Goal: Ask a question: Seek information or help from site administrators or community

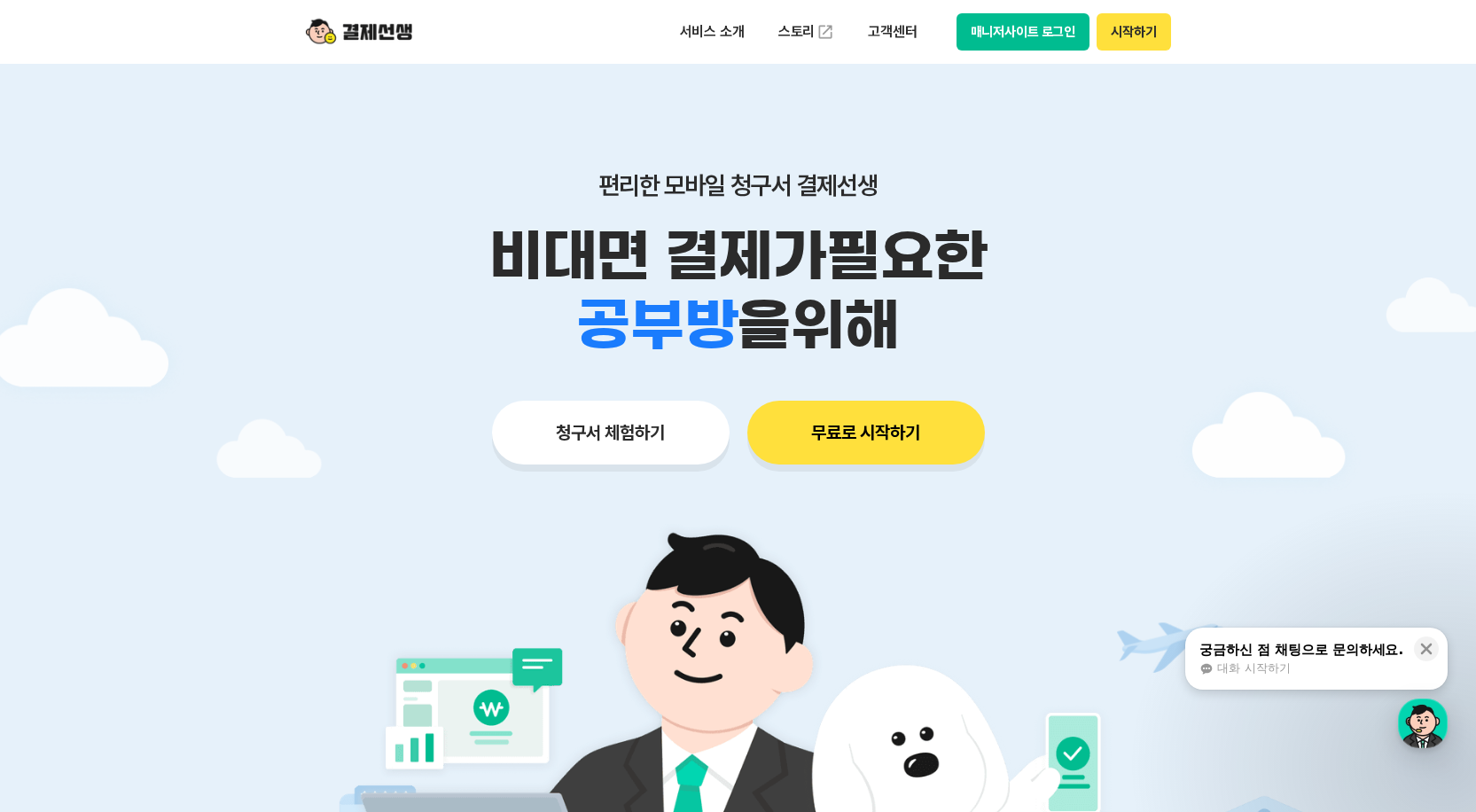
click at [1135, 41] on button "시작하기" at bounding box center [1134, 31] width 73 height 38
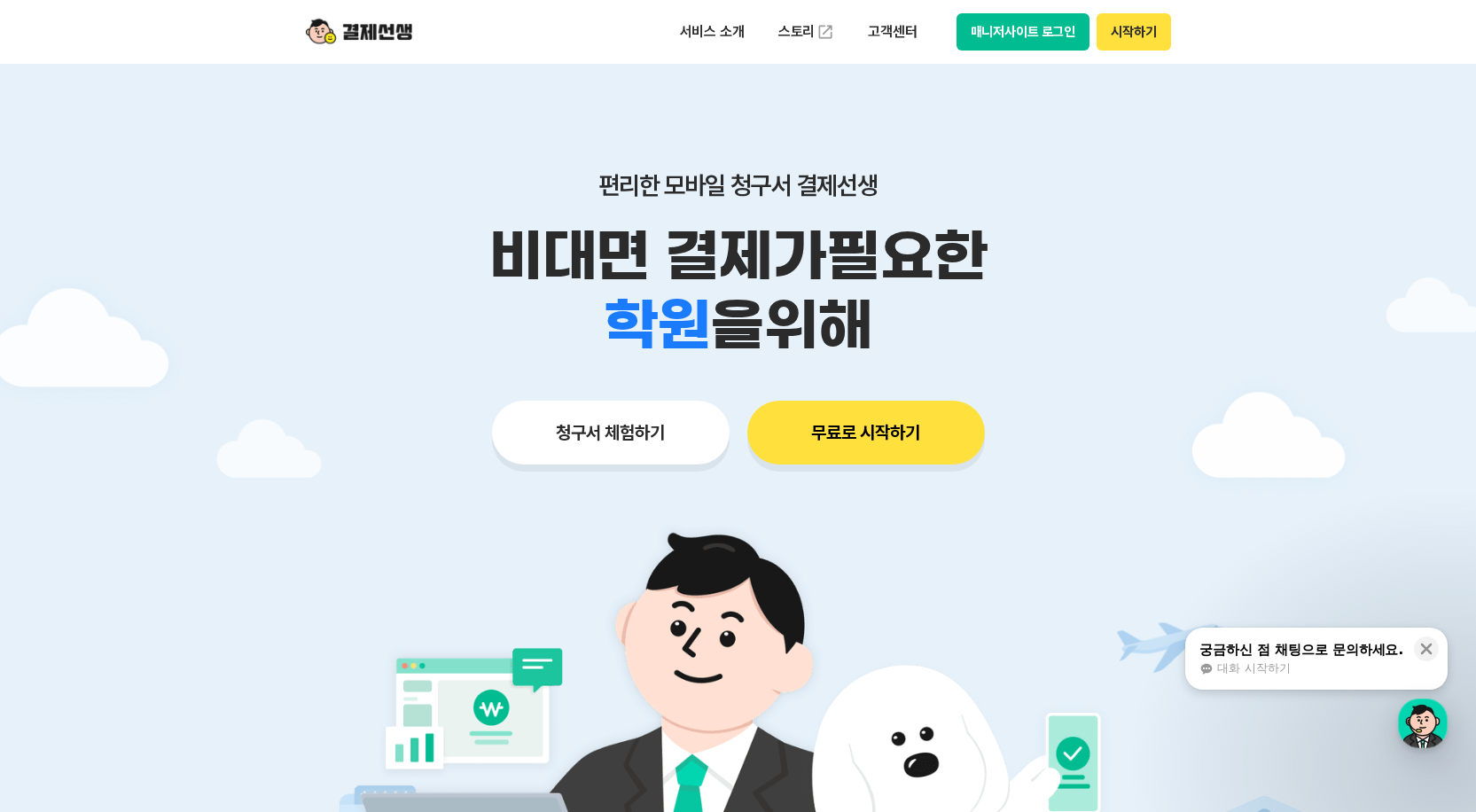
click at [1394, 667] on div "대화 시작하기" at bounding box center [1302, 668] width 204 height 16
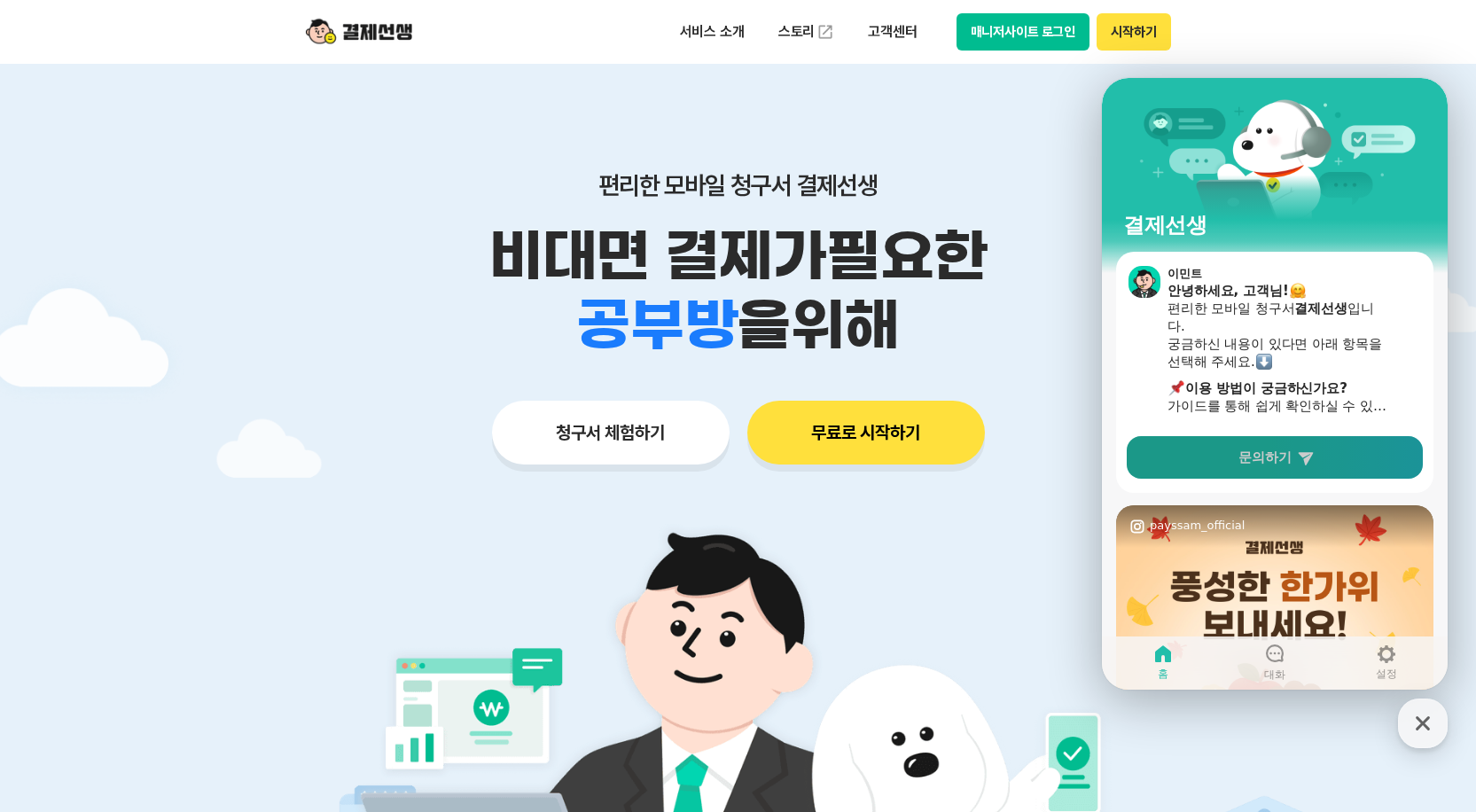
click at [1309, 459] on icon at bounding box center [1305, 459] width 15 height 13
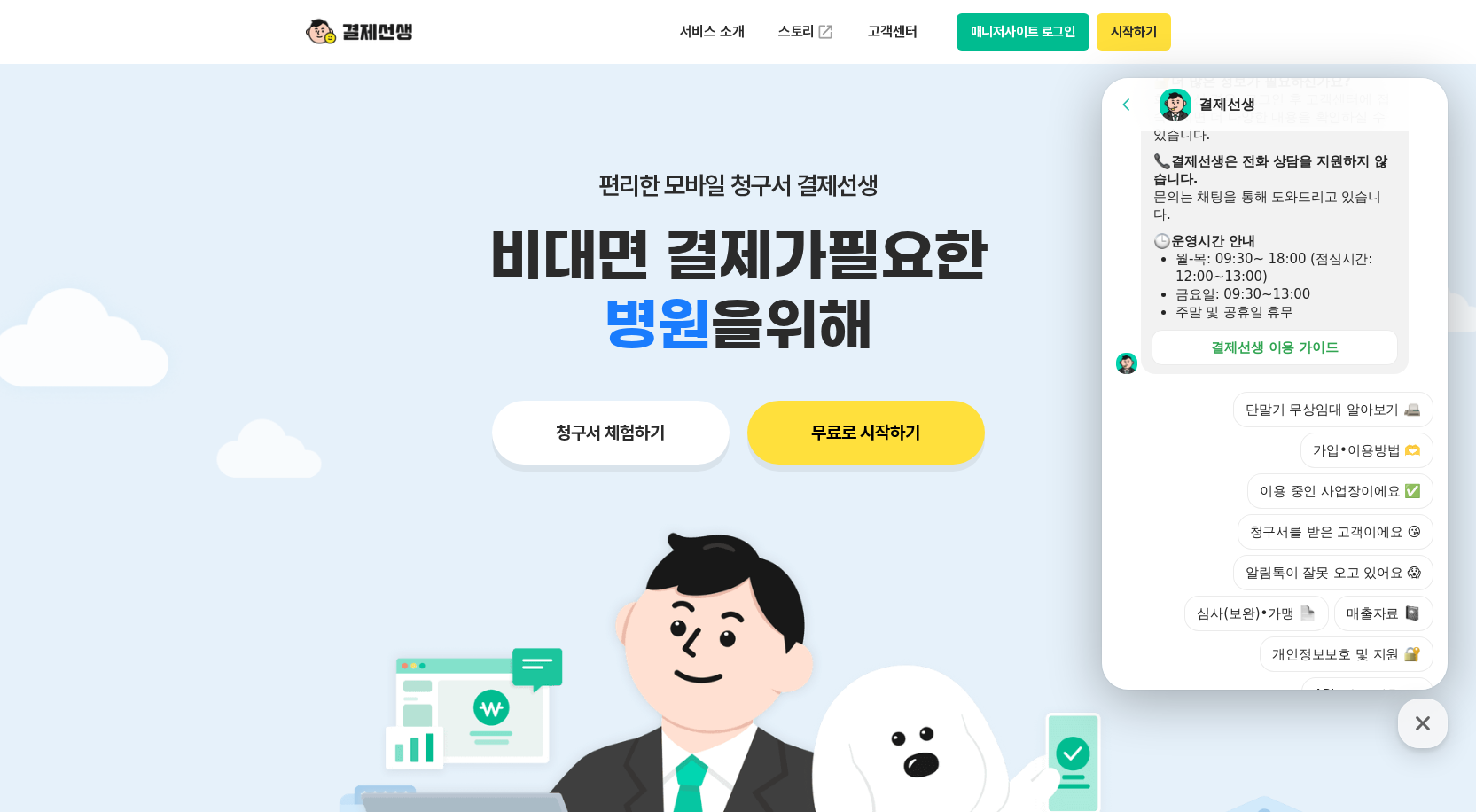
scroll to position [521, 0]
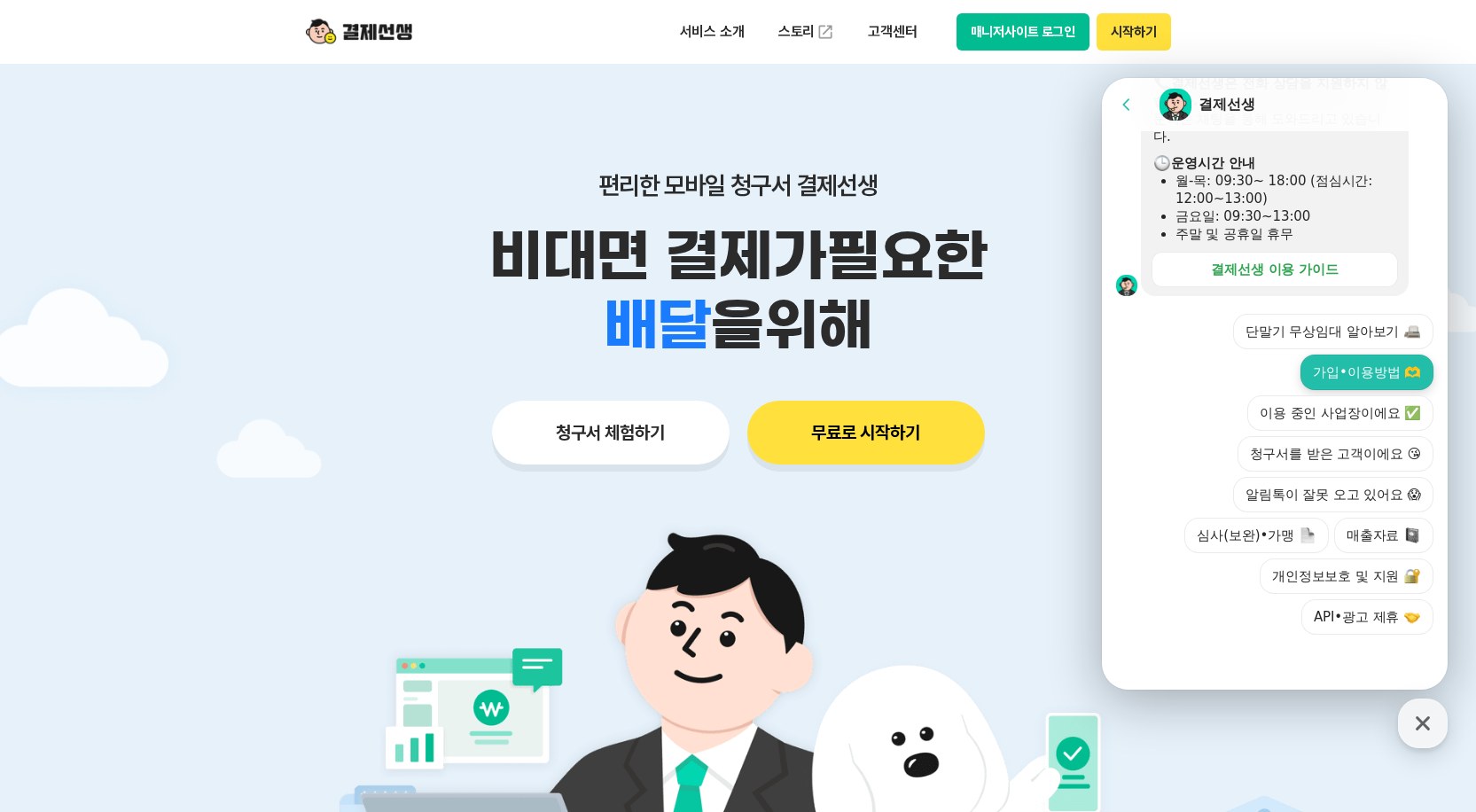
click at [1345, 369] on button "가입•이용방법 🫶" at bounding box center [1367, 372] width 133 height 36
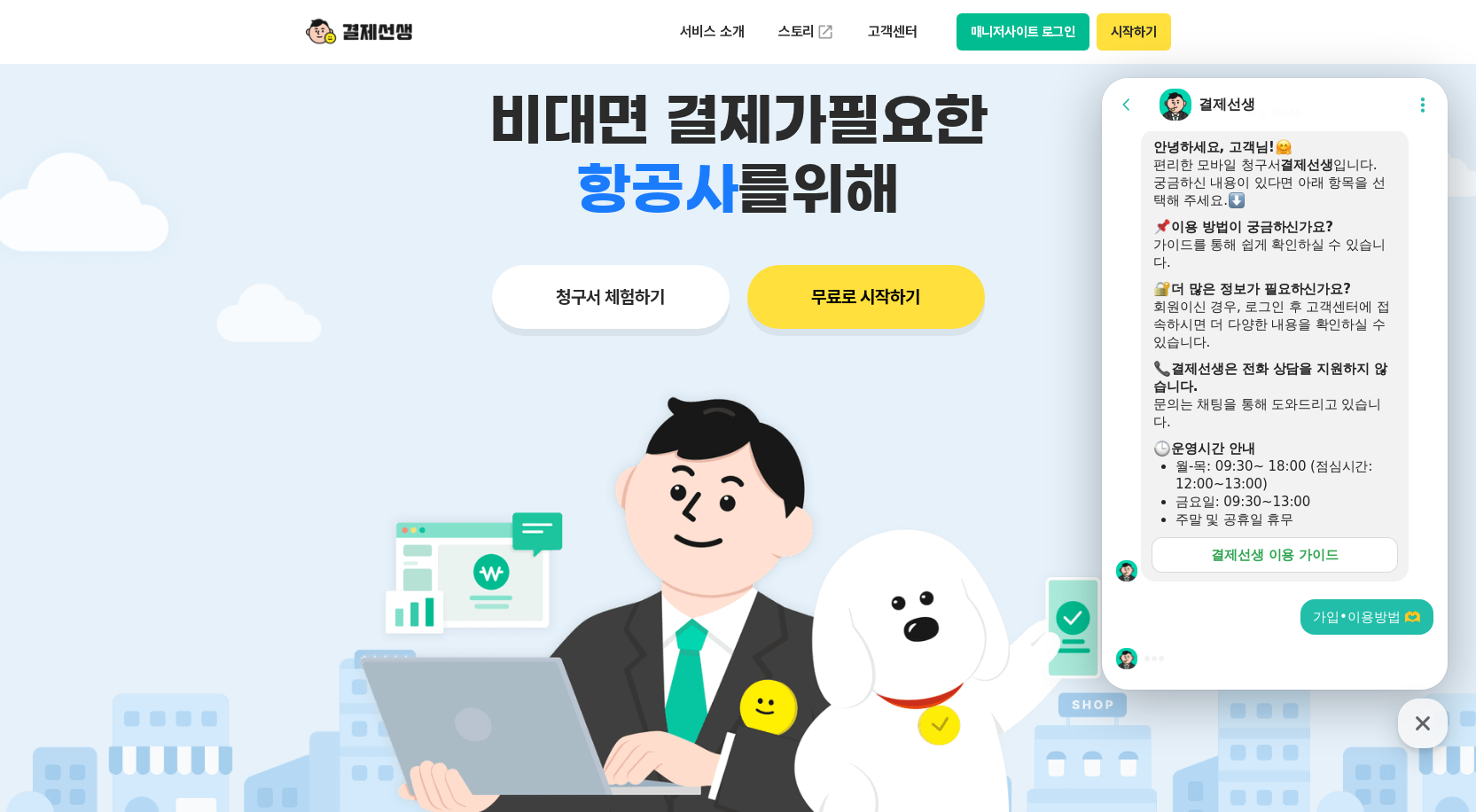
scroll to position [177, 0]
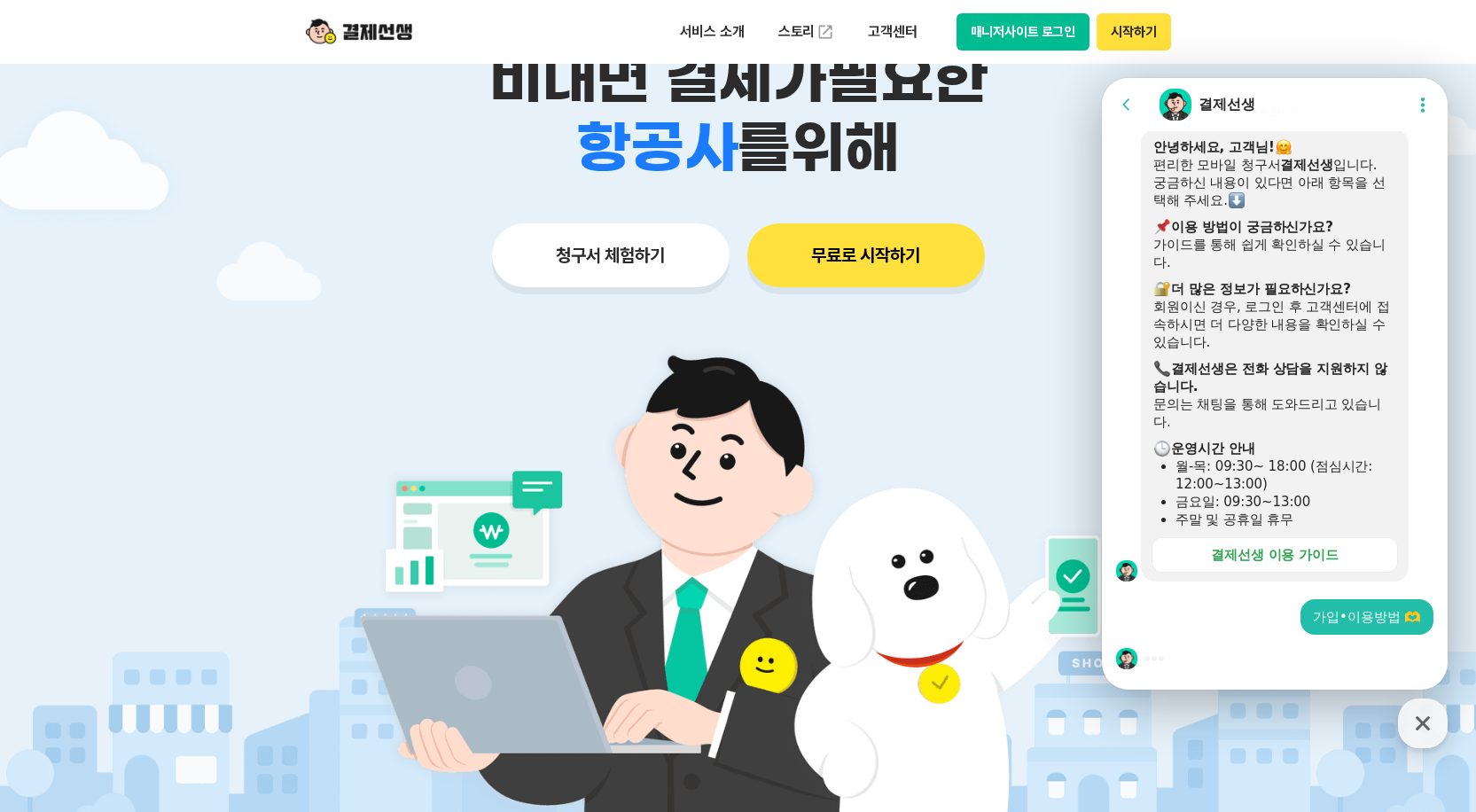
click at [1225, 662] on div at bounding box center [1274, 659] width 346 height 48
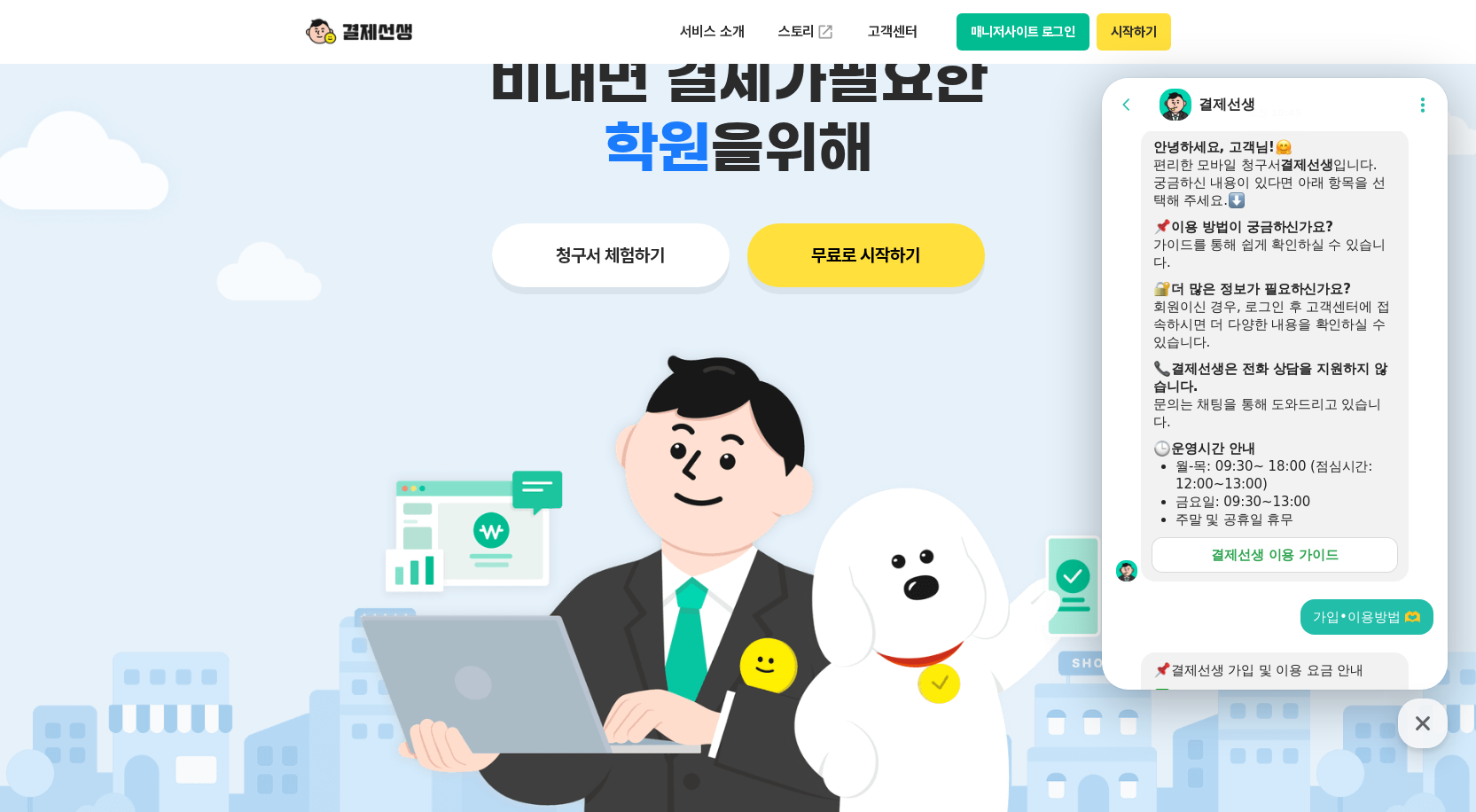
click at [1261, 549] on link "결제선생 이용 가이드" at bounding box center [1275, 554] width 246 height 36
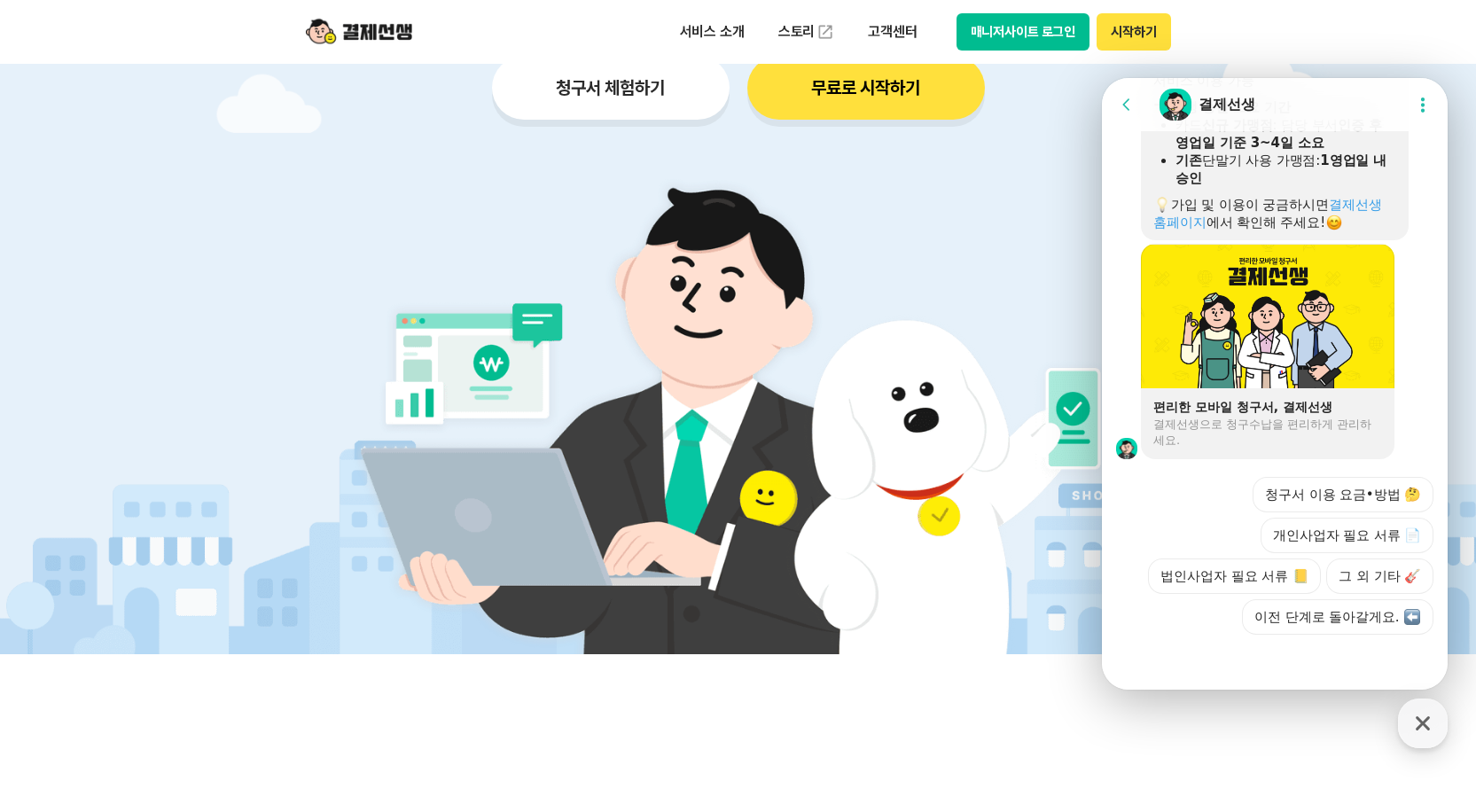
scroll to position [354, 0]
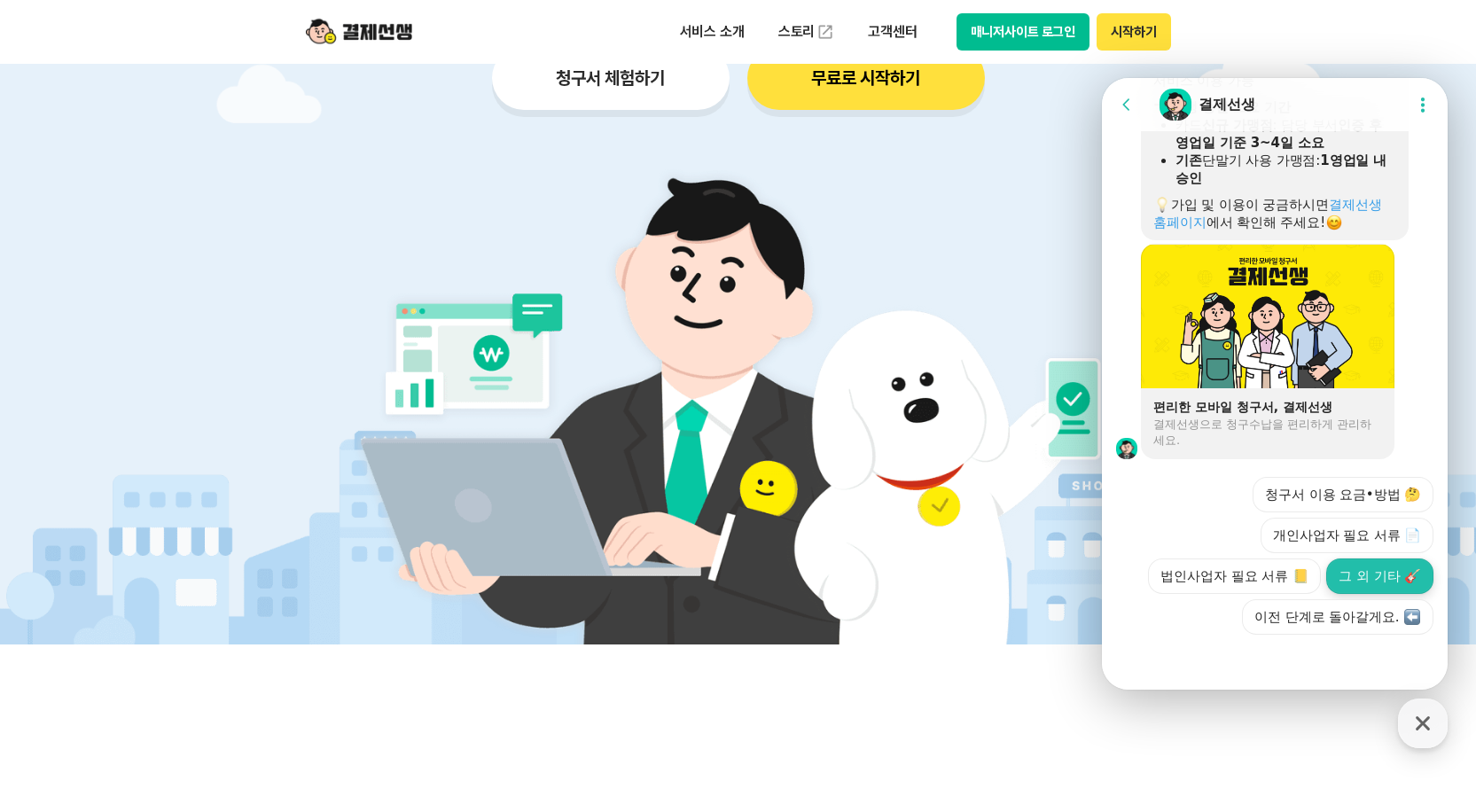
click at [1342, 579] on button "그 외 기타 🎸" at bounding box center [1380, 575] width 107 height 36
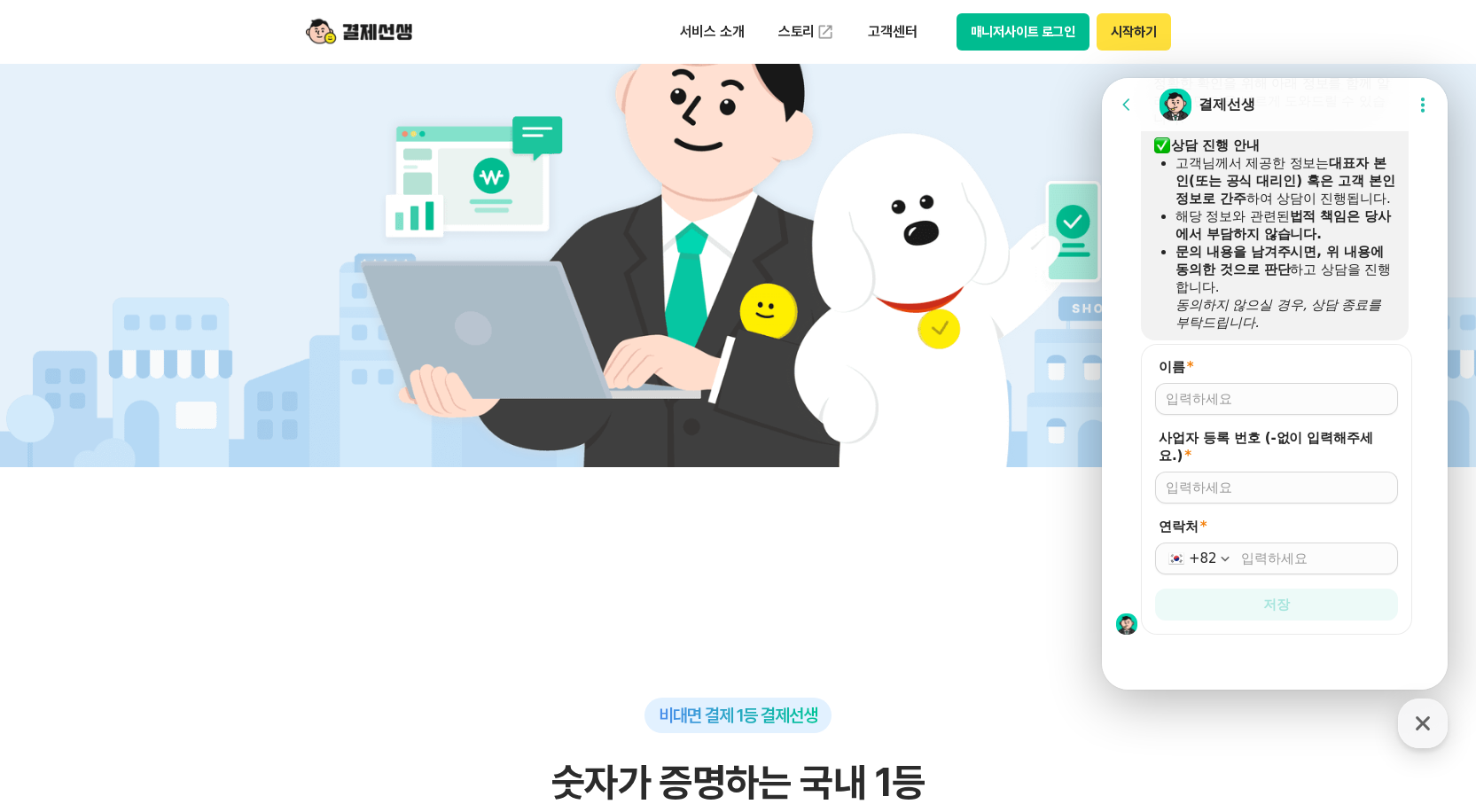
scroll to position [1688, 0]
click at [1232, 400] on input "이름 *" at bounding box center [1276, 398] width 221 height 17
type input "d"
type input "이주애"
click at [1229, 490] on input "사업자 등록 번호 (-없이 입력해주세요.) *" at bounding box center [1276, 487] width 221 height 17
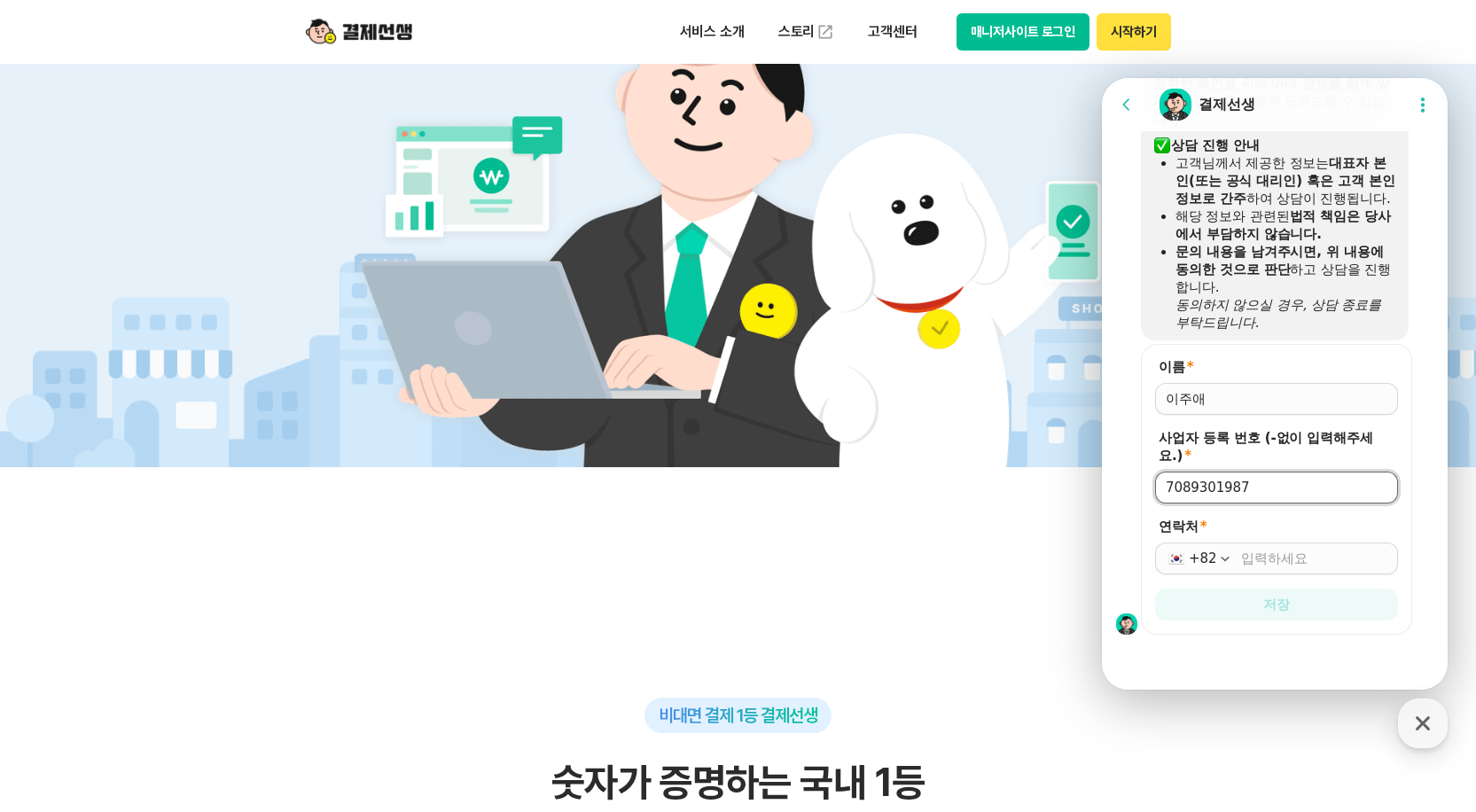
type input "7089301987"
click at [1248, 552] on input "연락처 *" at bounding box center [1314, 558] width 146 height 17
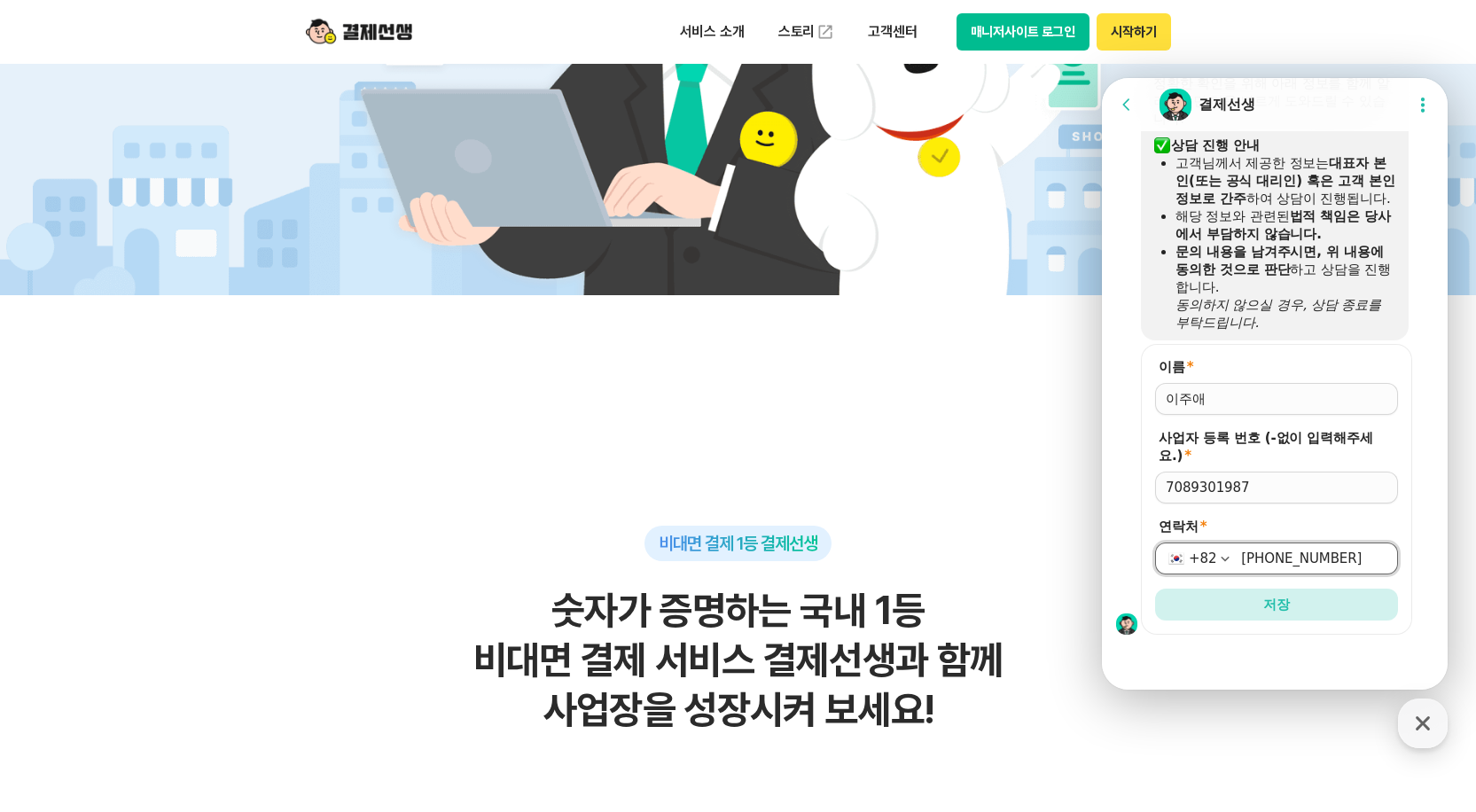
scroll to position [709, 0]
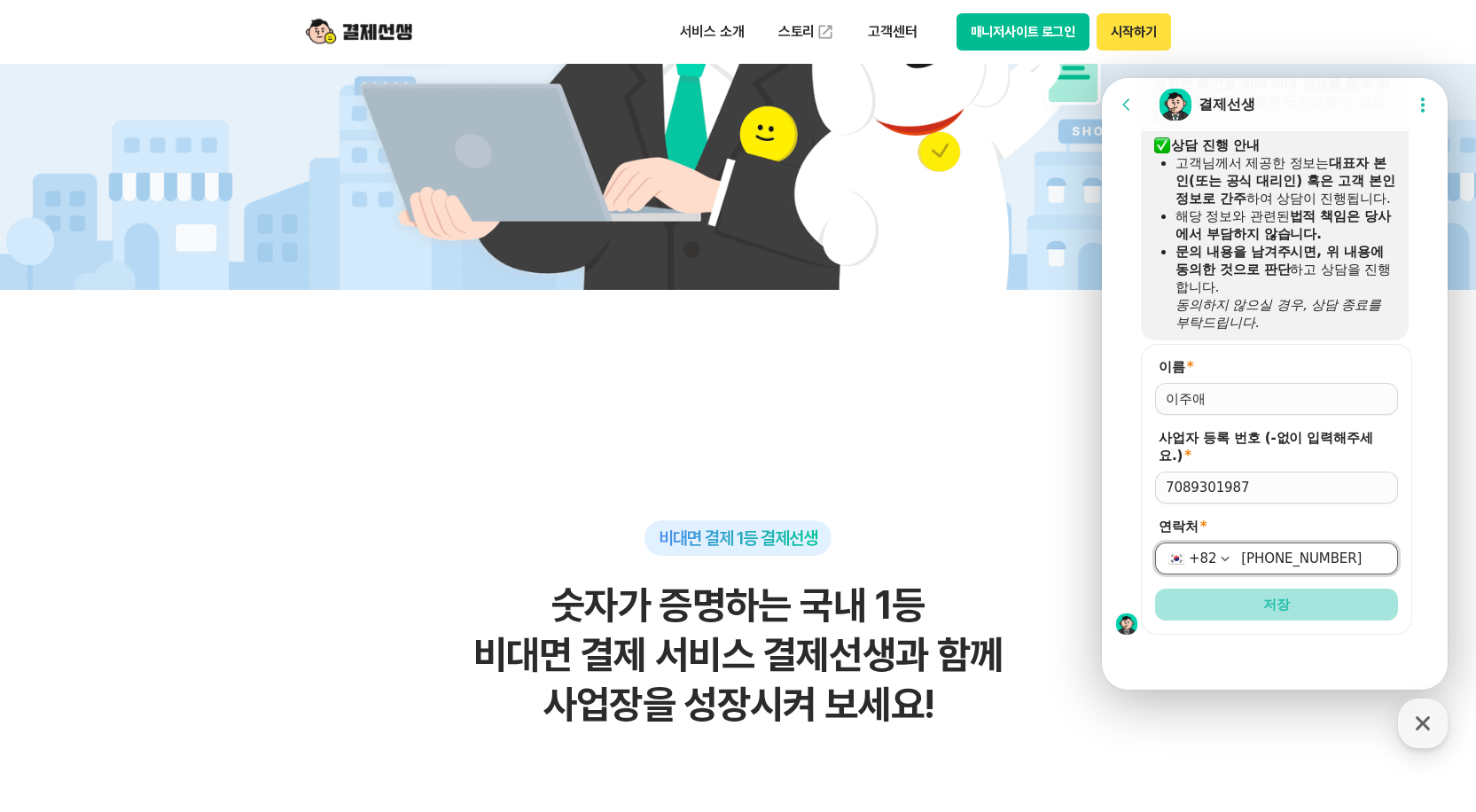
type input "[PHONE_NUMBER]"
click at [1282, 609] on span "저장" at bounding box center [1276, 604] width 27 height 17
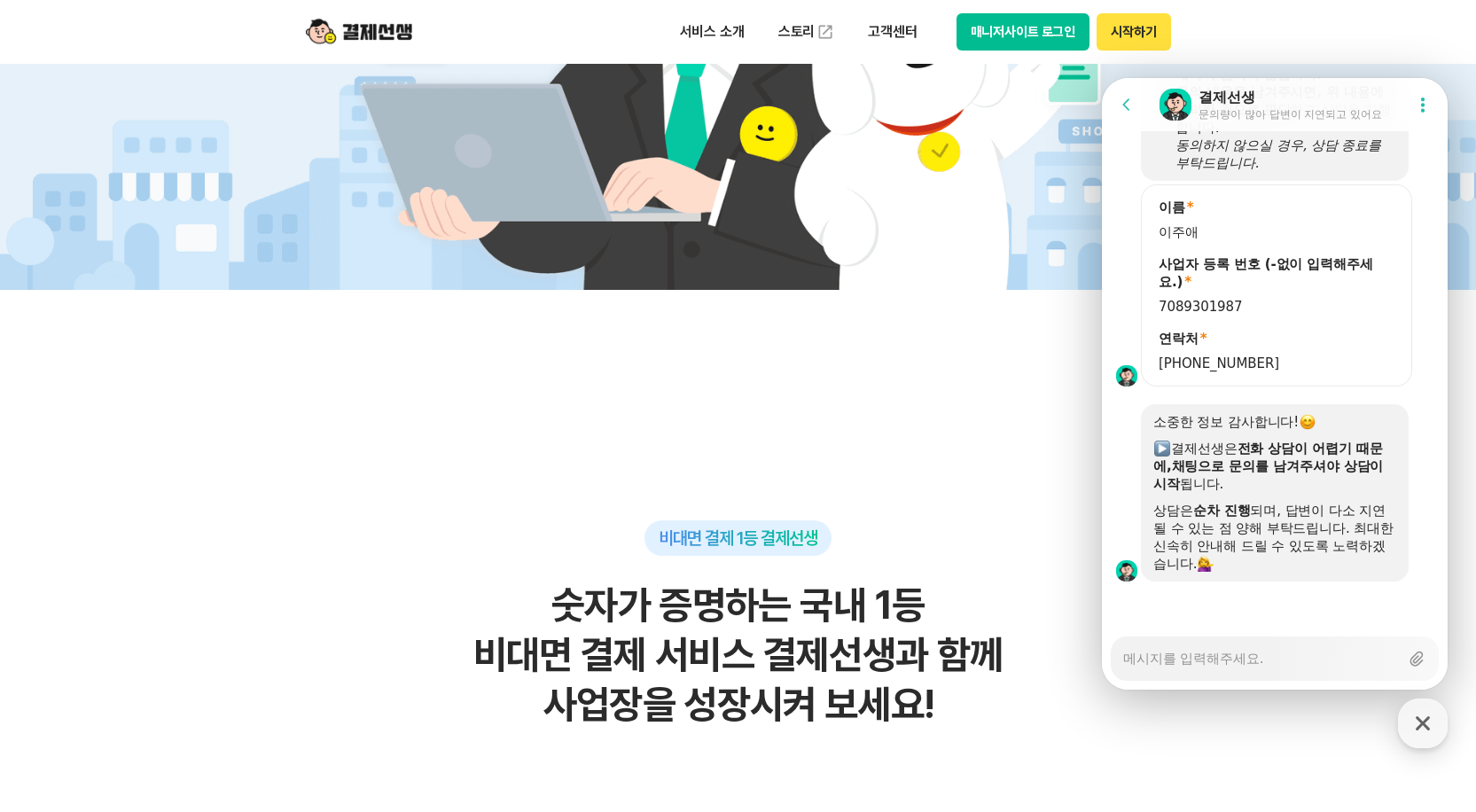
scroll to position [1848, 0]
type textarea "x"
type textarea "ㄹ"
type textarea "x"
type textarea "로"
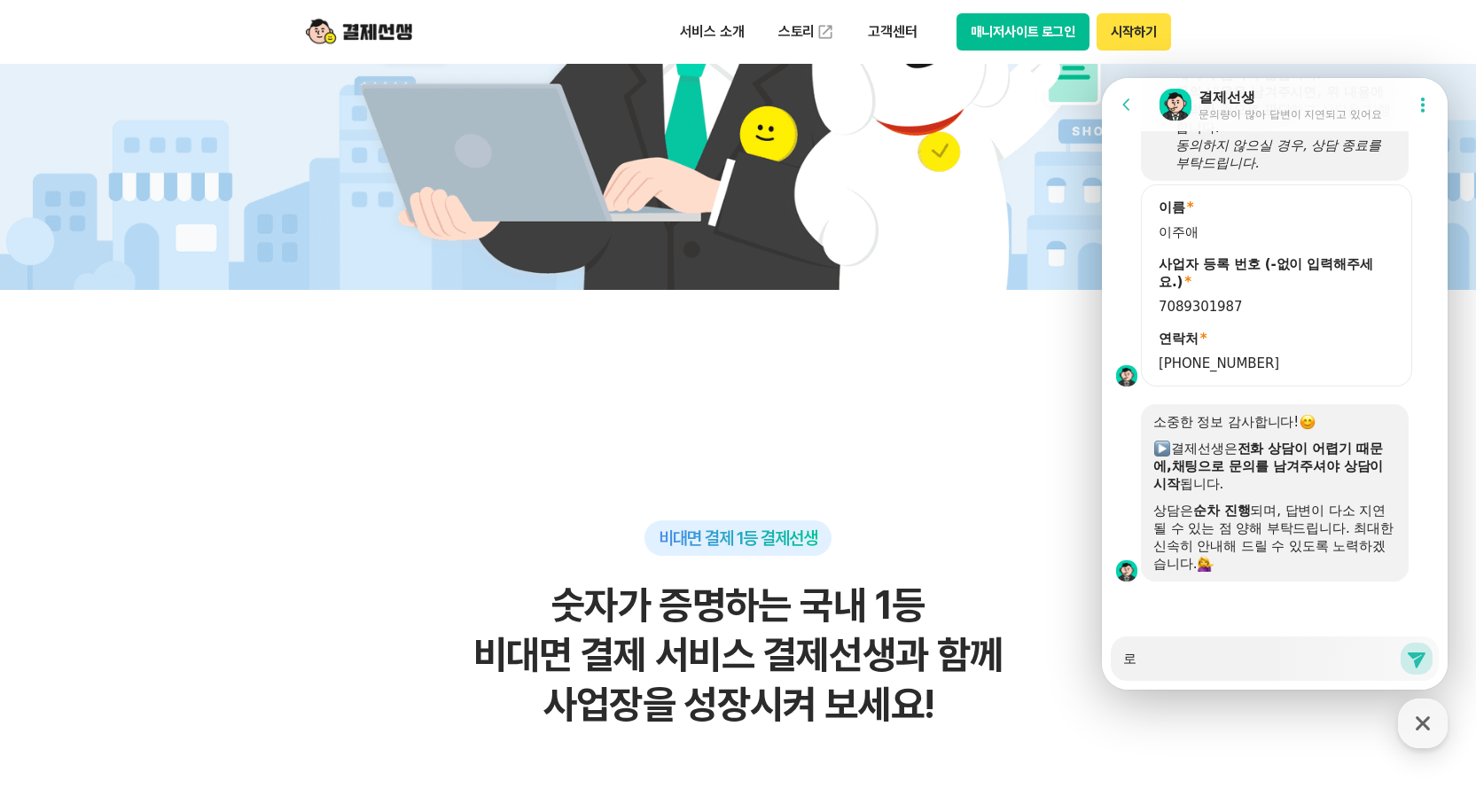
type textarea "x"
type textarea "ㄹ"
type textarea "x"
type textarea "ㄹ"
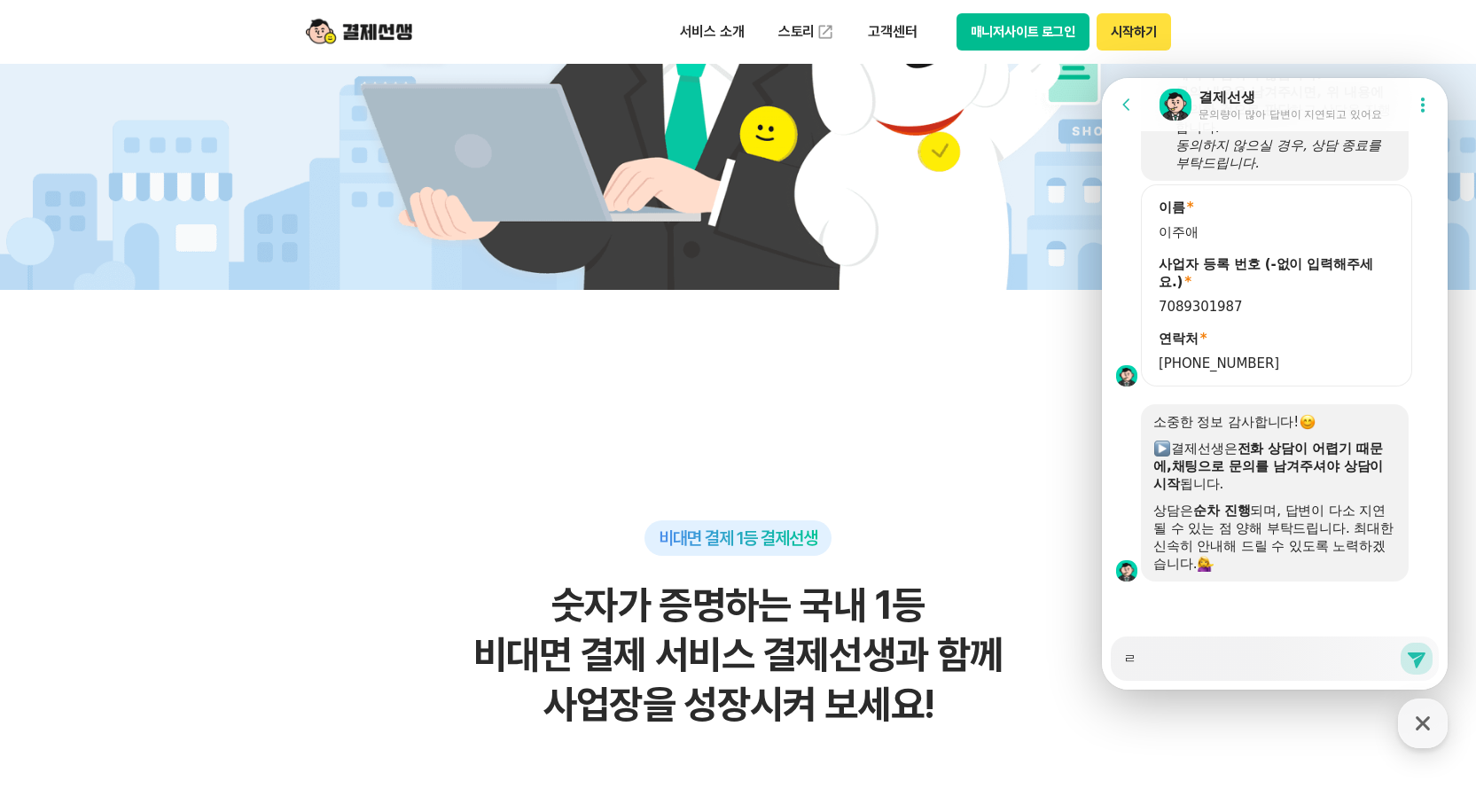
type textarea "x"
type textarea "로"
type textarea "x"
type textarea "록"
type textarea "x"
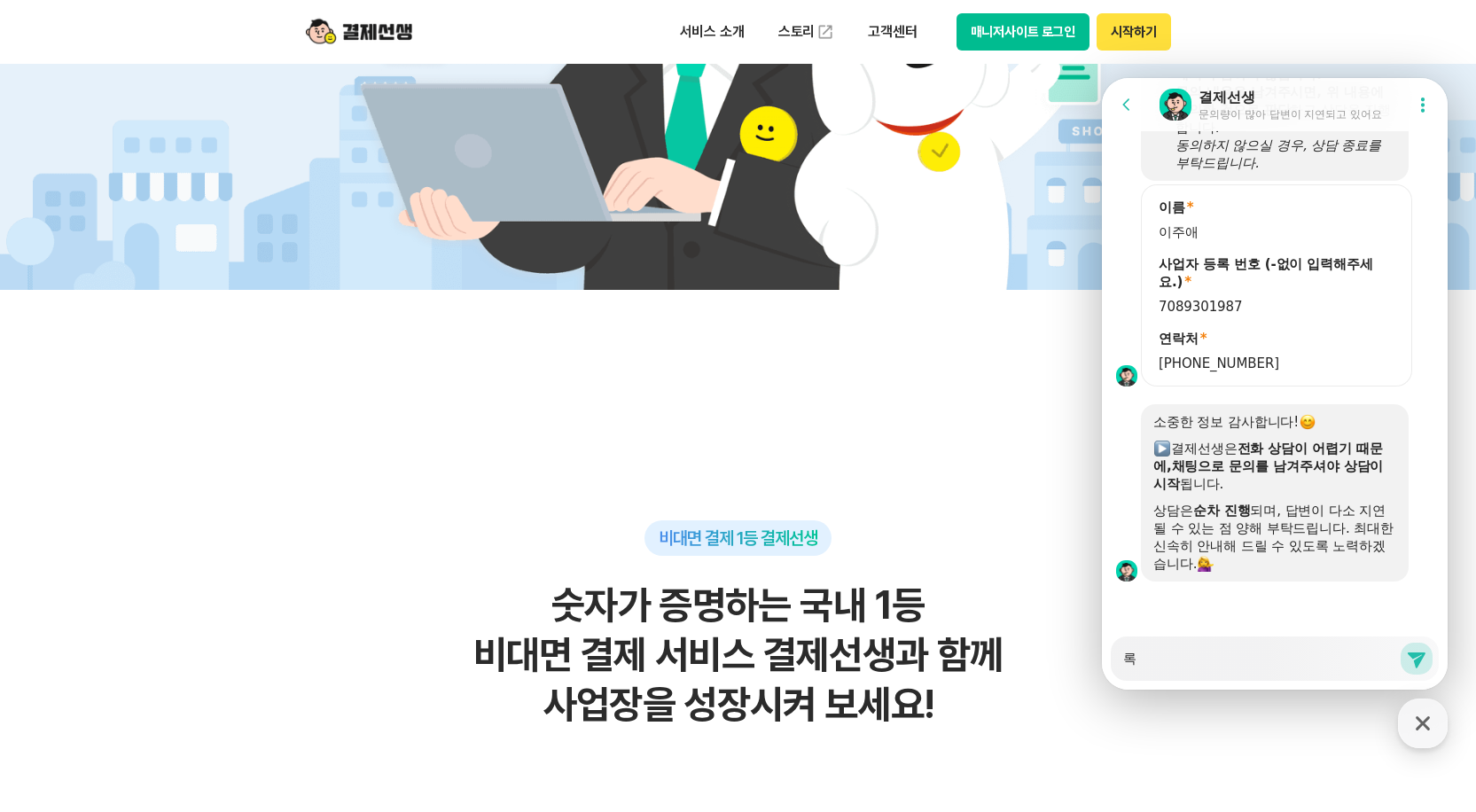
type textarea "로그"
type textarea "x"
type textarea "로긍"
type textarea "x"
type textarea "로그이"
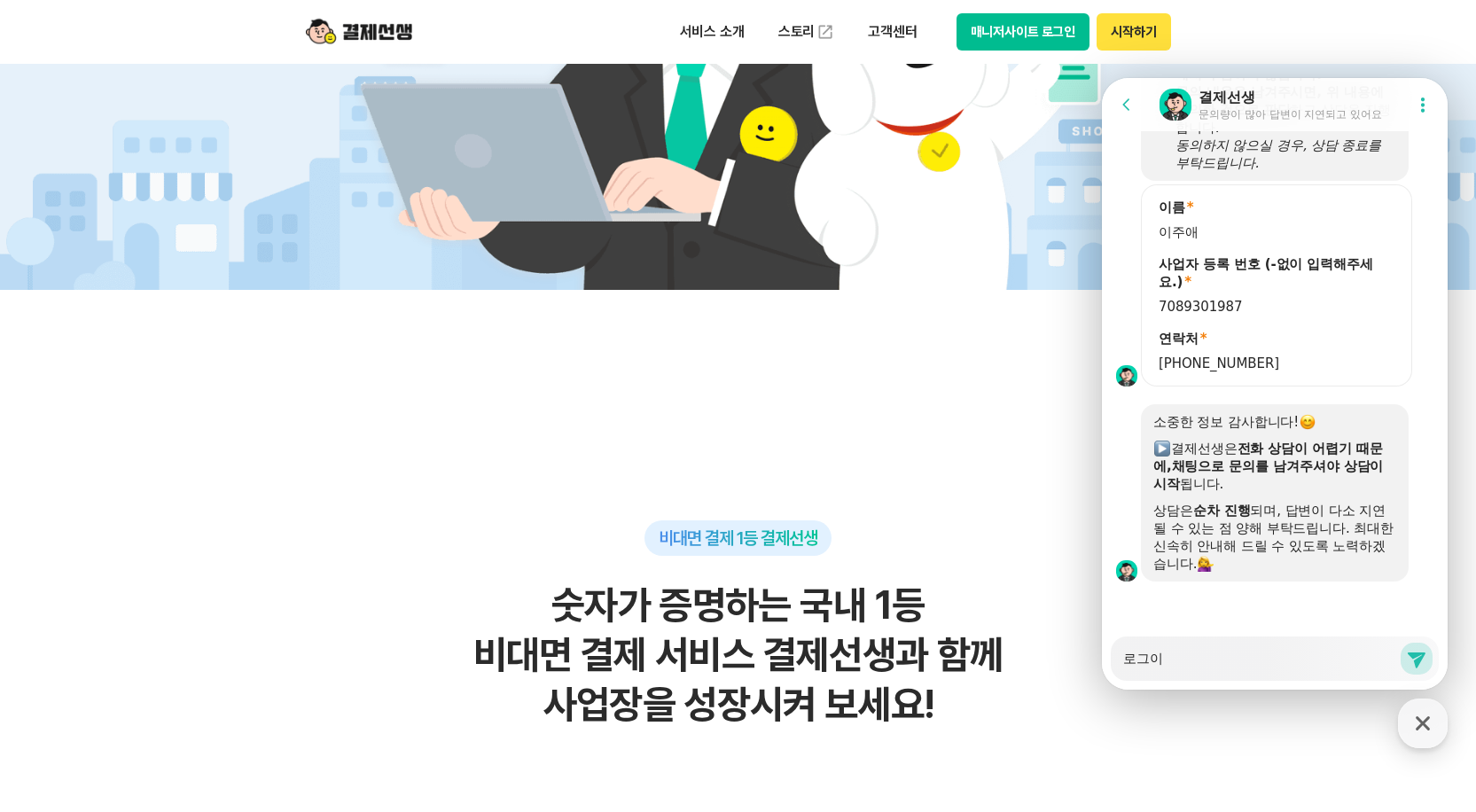
type textarea "x"
type textarea "로그인"
type textarea "x"
type textarea "로그인ㅇ"
type textarea "x"
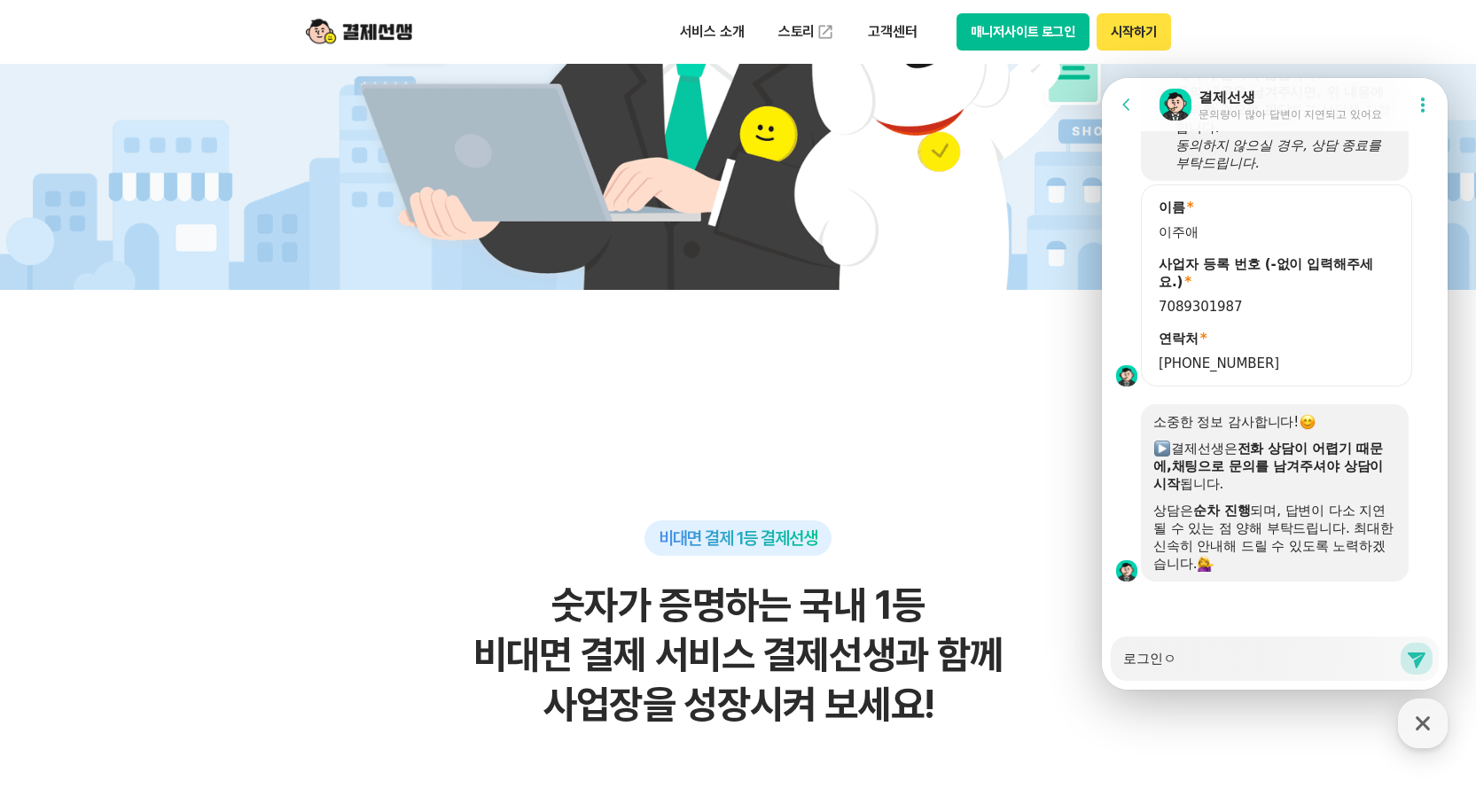
type textarea "로그인"
type textarea "x"
type textarea "로그"
type textarea "x"
type textarea "로"
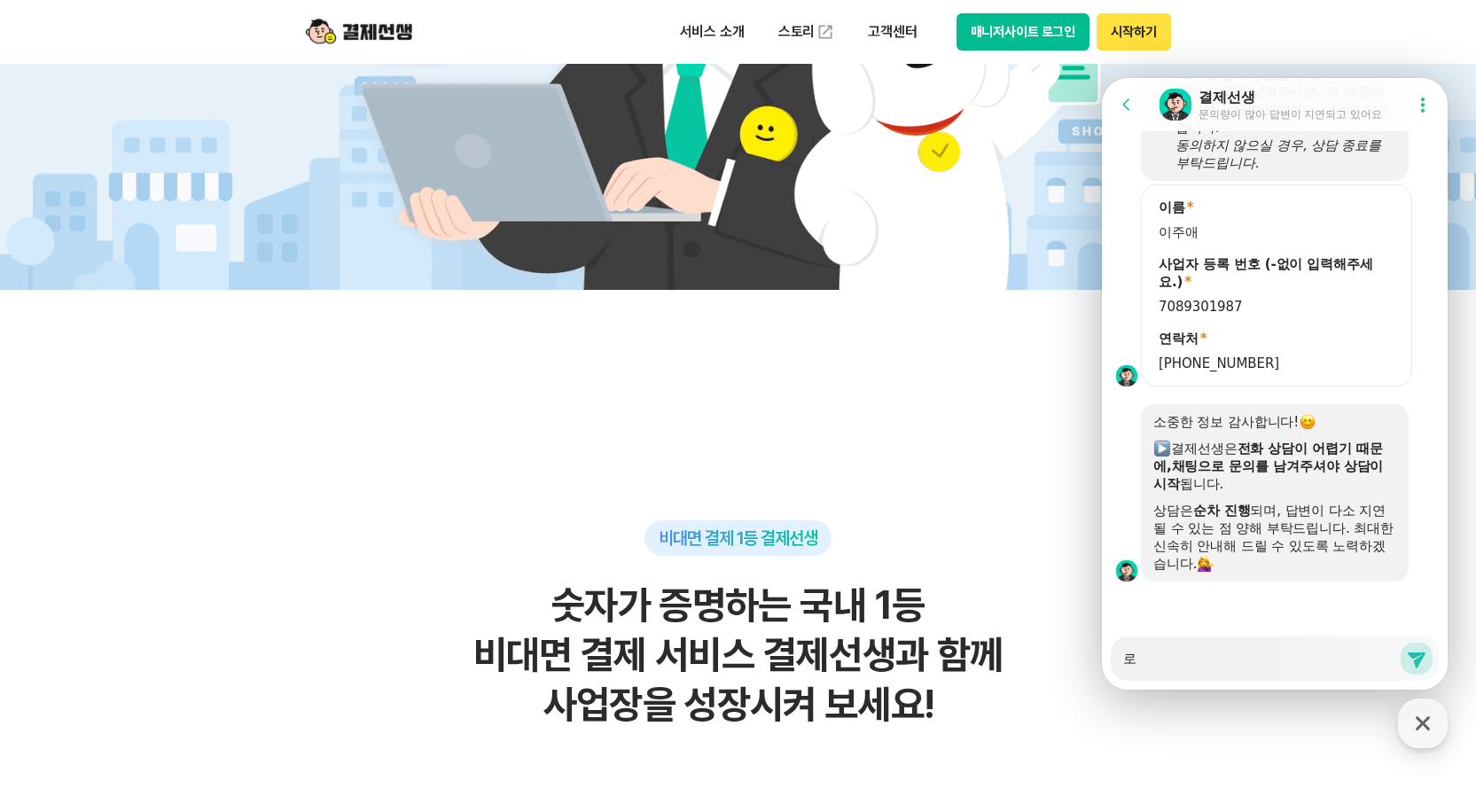
type textarea "x"
type textarea "ㅂ"
type textarea "x"
type textarea "비"
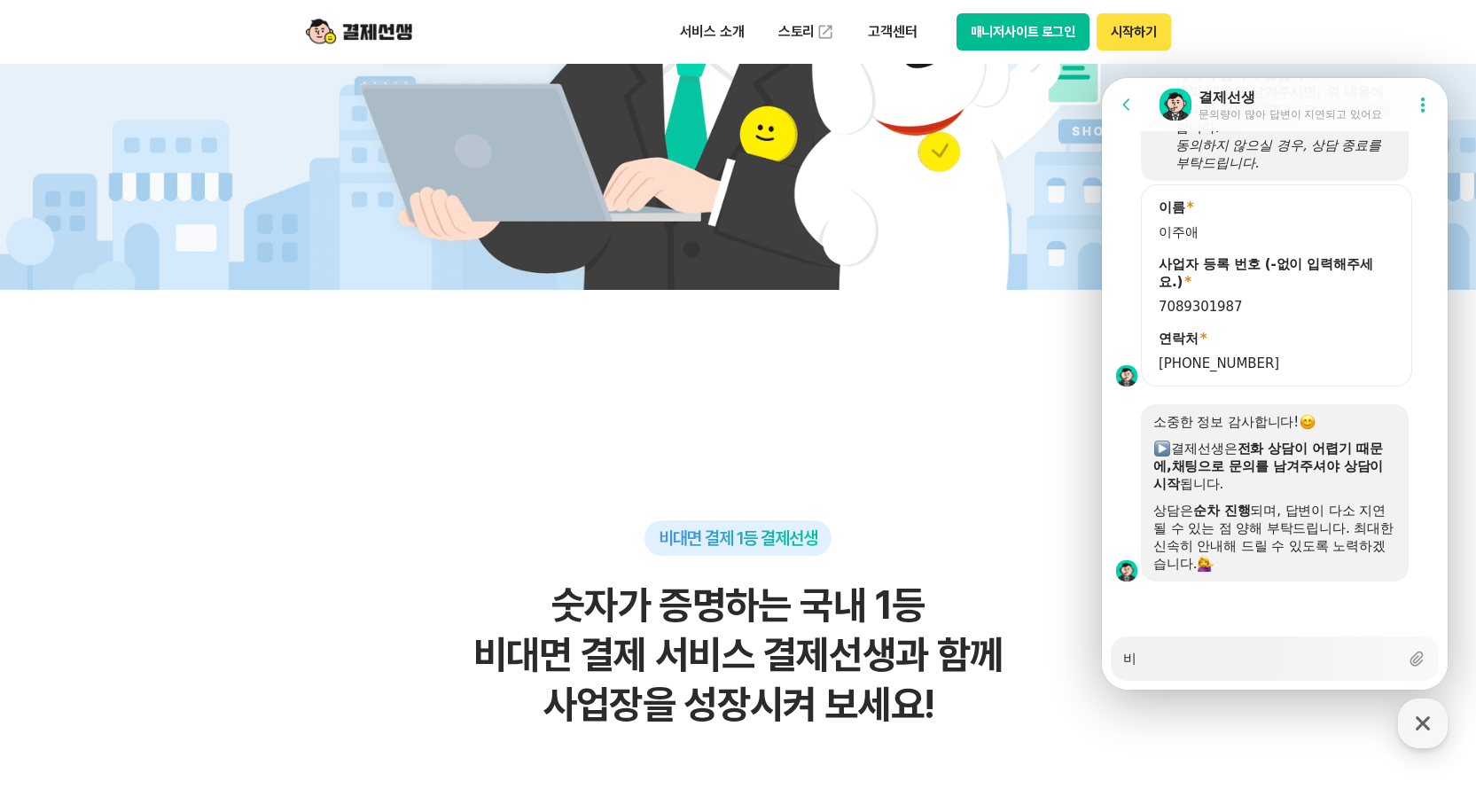
type textarea "x"
type textarea "빕"
type textarea "x"
type textarea "비"
type textarea "x"
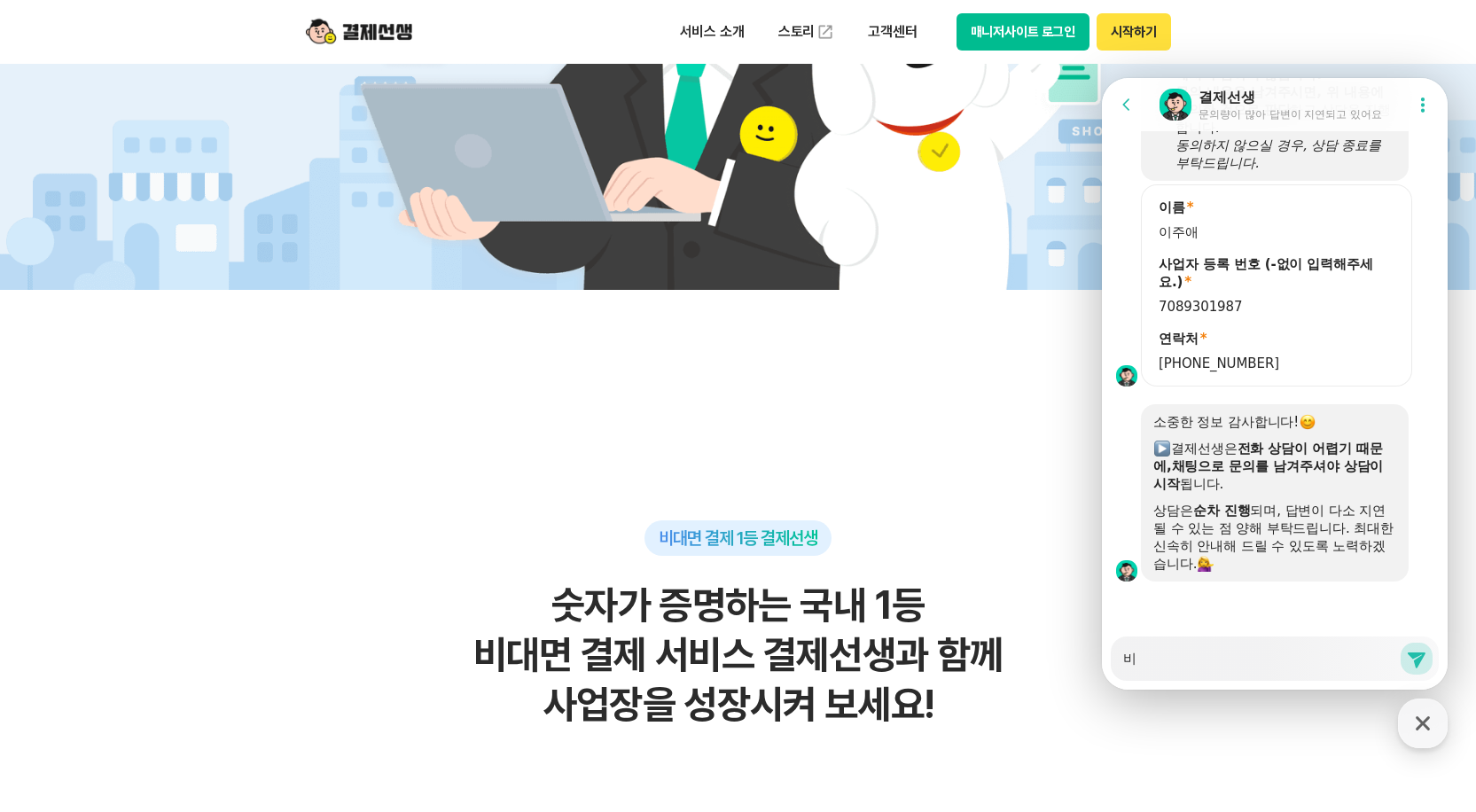
type textarea "빔"
type textarea "x"
type textarea "비미"
type textarea "x"
type textarea "비밀"
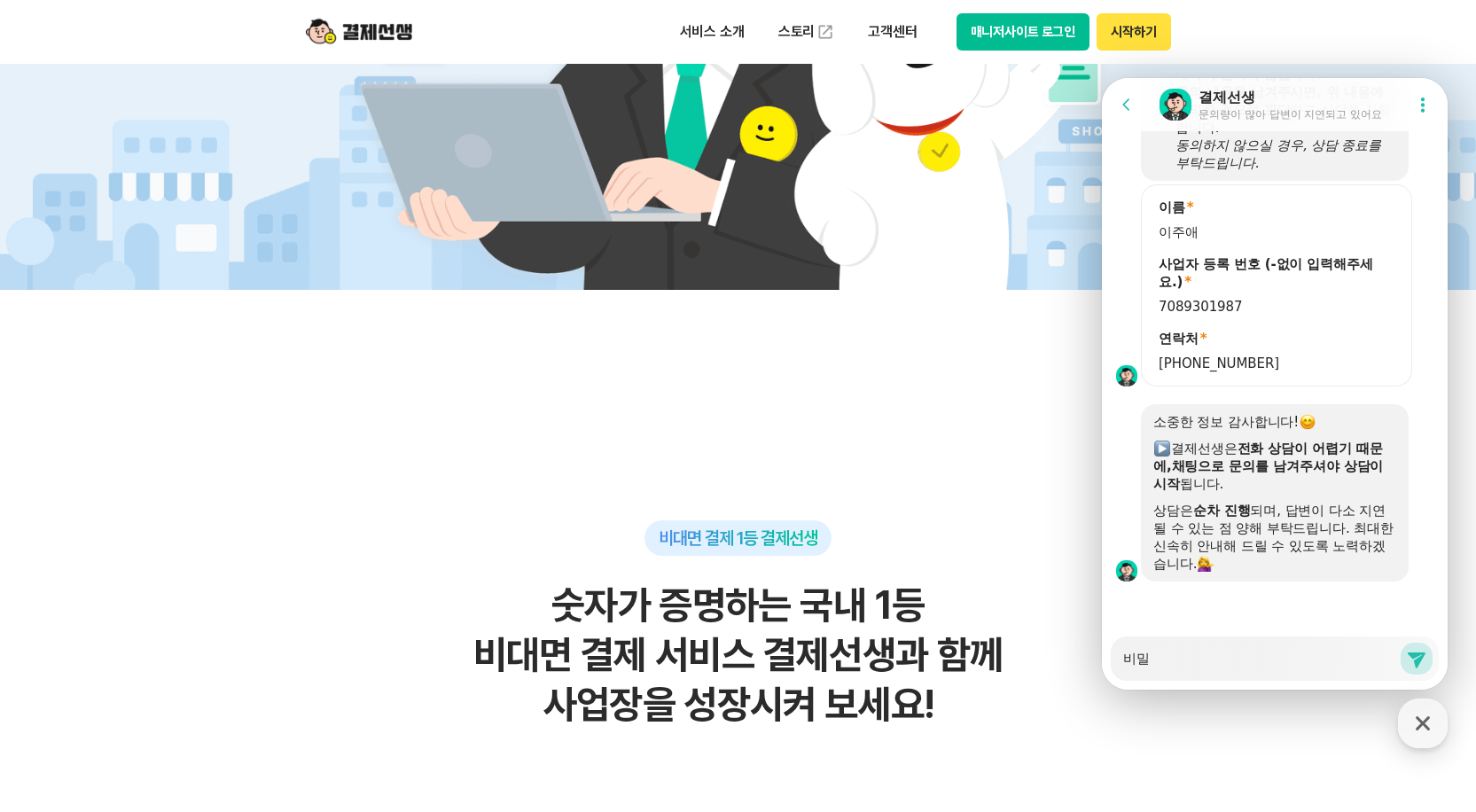
type textarea "x"
type textarea "비밃"
type textarea "x"
type textarea "비밀버"
type textarea "x"
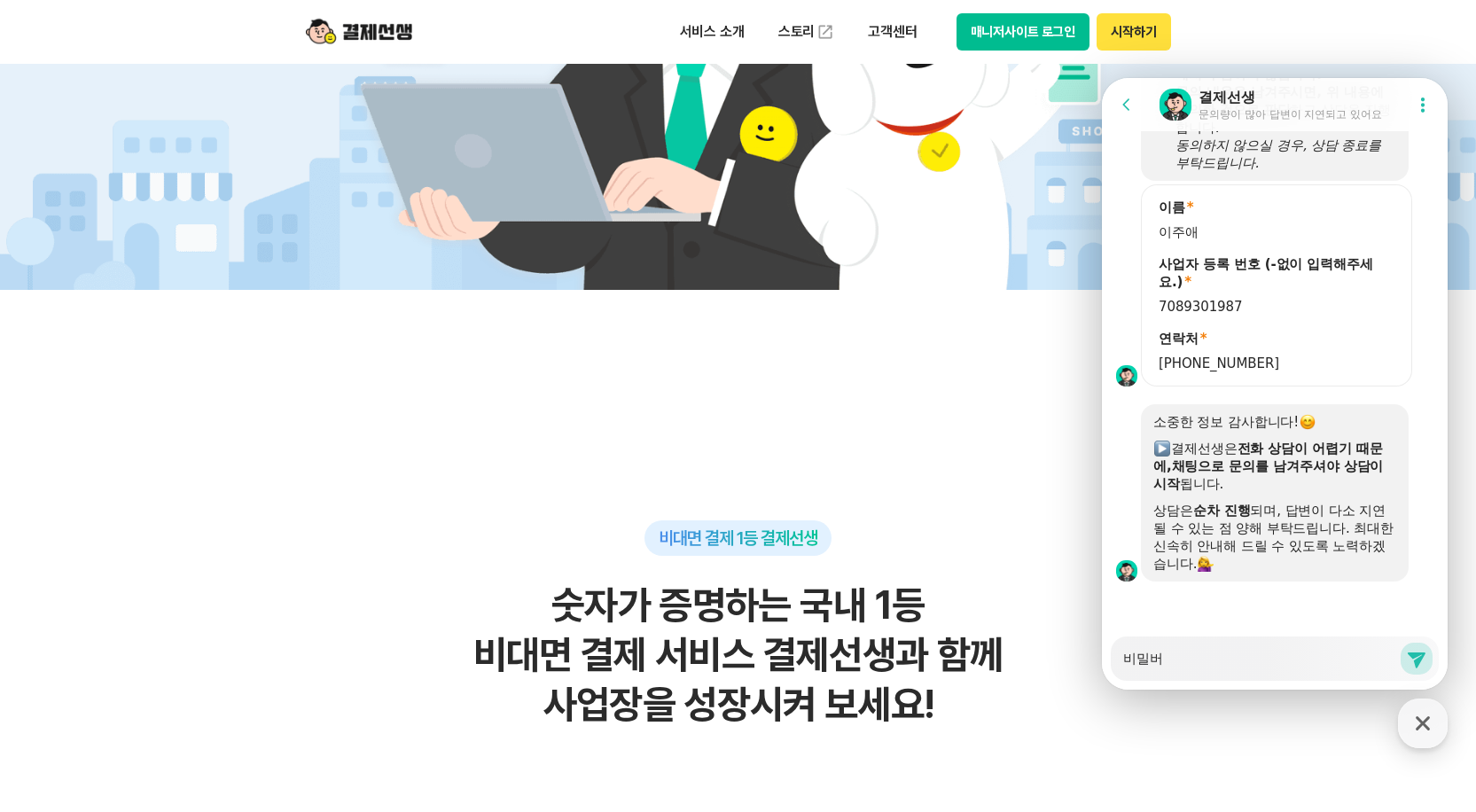
type textarea "비밀번"
type textarea "x"
type textarea "비밀벊"
type textarea "x"
type textarea "비밀번호"
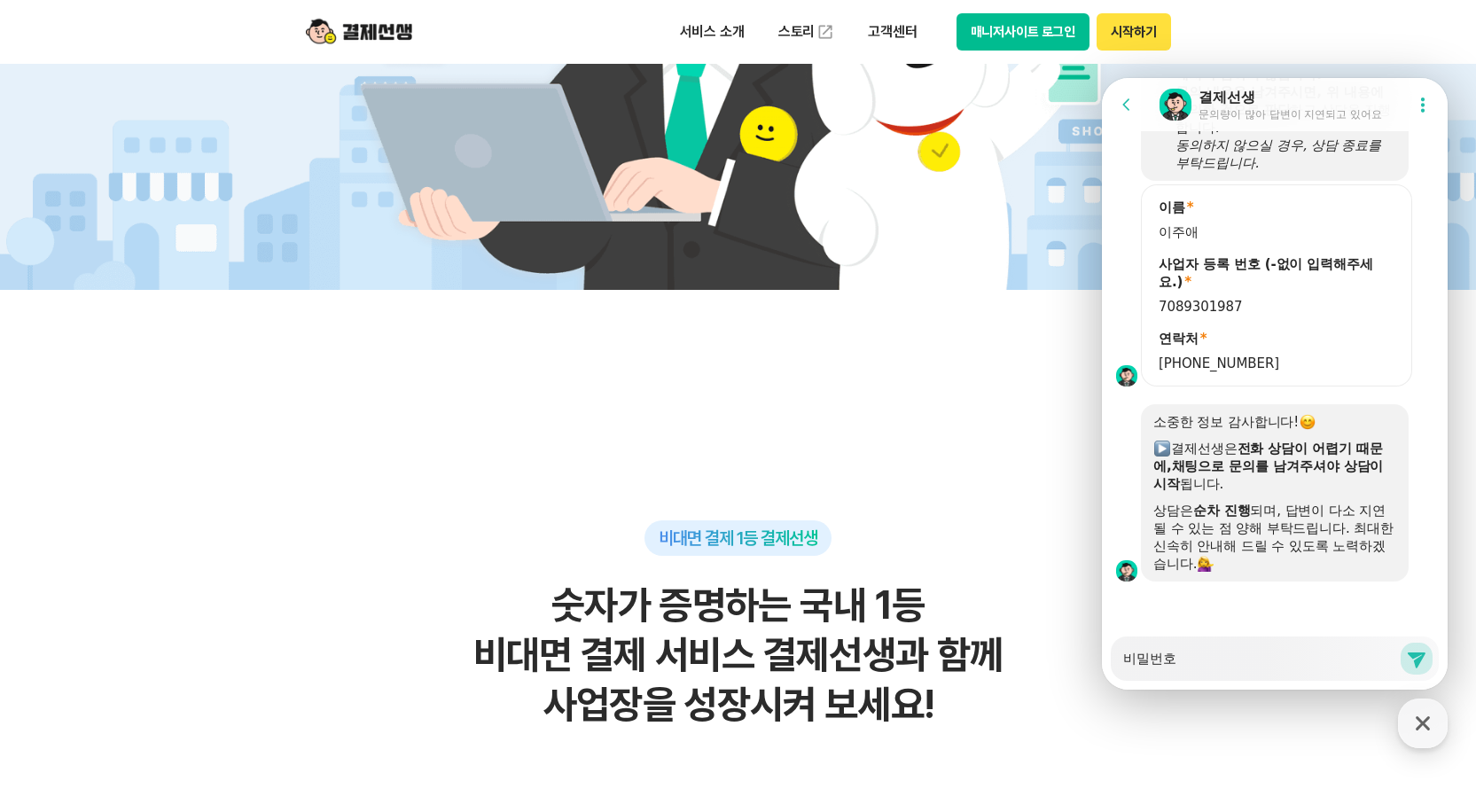
type textarea "x"
type textarea "비밀번홏"
type textarea "x"
type textarea "비밀번호차"
type textarea "x"
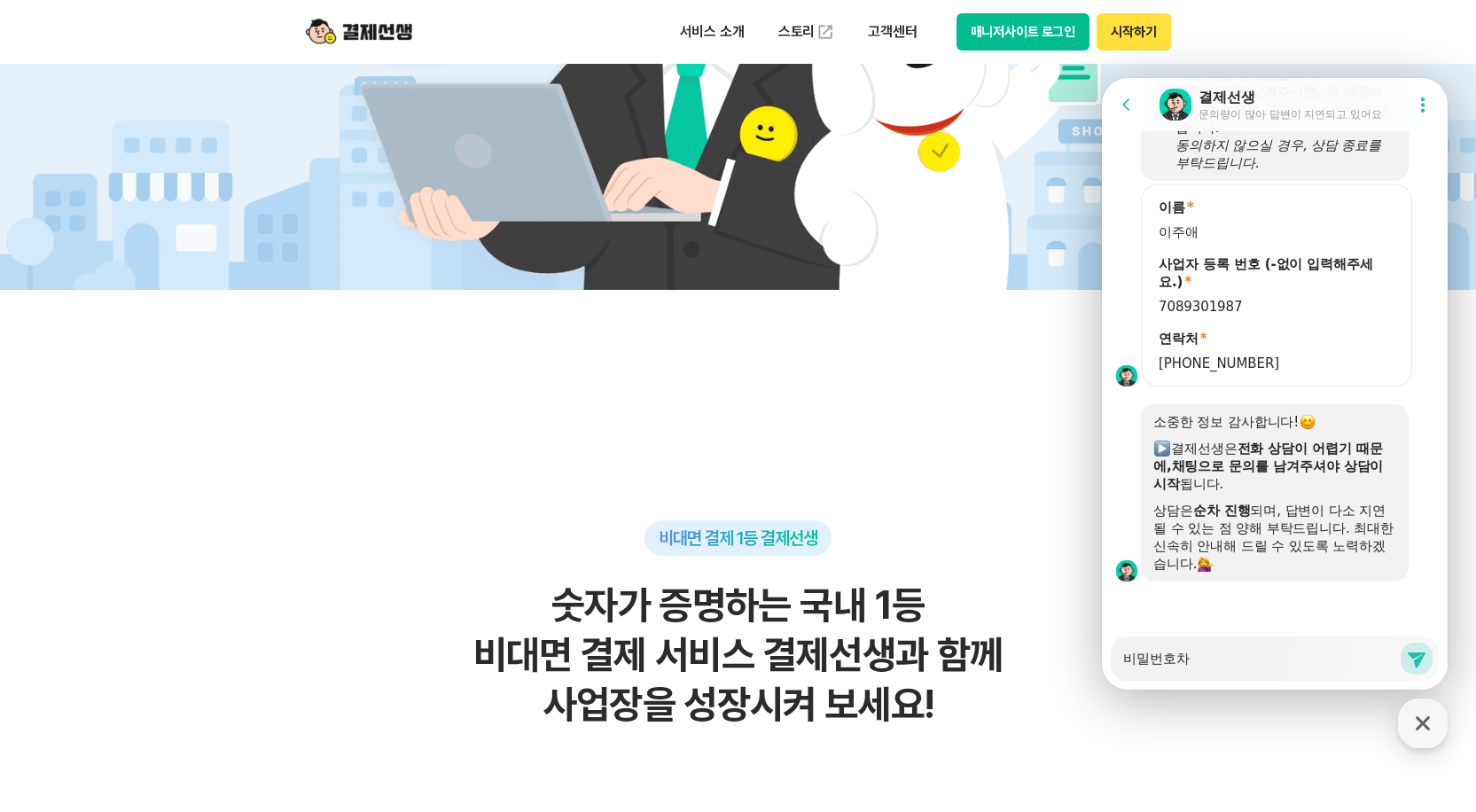
type textarea "비밀번호찾"
type textarea "x"
type textarea "비밀번호찾ㄱ"
type textarea "x"
type textarea "비밀번호찾기"
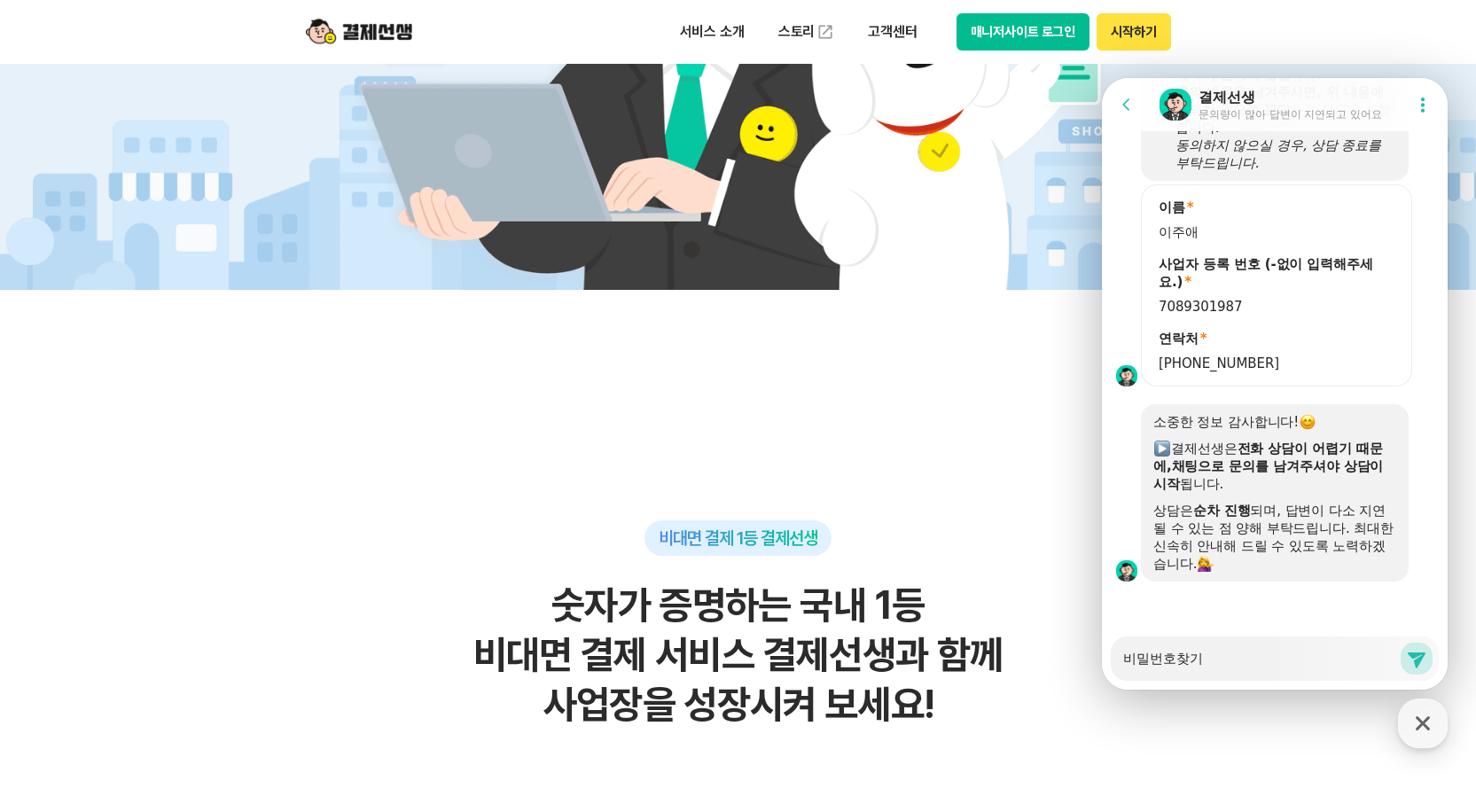
type textarea "x"
type textarea "비밀번호찾길"
type textarea "x"
type textarea "비밀번호찾기르"
type textarea "x"
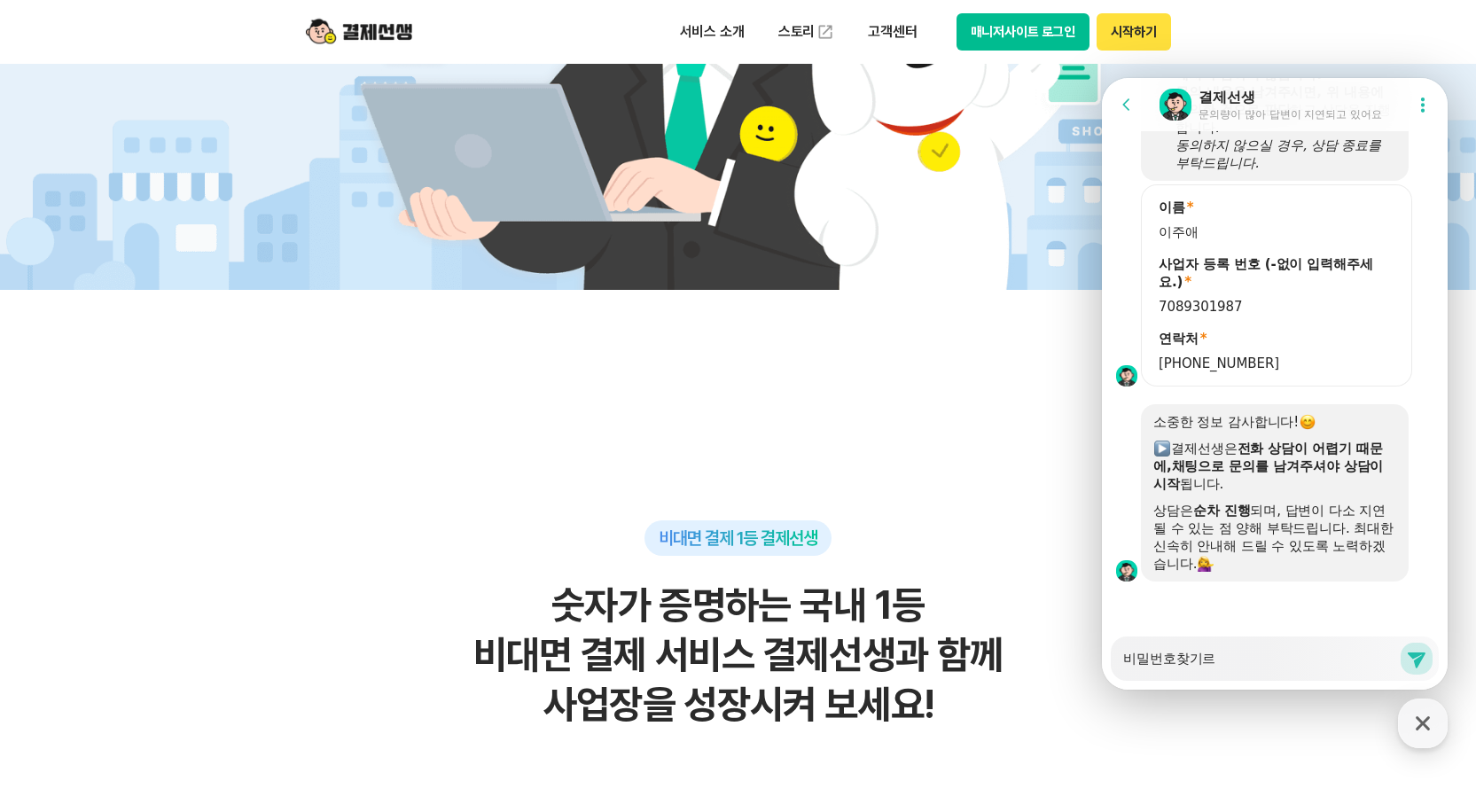
type textarea "비밀번호찾기를"
type textarea "x"
type textarea "비밀번호찾기를"
type textarea "x"
type textarea "비밀번호찾기를 ㅎ"
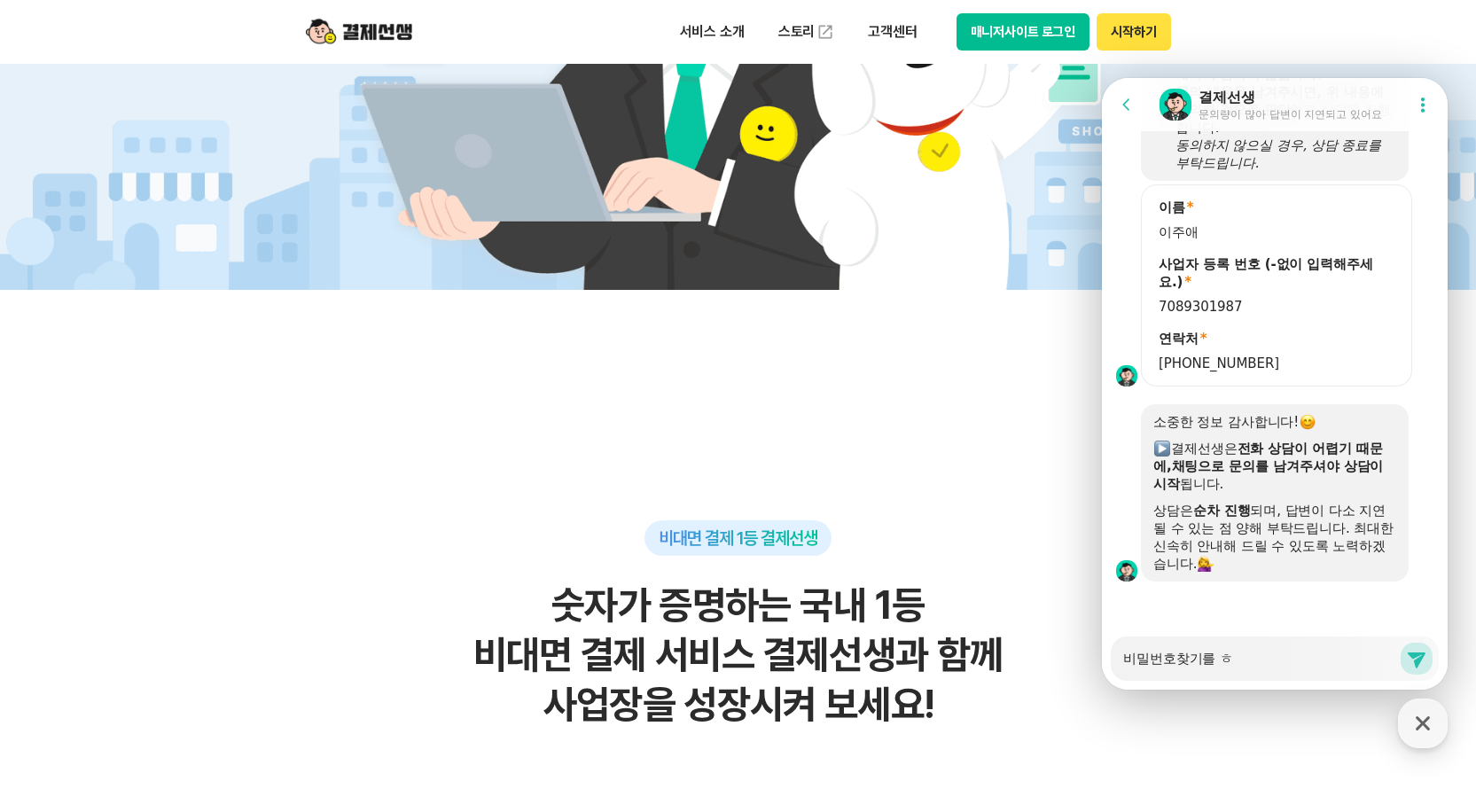
type textarea "x"
type textarea "비밀번호찾기를 하"
type textarea "x"
type textarea "비밀번호찾기를 하며"
type textarea "x"
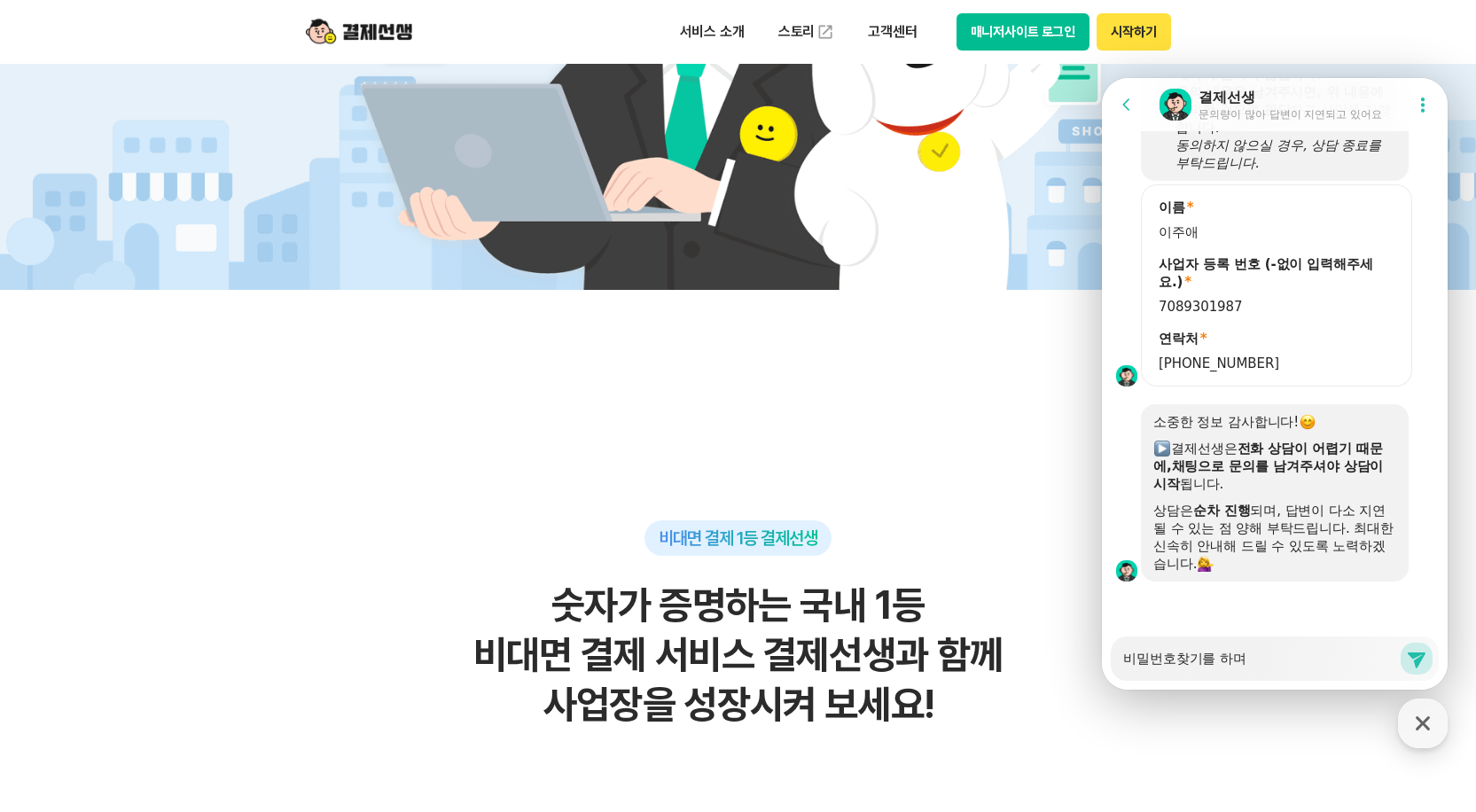
type textarea "비밀번호찾기를 하면"
type textarea "x"
type textarea "비밀번호찾기를 하면"
type textarea "x"
type textarea "비밀번호찾기를 하면 ㄷ"
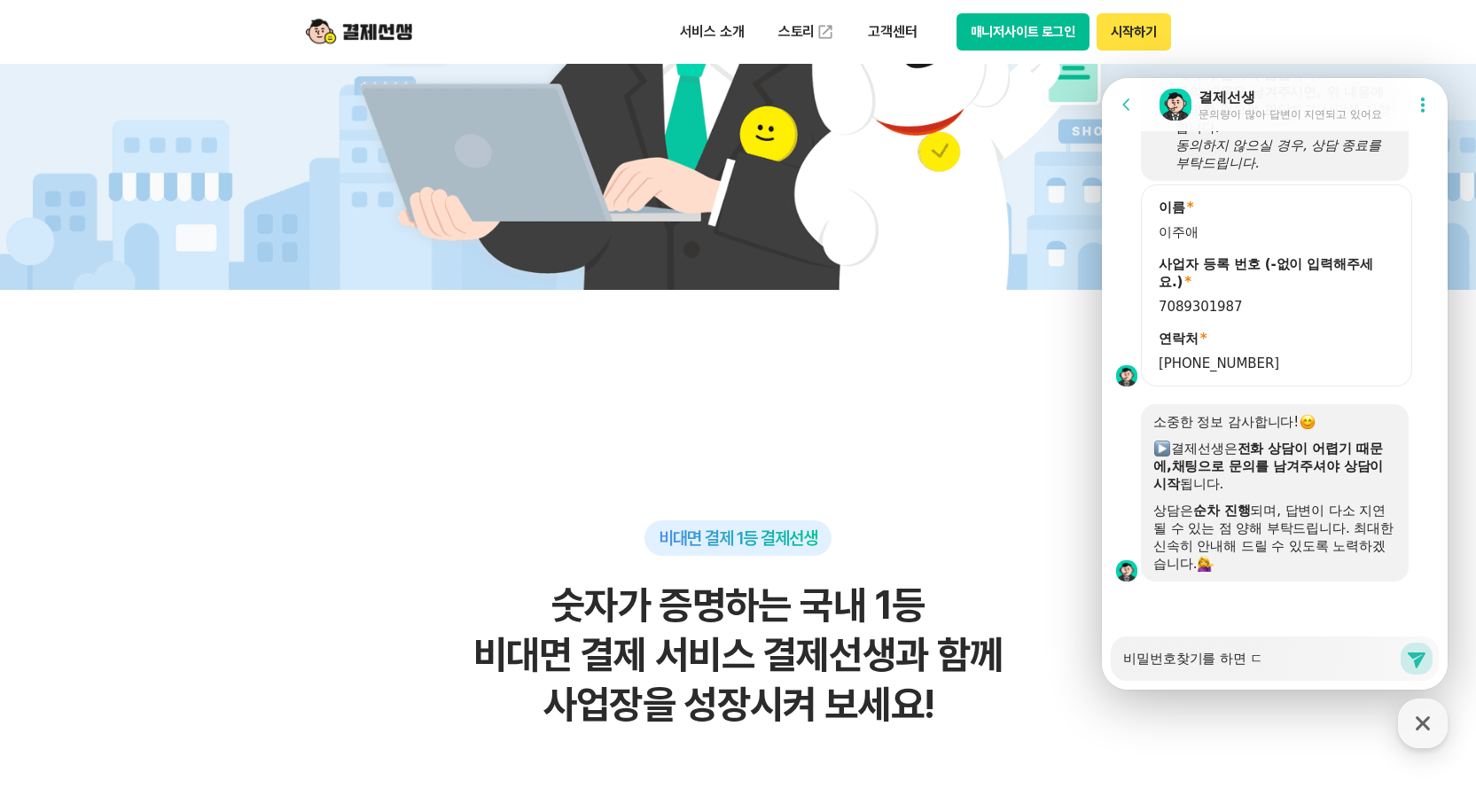
type textarea "x"
type textarea "비밀번호찾기를 하면 드"
type textarea "x"
type textarea "비밀번호찾기를 하면 등"
type textarea "x"
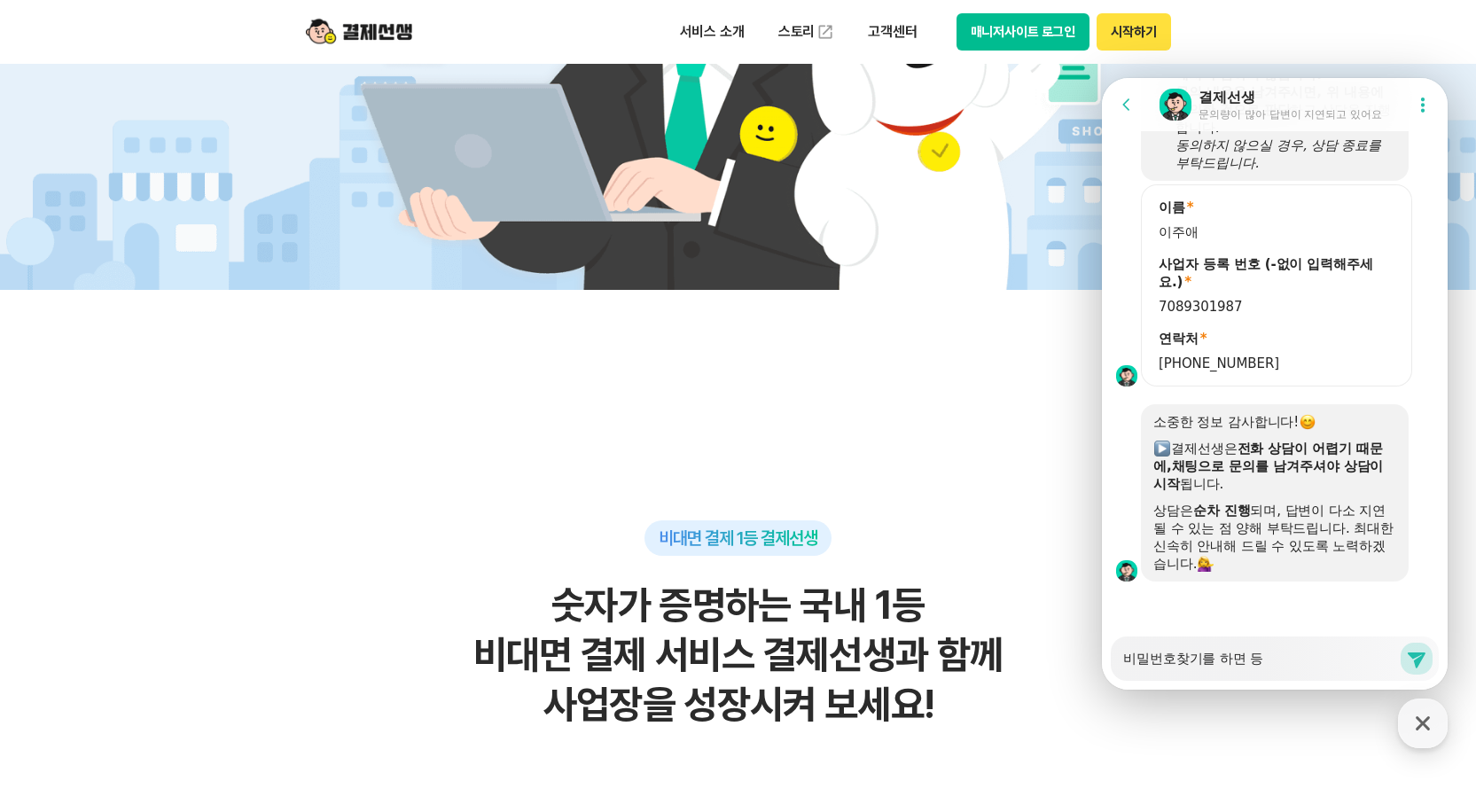
type textarea "비밀번호찾기를 하면 등ㄹ"
type textarea "x"
type textarea "비밀번호찾기를 하면 등로"
type textarea "x"
type textarea "비밀번호찾기를 하면 등록"
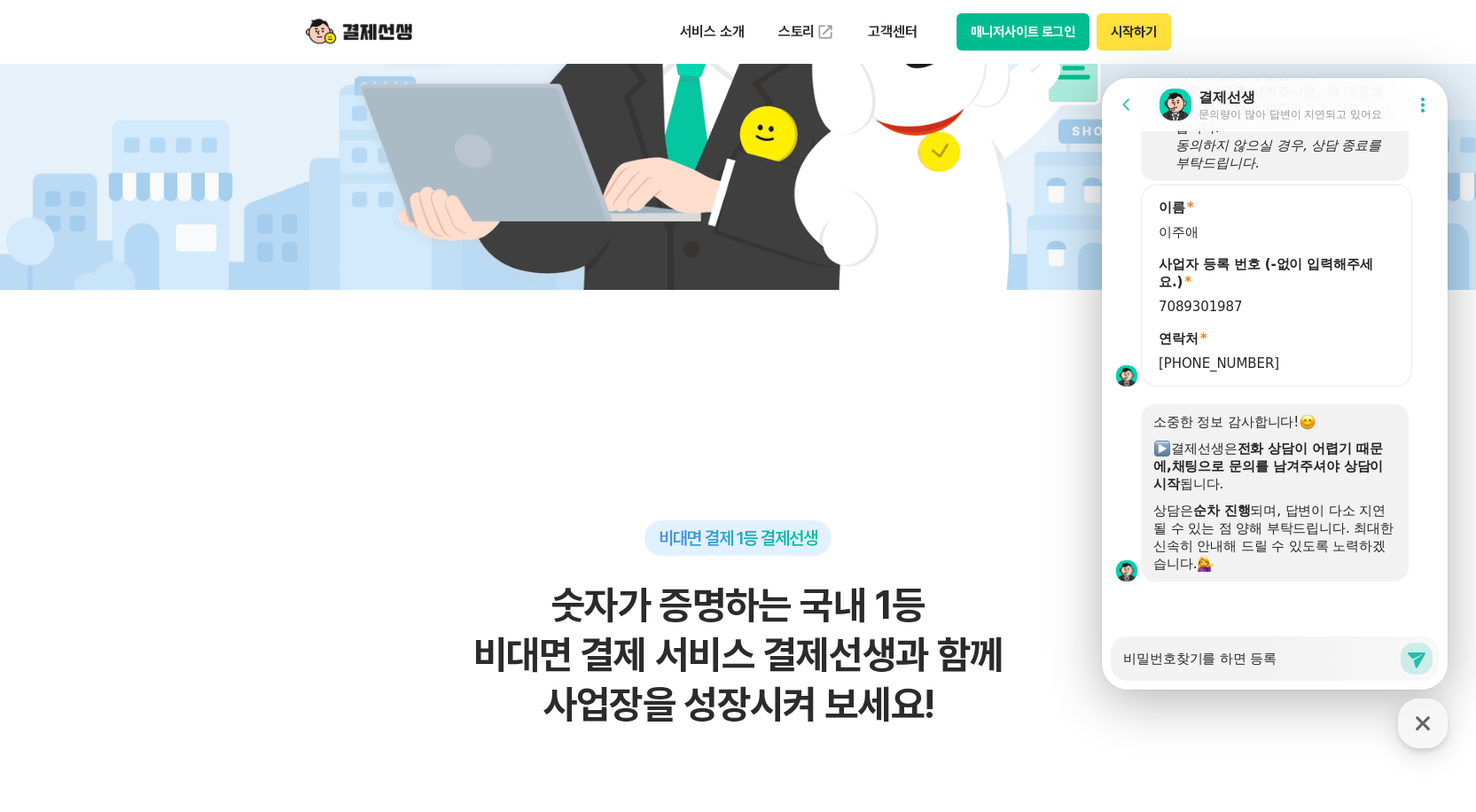
type textarea "x"
type textarea "비밀번호찾기를 하면 등록ㄷ"
type textarea "x"
type textarea "비밀번호찾기를 하면 등록도"
type textarea "x"
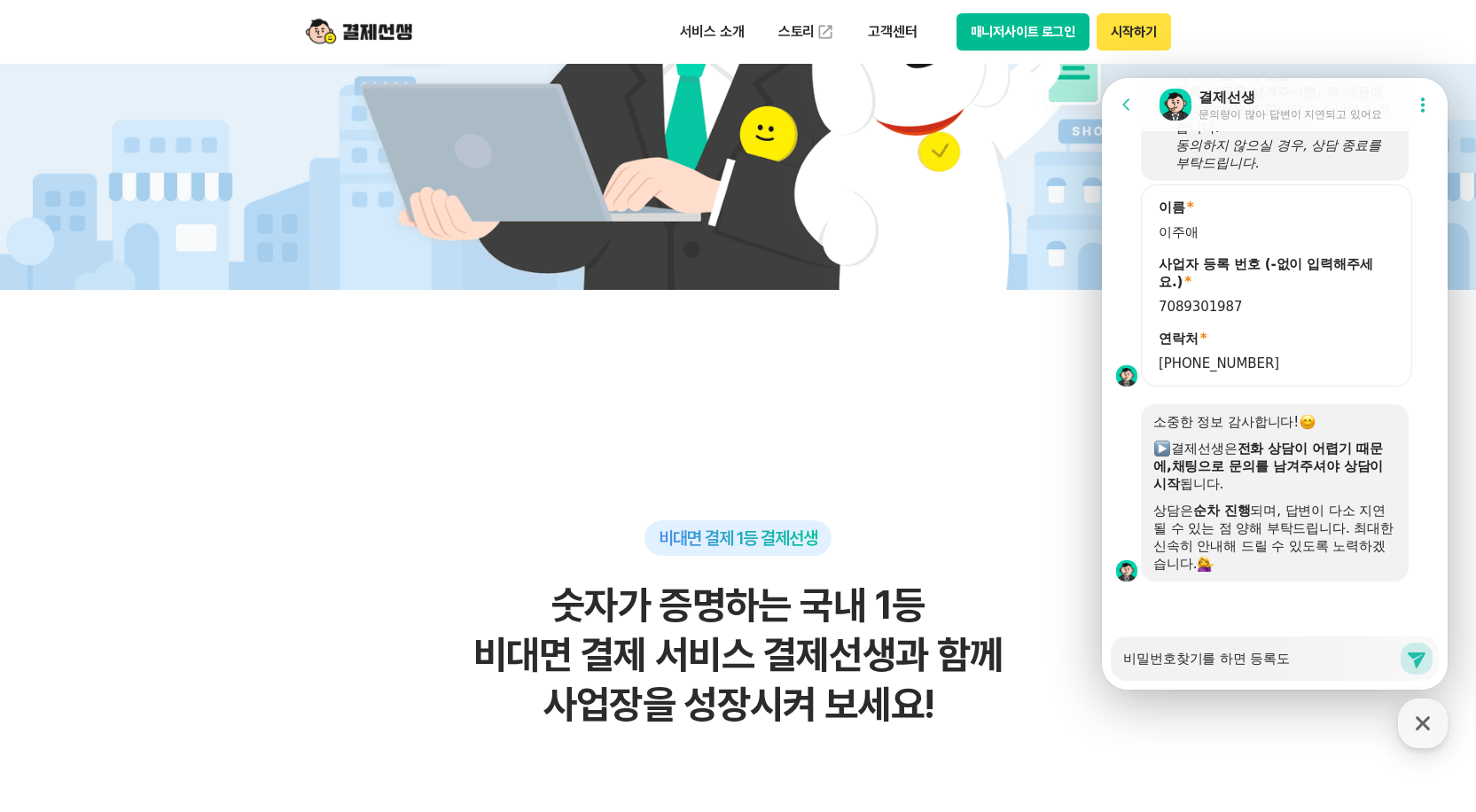
type textarea "비밀번호찾기를 하면 등록되"
type textarea "x"
type textarea "비밀번호찾기를 하면 등록됭"
type textarea "x"
type textarea "비밀번호찾기를 하면 등록되어"
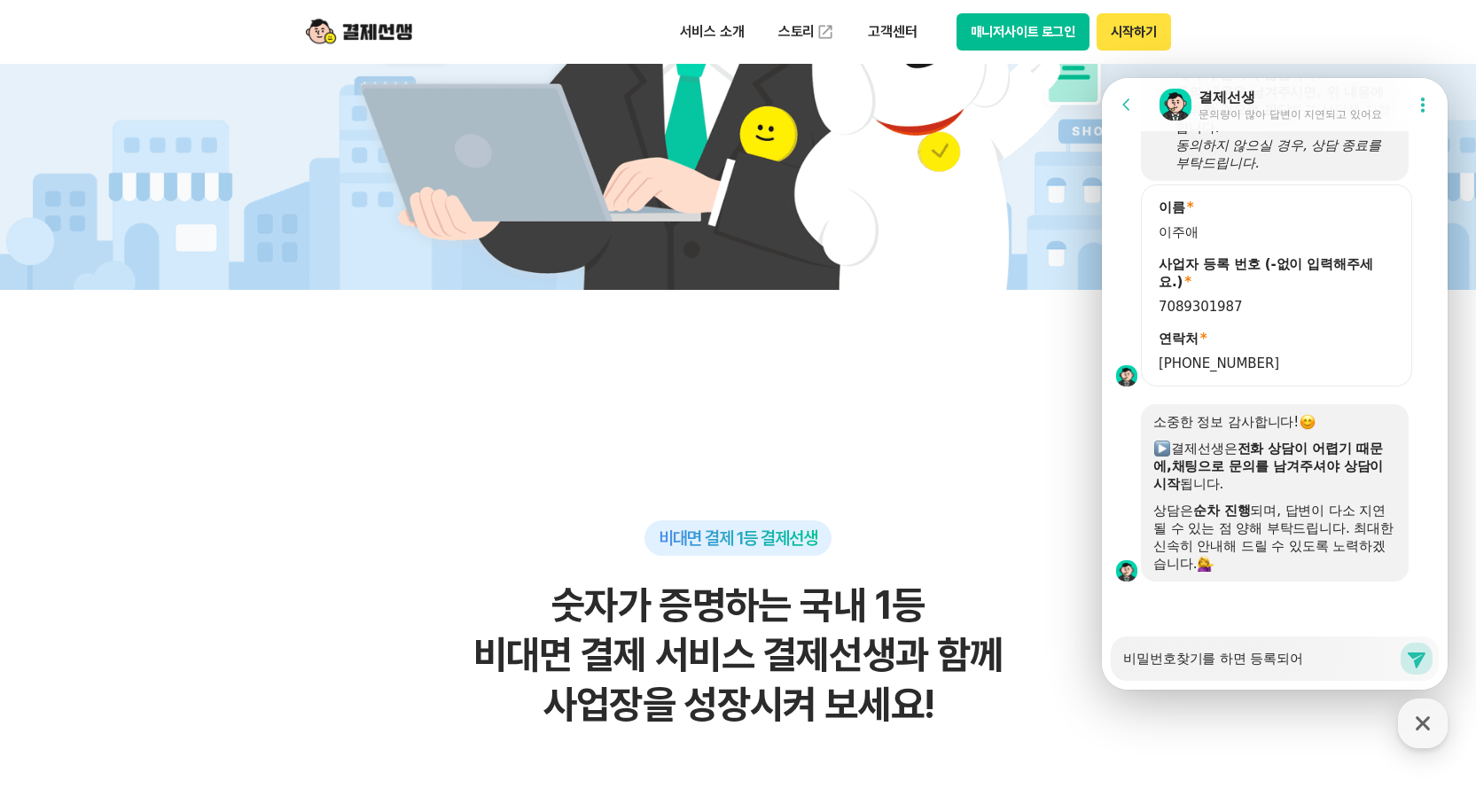
type textarea "x"
type textarea "비밀번호찾기를 하면 등록되어"
type textarea "x"
type textarea "비밀번호찾기를 하면 등록되어 ㅇ"
type textarea "x"
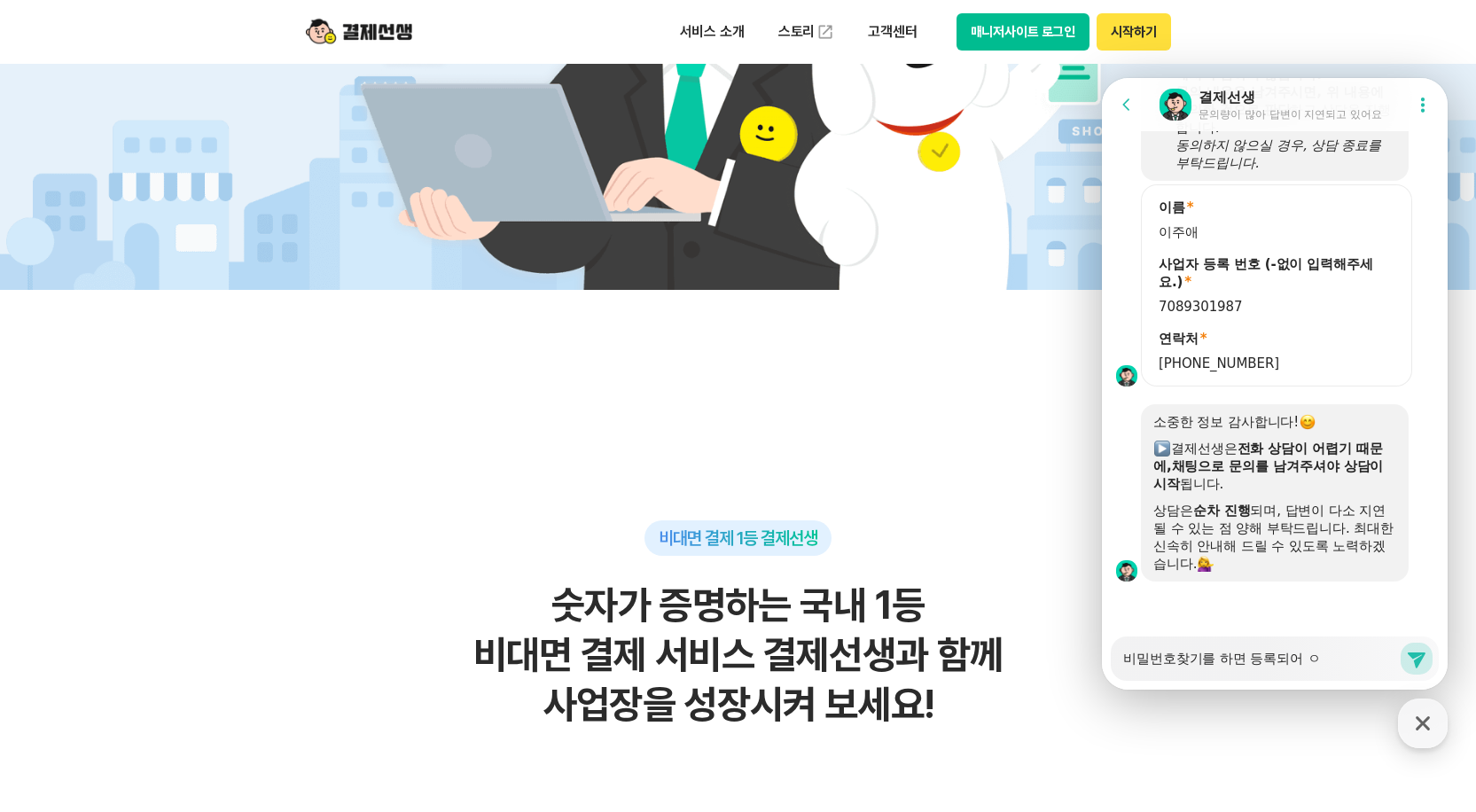
type textarea "비밀번호찾기를 하면 등록되어 이"
type textarea "x"
type textarea "비밀번호찾기를 하면 등록되어 있"
type textarea "x"
type textarea "비밀번호찾기를 하면 등록되어 있ㅈ"
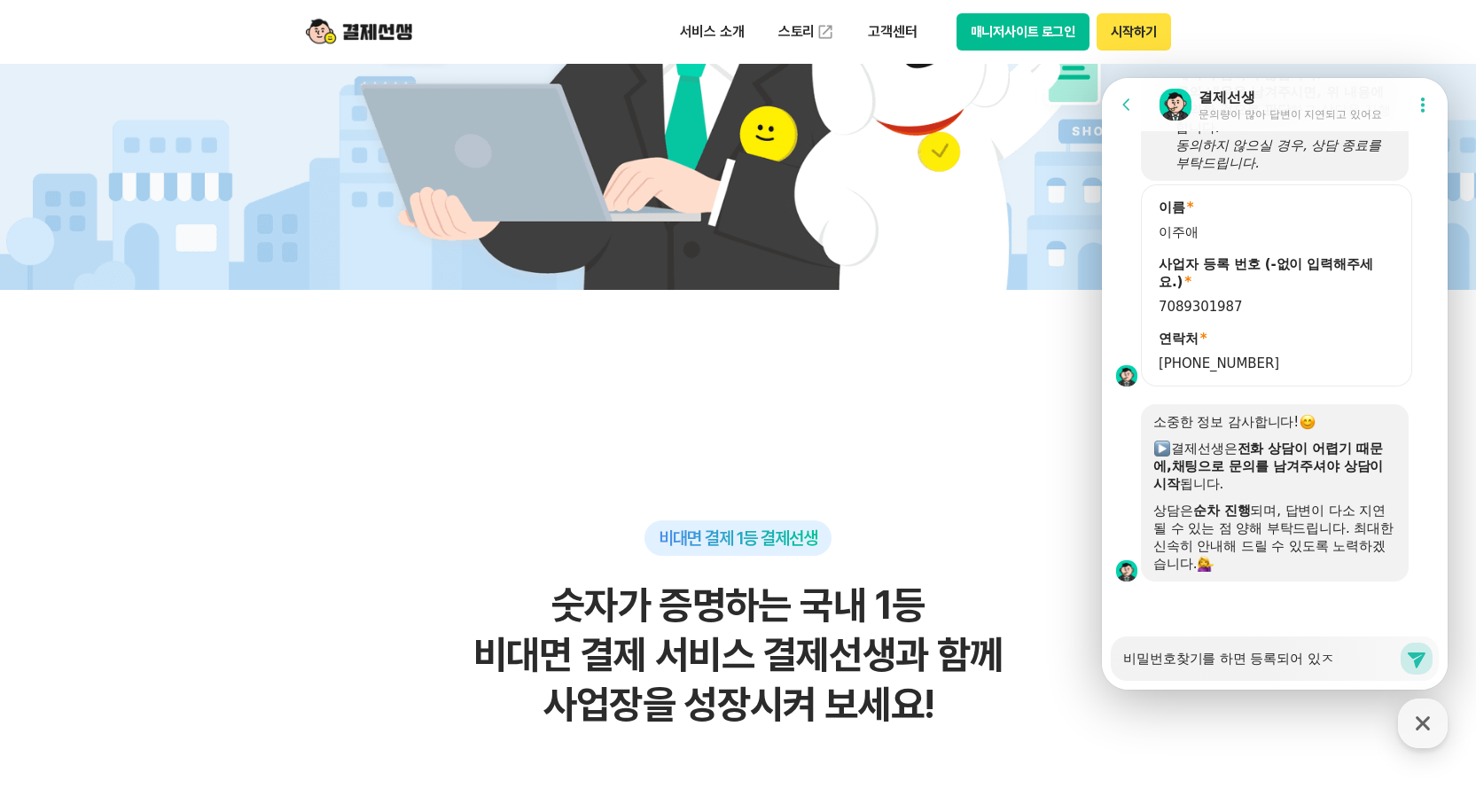
type textarea "x"
type textarea "비밀번호찾기를 하면 등록되어 있지"
type textarea "x"
type textarea "비밀번호찾기를 하면 등록되어 있지"
type textarea "x"
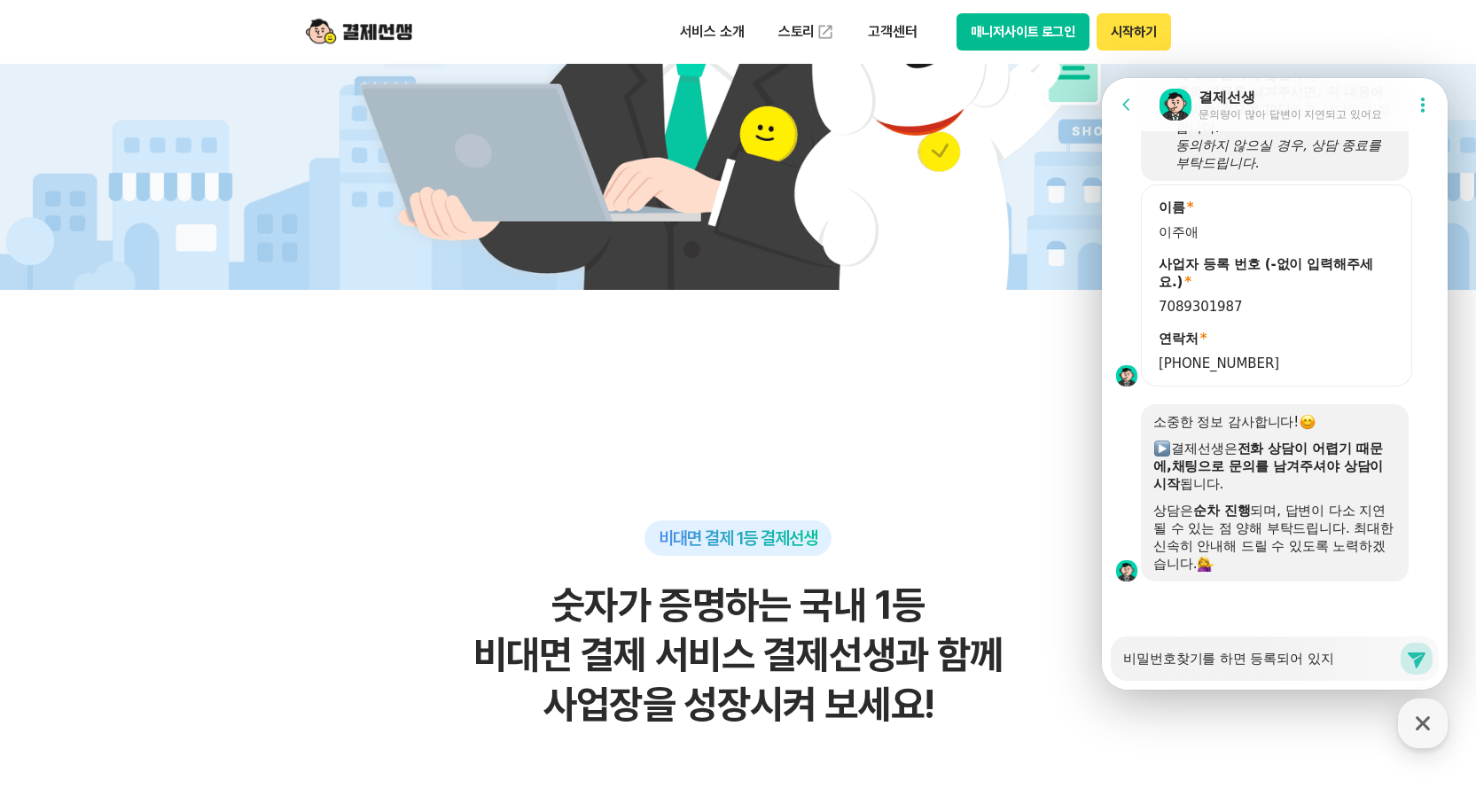
type textarea "비밀번호찾기를 하면 등록되어 있지 ㅇ"
type textarea "x"
type textarea "비밀번호찾기를 하면 등록되어 있지 아"
type textarea "x"
type textarea "비밀번호찾기를 하면 등록되어 있지 않"
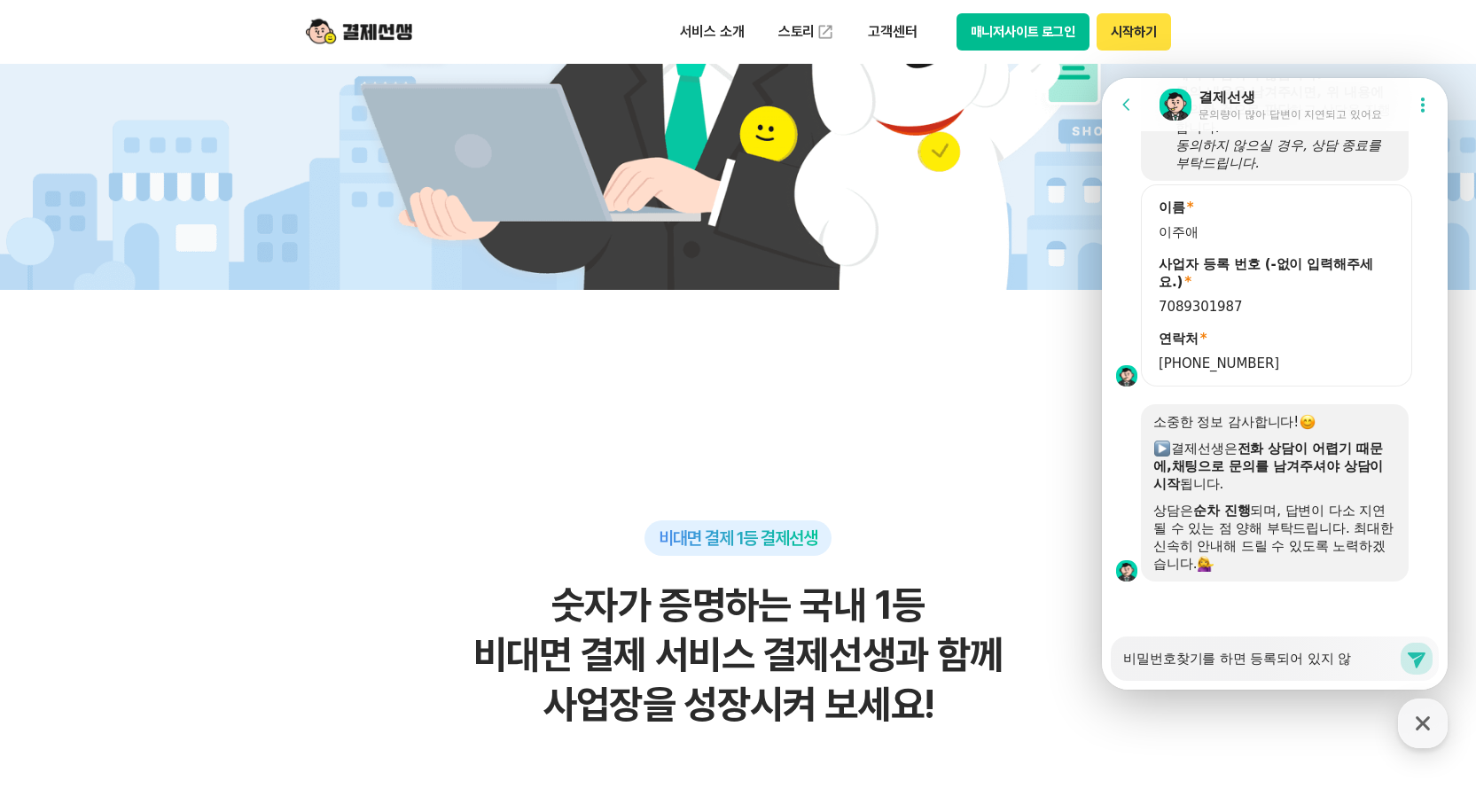
type textarea "x"
type textarea "비밀번호찾기를 하면 등록되어 있지 않ㅇ"
type textarea "x"
type textarea "비밀번호찾기를 하면 등록되어 있지 않으"
type textarea "x"
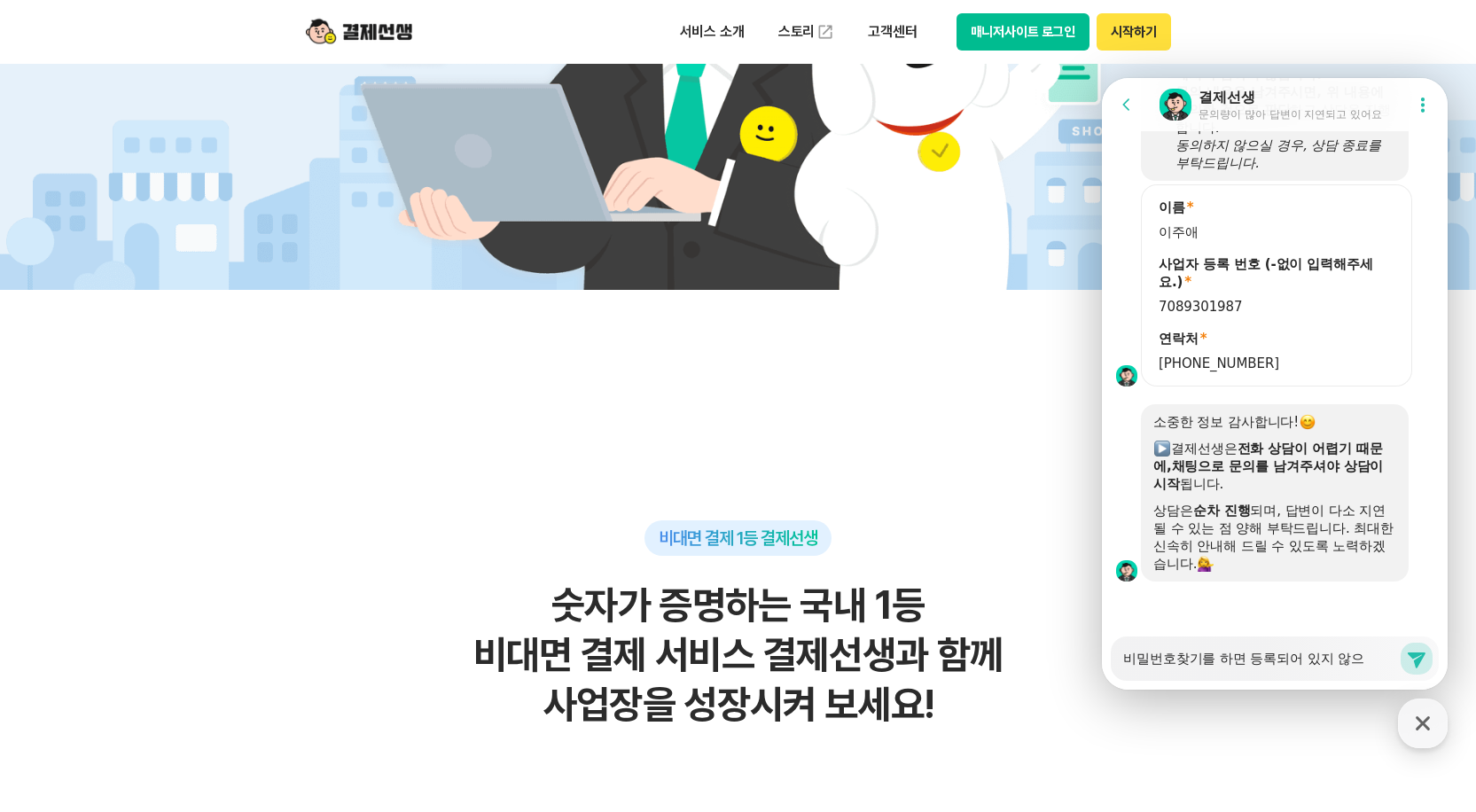
type textarea "비밀번호찾기를 하면 등록되어 있지 않은"
type textarea "x"
type textarea "비밀번호찾기를 하면 등록되어 있지 않은"
type textarea "x"
type textarea "비밀번호찾기를 하면 등록되어 있지 않은 ㅎ"
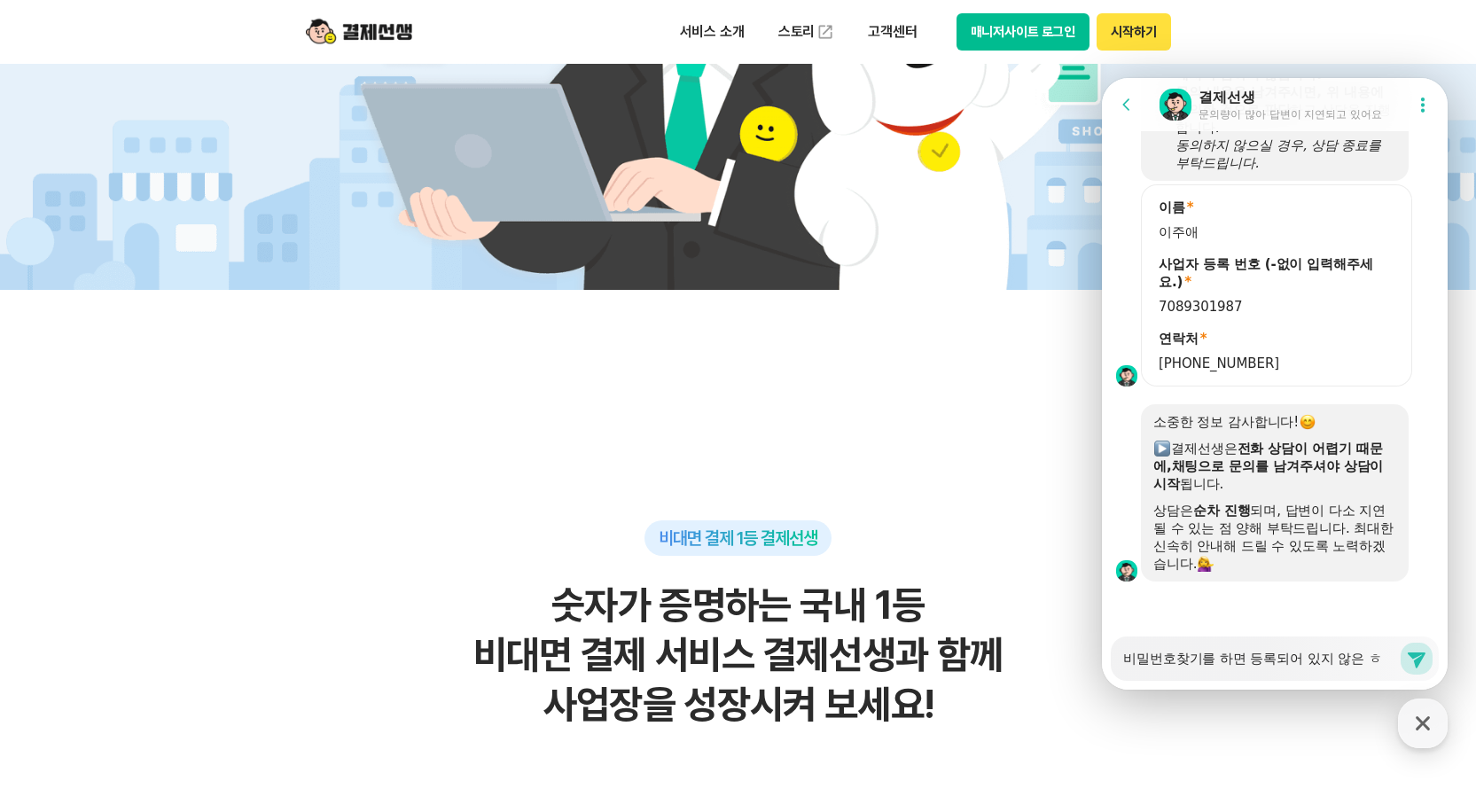
type textarea "x"
type textarea "비밀번호찾기를 하면 등록되어 있지 않은 호"
type textarea "x"
type textarea "비밀번호찾기를 하면 등록되어 있지 않은 회"
type textarea "x"
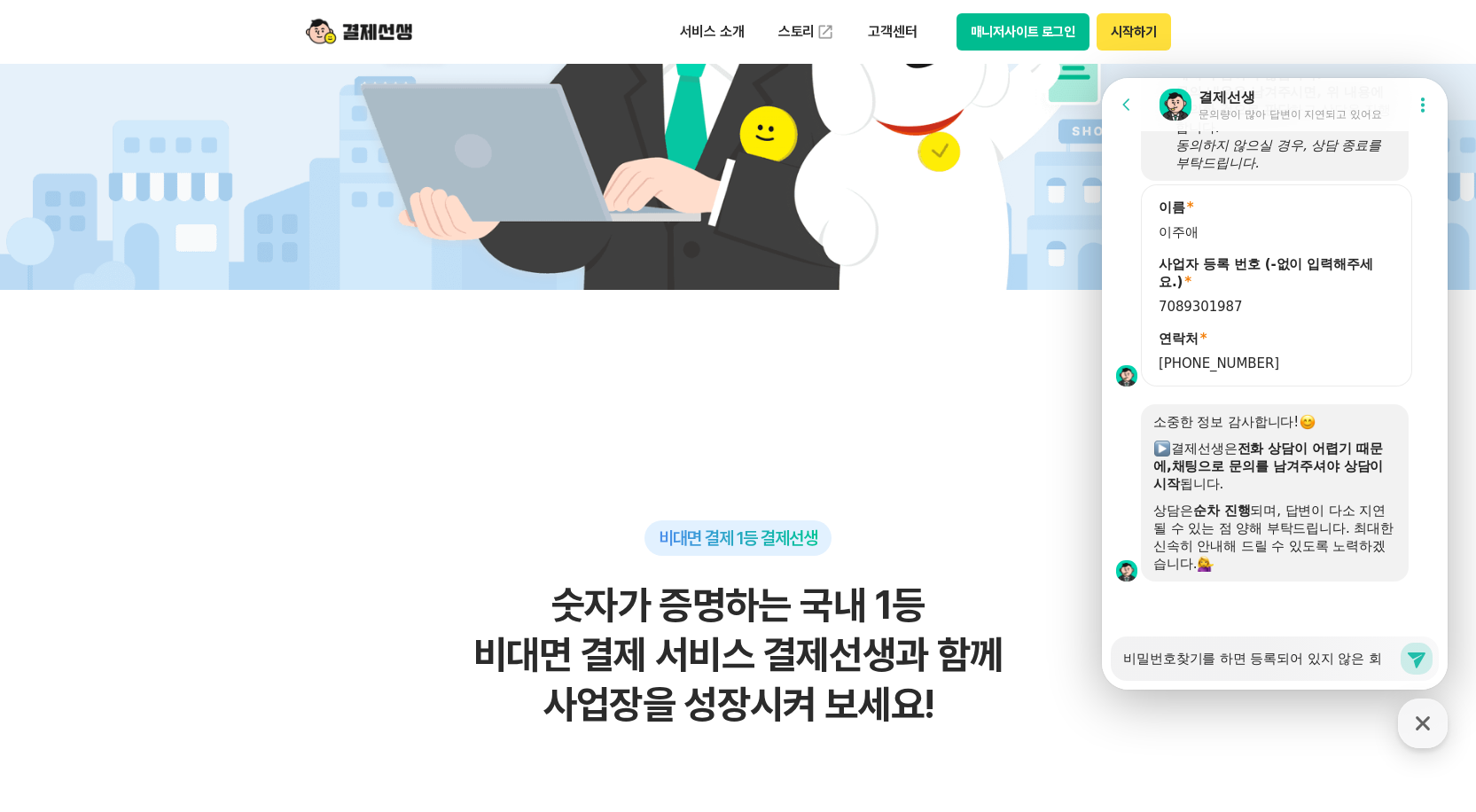
type textarea "비밀번호찾기를 하면 등록되어 있지 않은 횡"
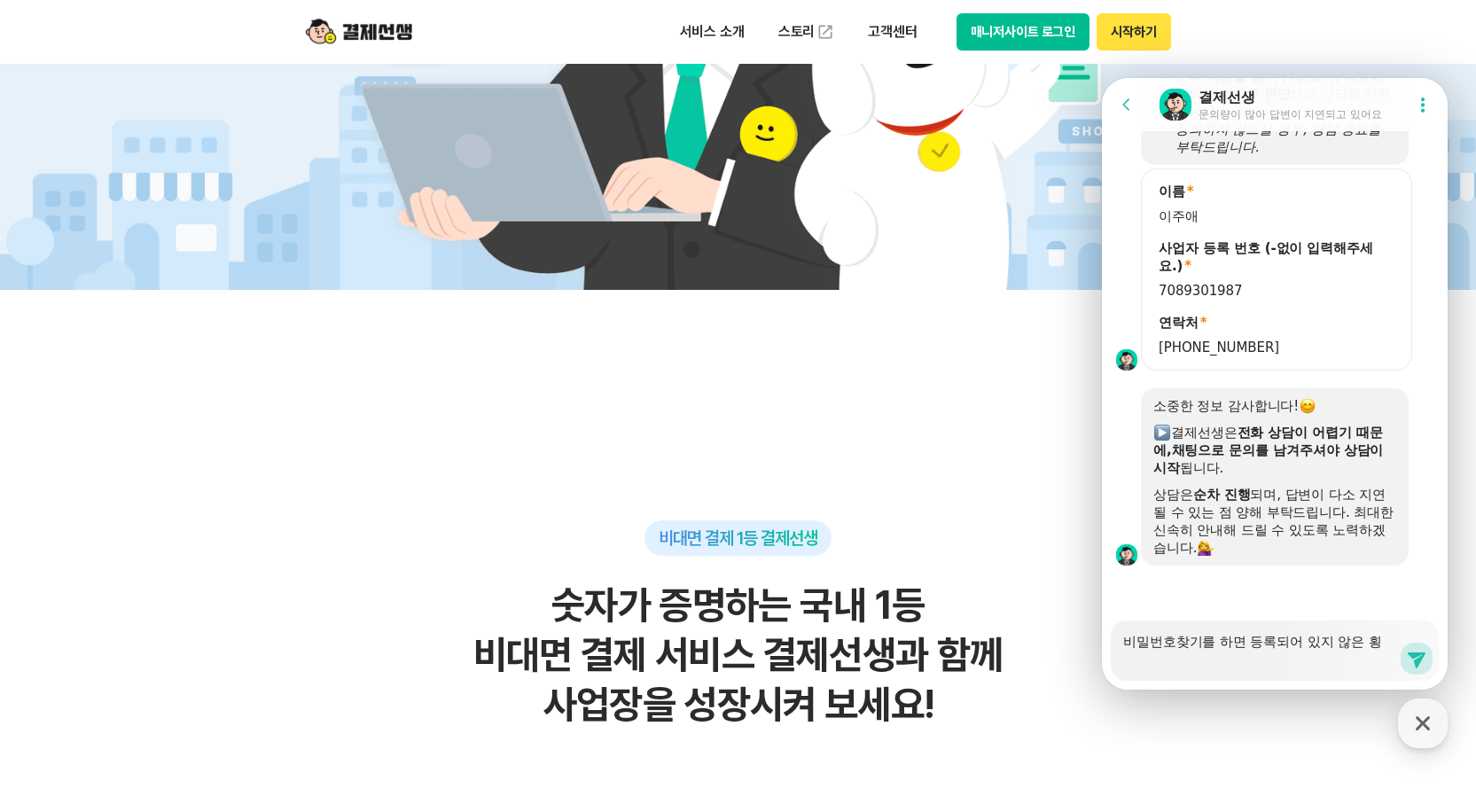
type textarea "x"
type textarea "비밀번호찾기를 하면 등록되어 있지 않은 회우"
type textarea "x"
type textarea "비밀번호찾기를 하면 등록되어 있지 않은 회워"
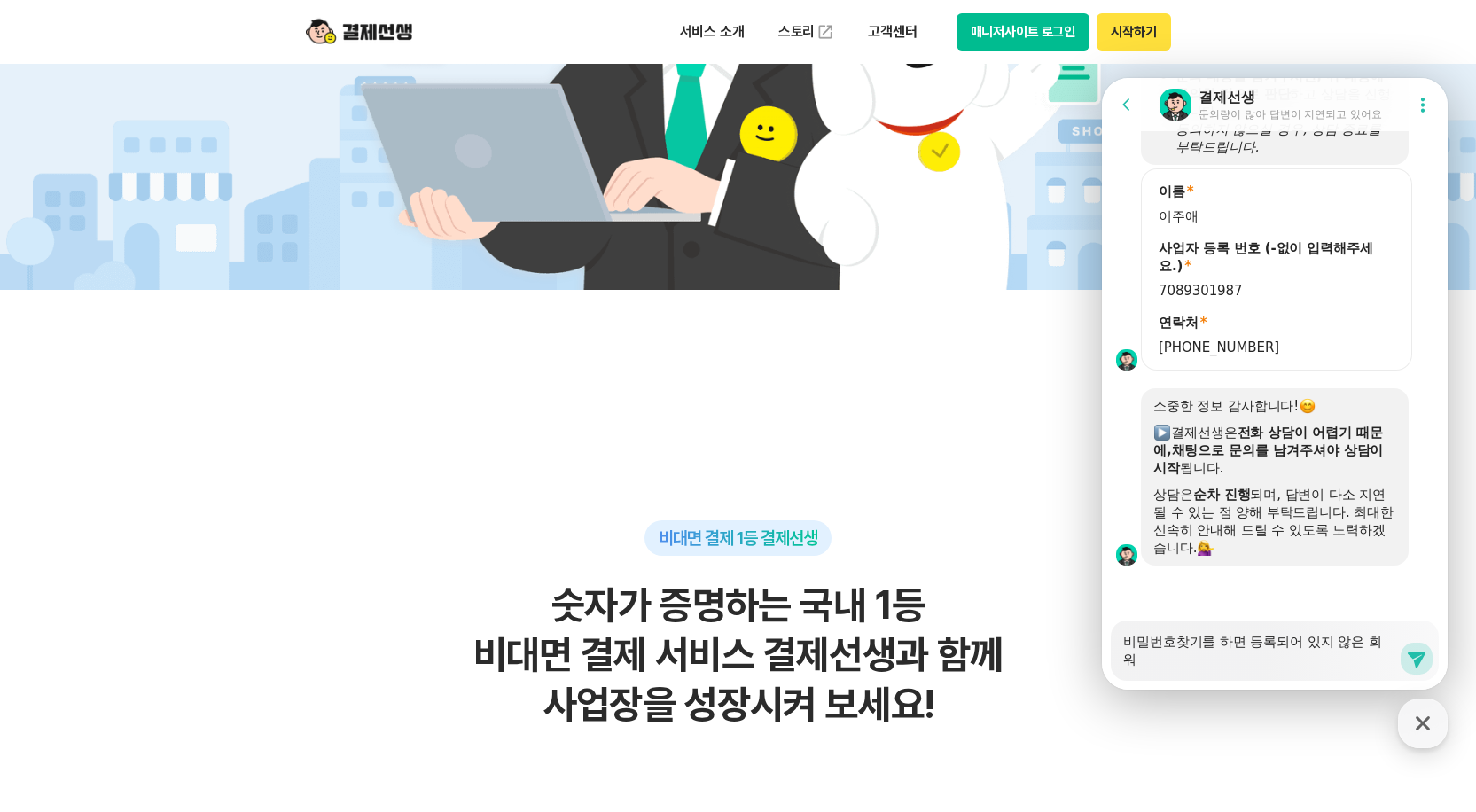
type textarea "x"
type textarea "비밀번호찾기를 하면 등록되어 있지 않은 회원"
type textarea "x"
type textarea "비밀번호찾기를 하면 등록되어 있지 않은 회원ㅇ"
type textarea "x"
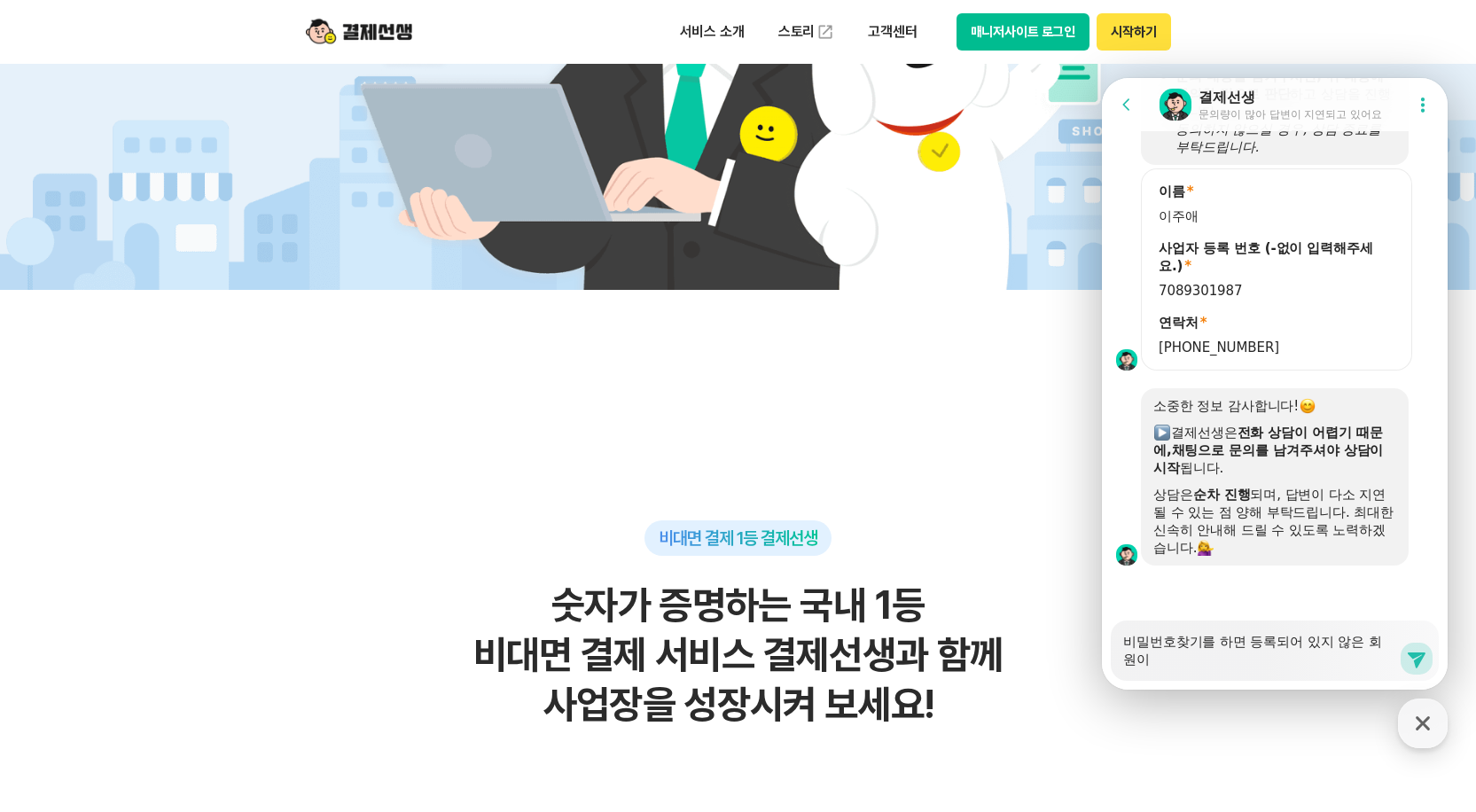
type textarea "비밀번호찾기를 하면 등록되어 있지 않은 회원일"
type textarea "x"
type textarea "비밀번호찾기를 하면 등록되어 있지 않은 회원이라"
type textarea "x"
type textarea "비밀번호찾기를 하면 등록되어 있지 않은 회원이락"
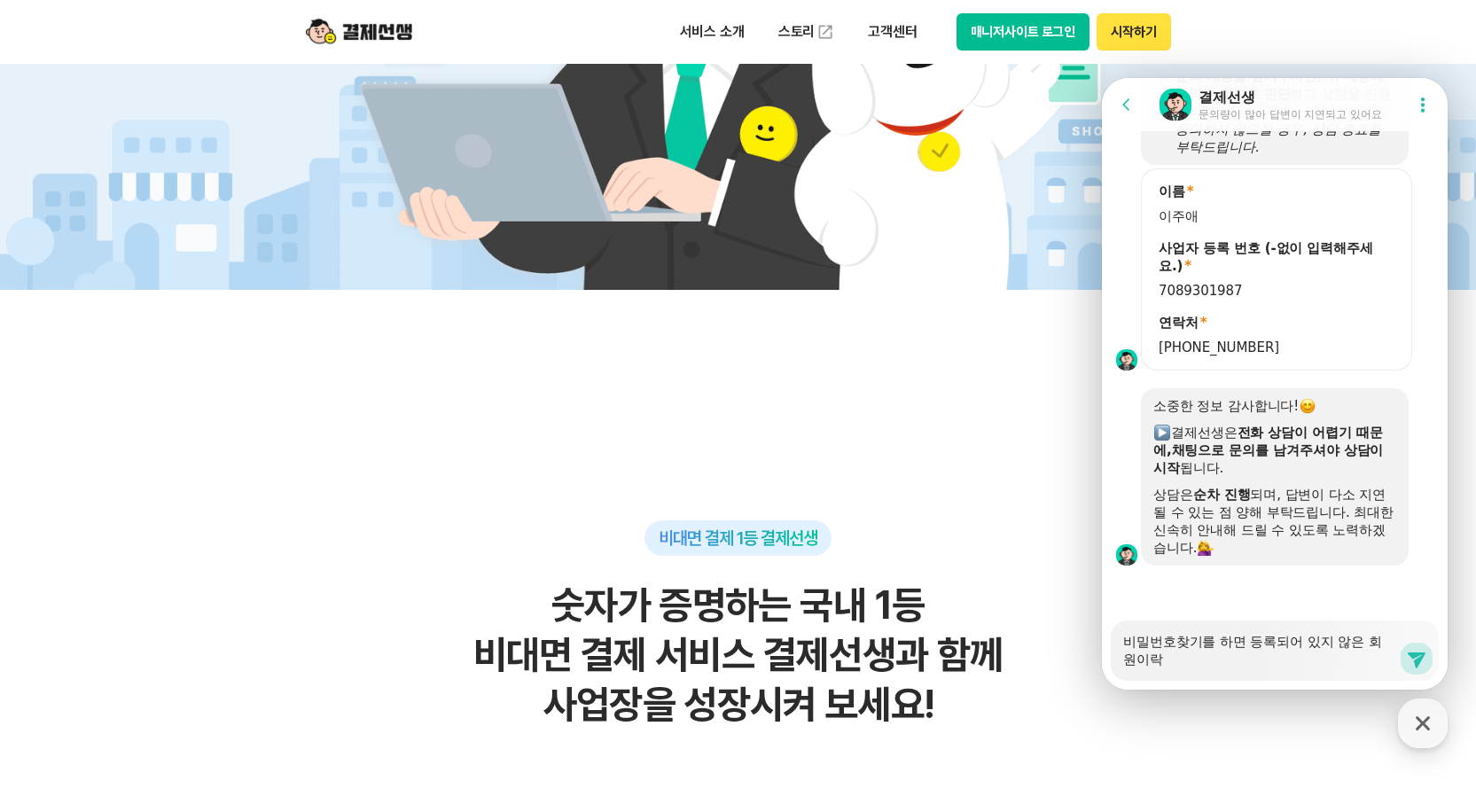
type textarea "x"
type textarea "비밀번호찾기를 하면 등록되어 있지 않은 회원이라고"
type textarea "x"
type textarea "비밀번호찾기를 하면 등록되어 있지 않은 회원이라고"
type textarea "x"
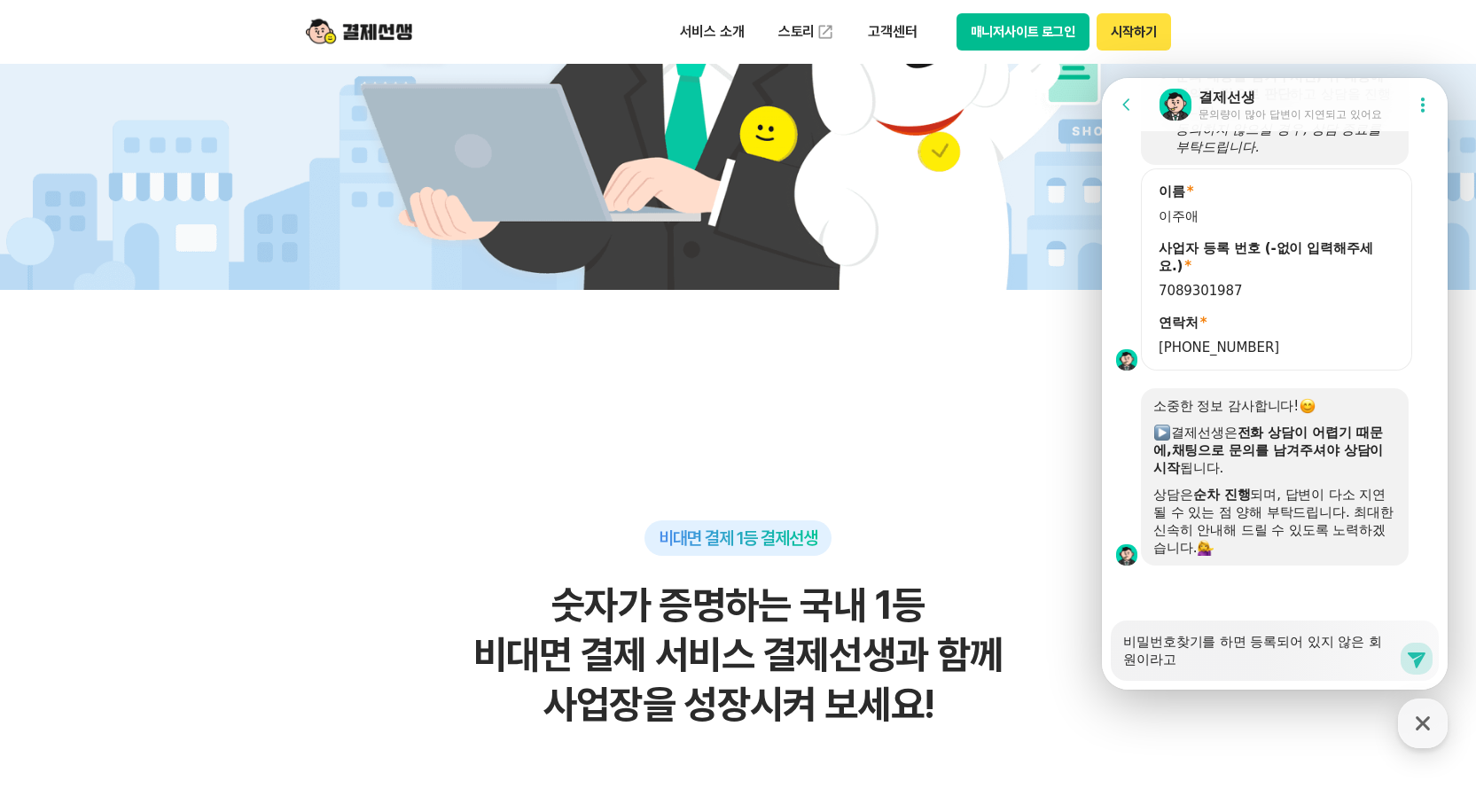
type textarea "비밀번호찾기를 하면 등록되어 있지 않은 회원이라고 ㄴ"
type textarea "x"
type textarea "비밀번호찾기를 하면 등록되어 있지 않은 회원이라고 나"
type textarea "x"
type textarea "비밀번호찾기를 하면 등록되어 있지 않은 회원이라고 낭"
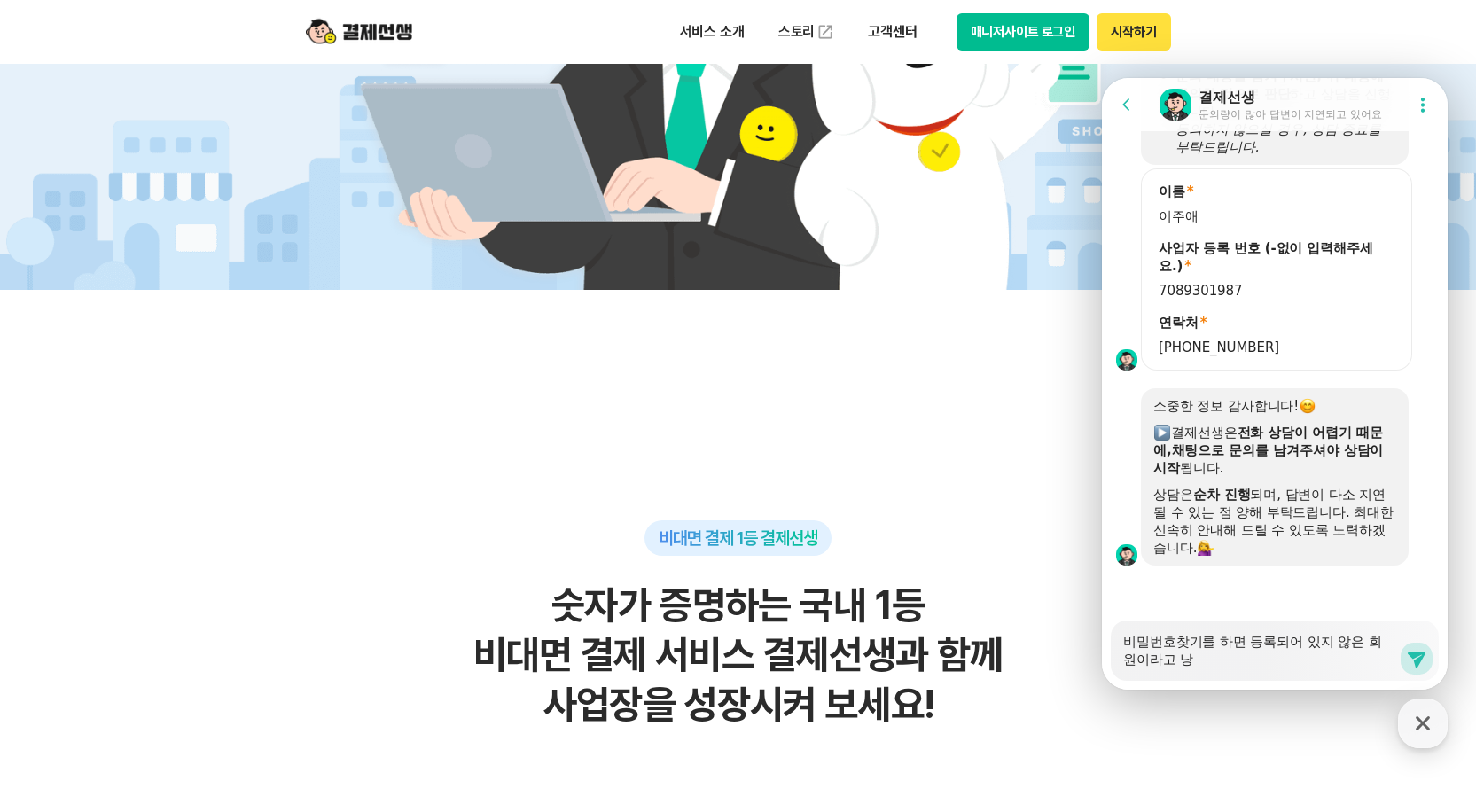
type textarea "x"
type textarea "비밀번호찾기를 하면 등록되어 있지 않은 회원이라고 나온"
type textarea "x"
type textarea "비밀번호찾기를 하면 등록되어 있지 않은 회원이라고 나오느"
type textarea "x"
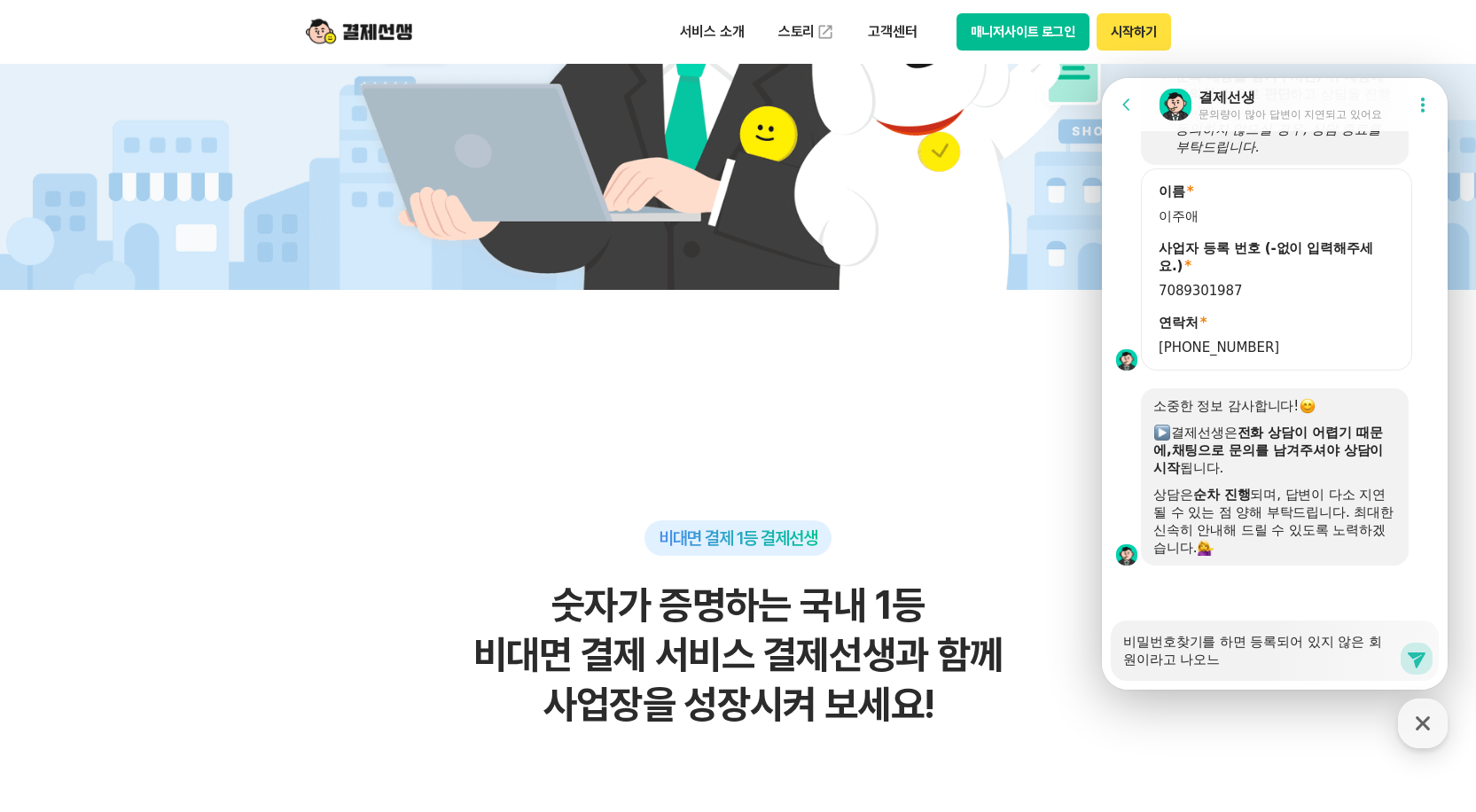
type textarea "비밀번호찾기를 하면 등록되어 있지 않은 회원이라고 나오는"
type textarea "x"
type textarea "비밀번호찾기를 하면 등록되어 있지 않은 회원이라고 나오는ㄷ"
type textarea "x"
type textarea "비밀번호찾기를 하면 등록되어 있지 않은 회원이라고 나오는데"
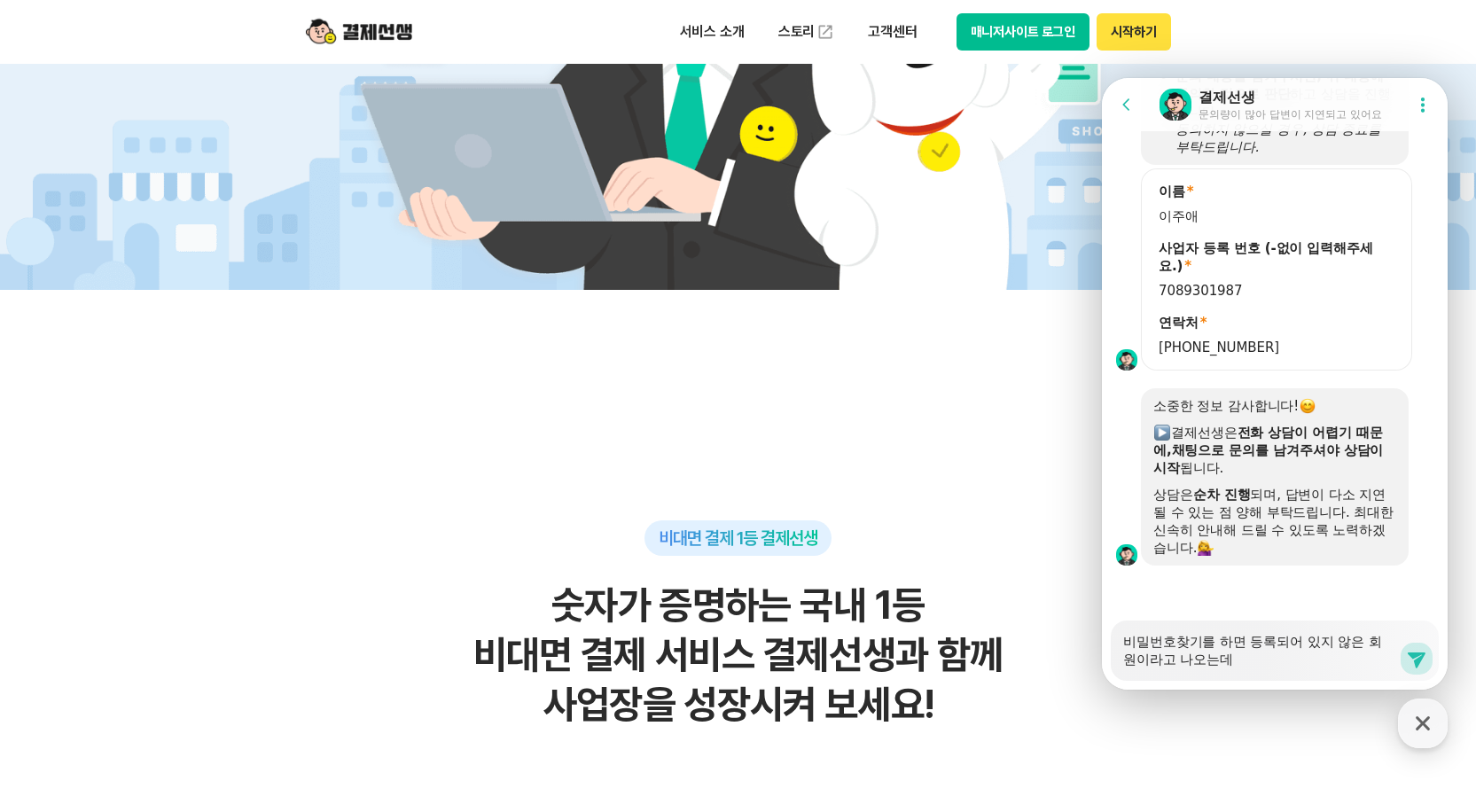
type textarea "x"
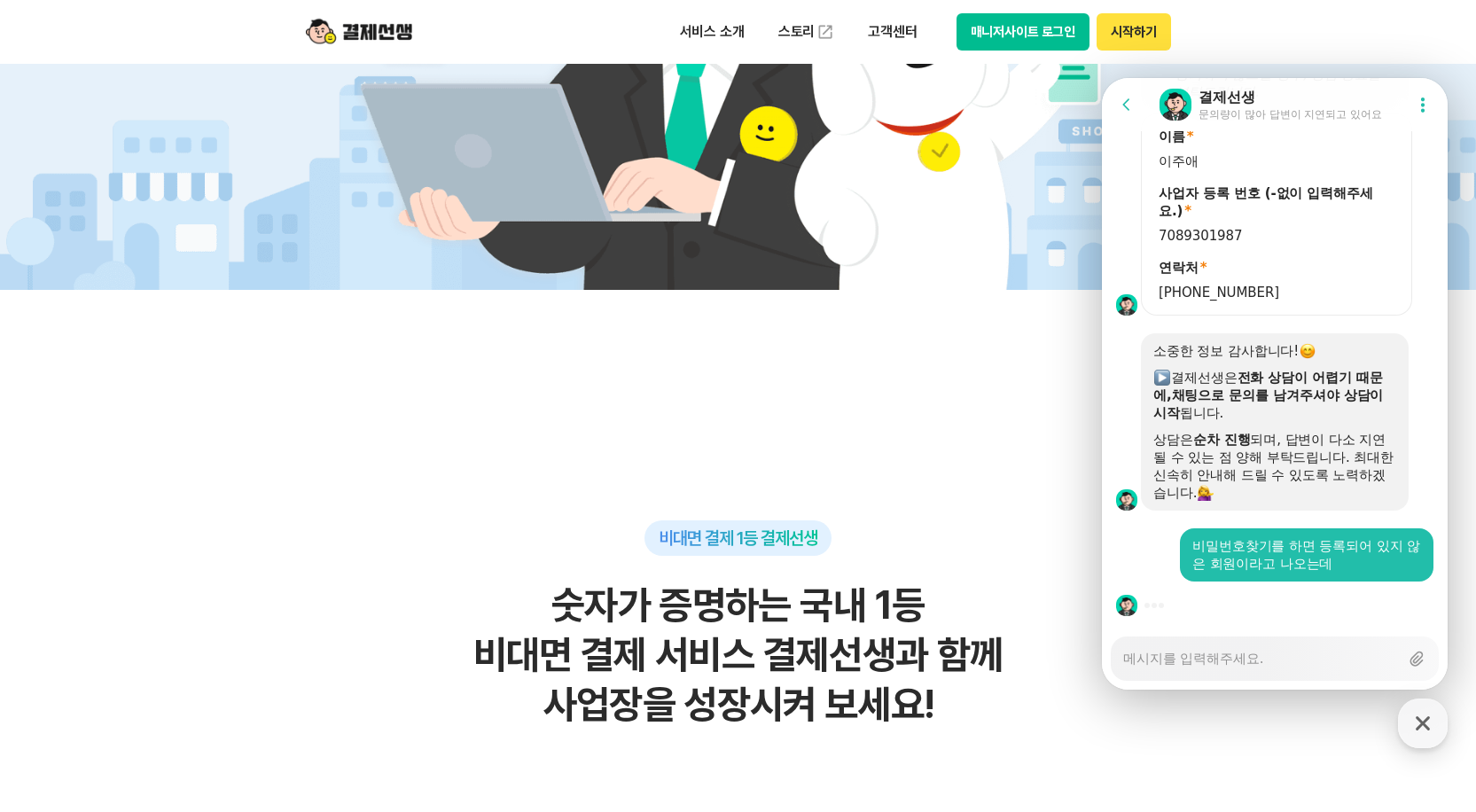
type textarea "x"
type textarea "ㅅ"
type textarea "x"
type textarea "시"
type textarea "x"
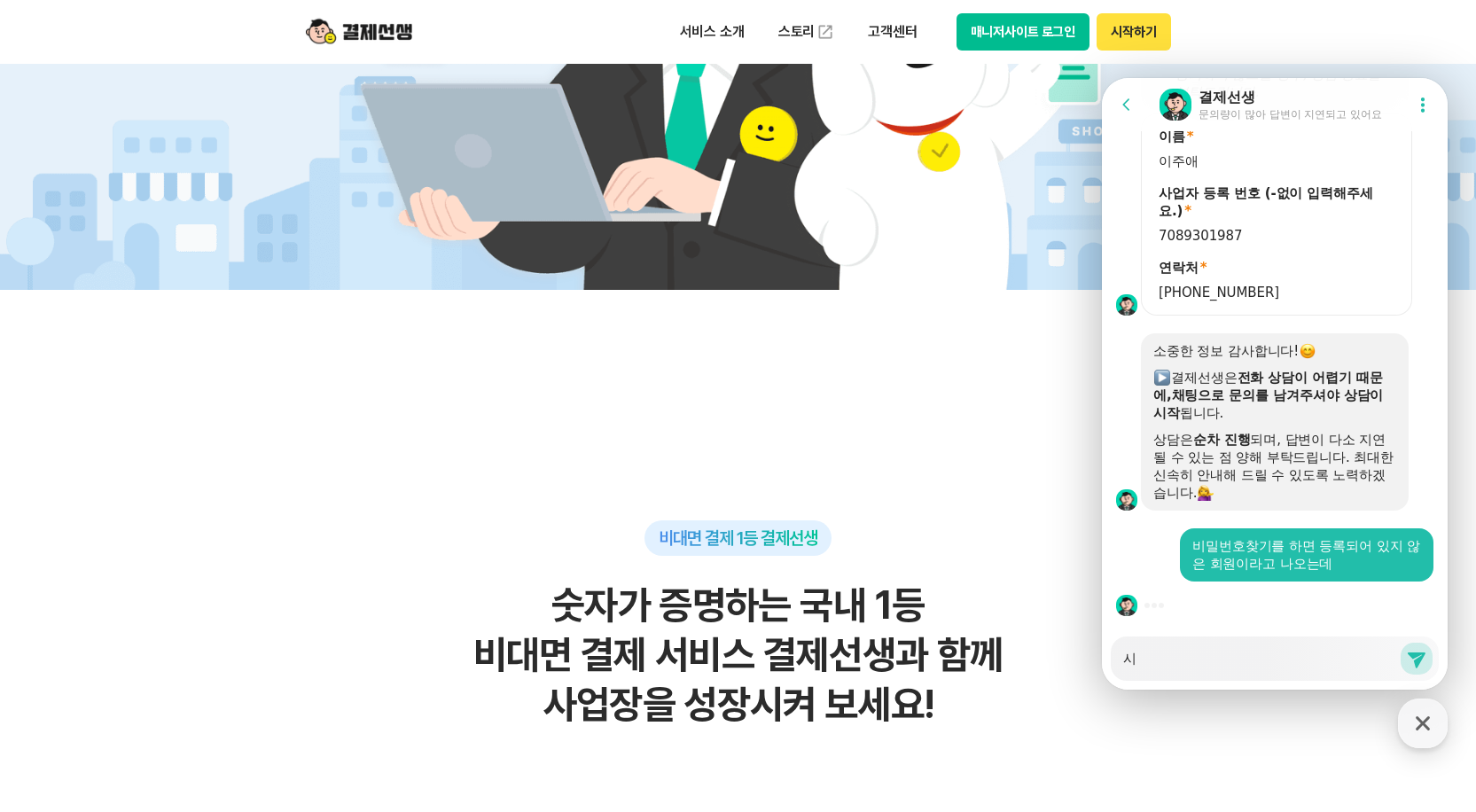
type textarea "식"
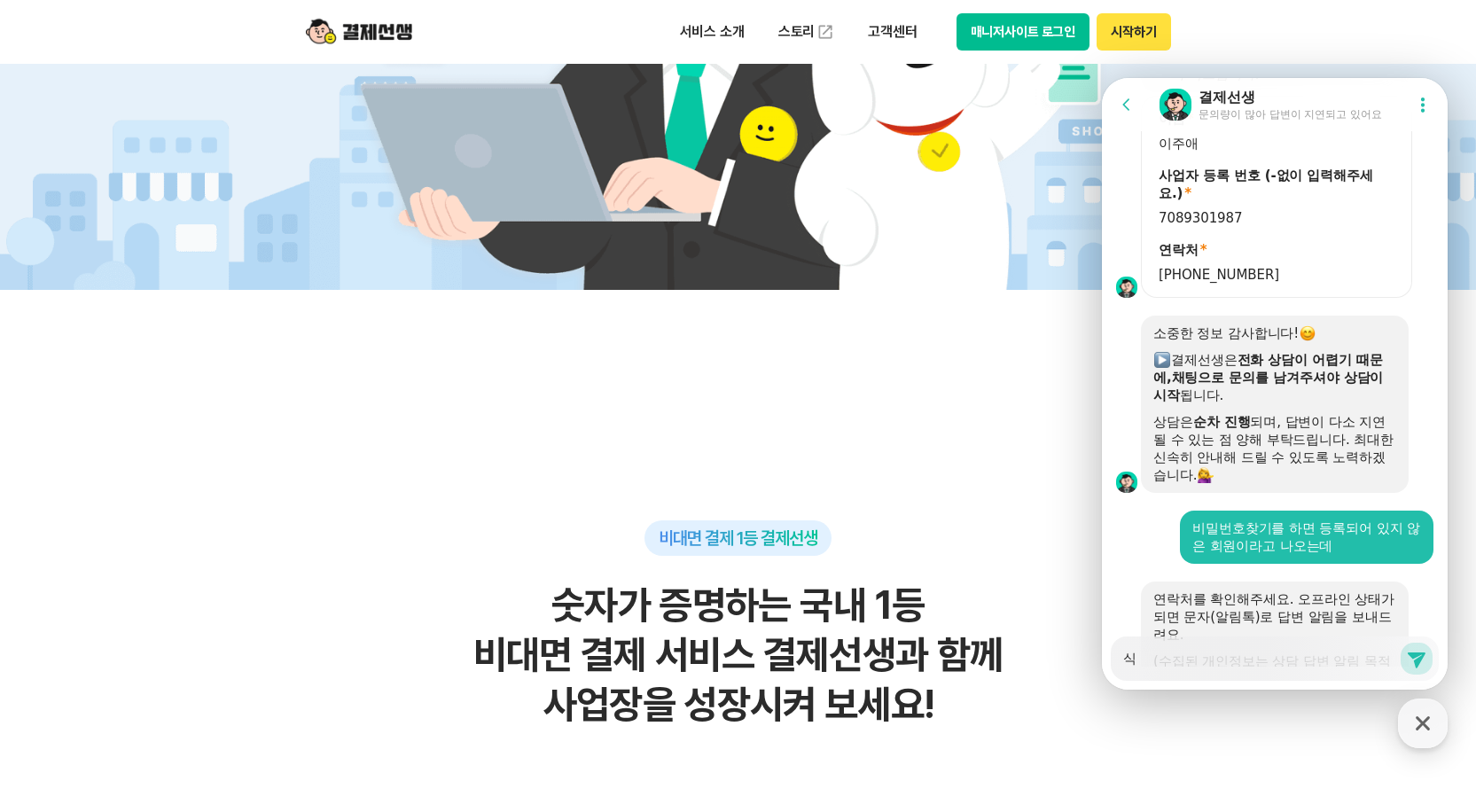
type textarea "x"
type textarea "시"
type textarea "x"
type textarea "[DEMOGRAPHIC_DATA]"
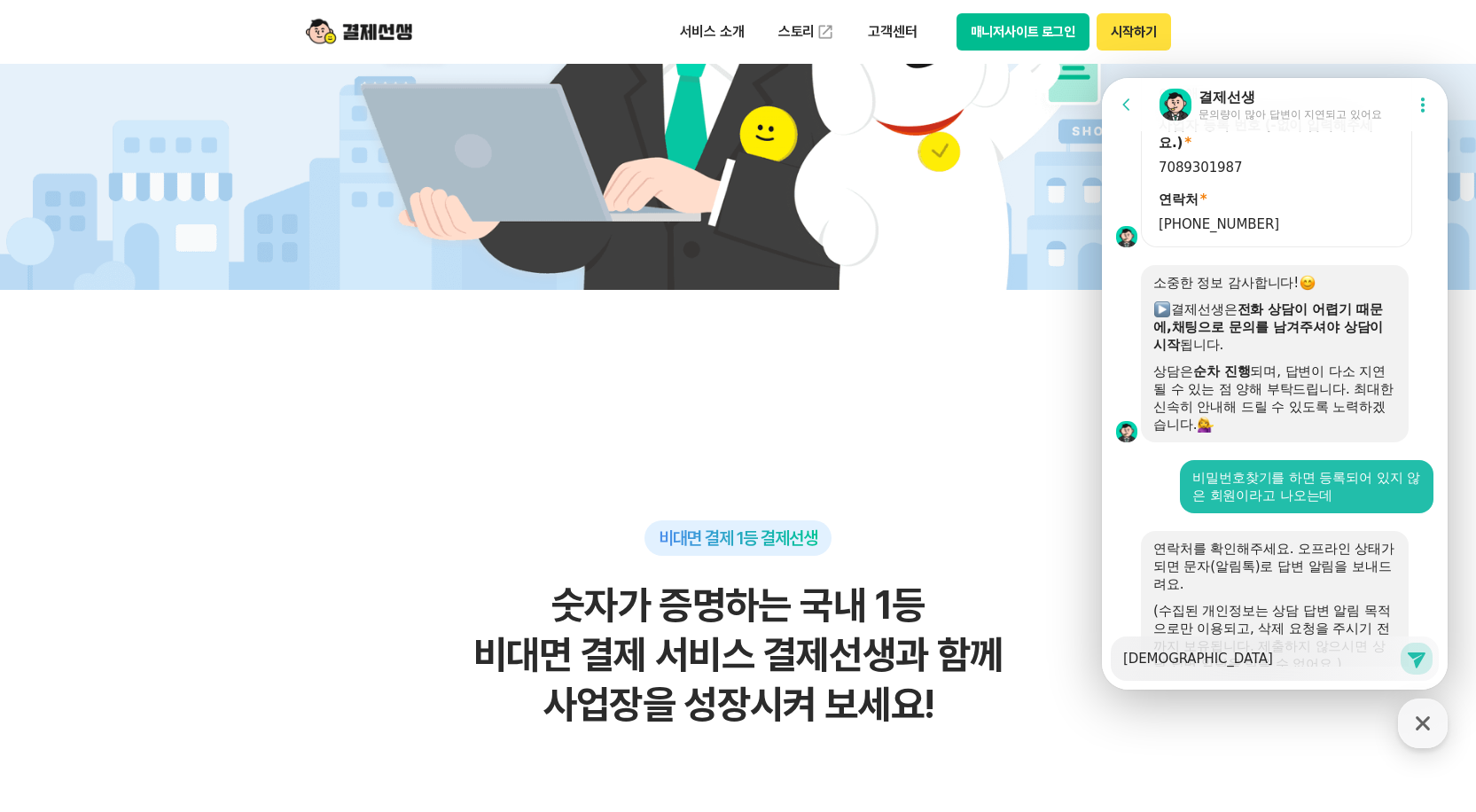
type textarea "x"
type textarea "신ㄱ"
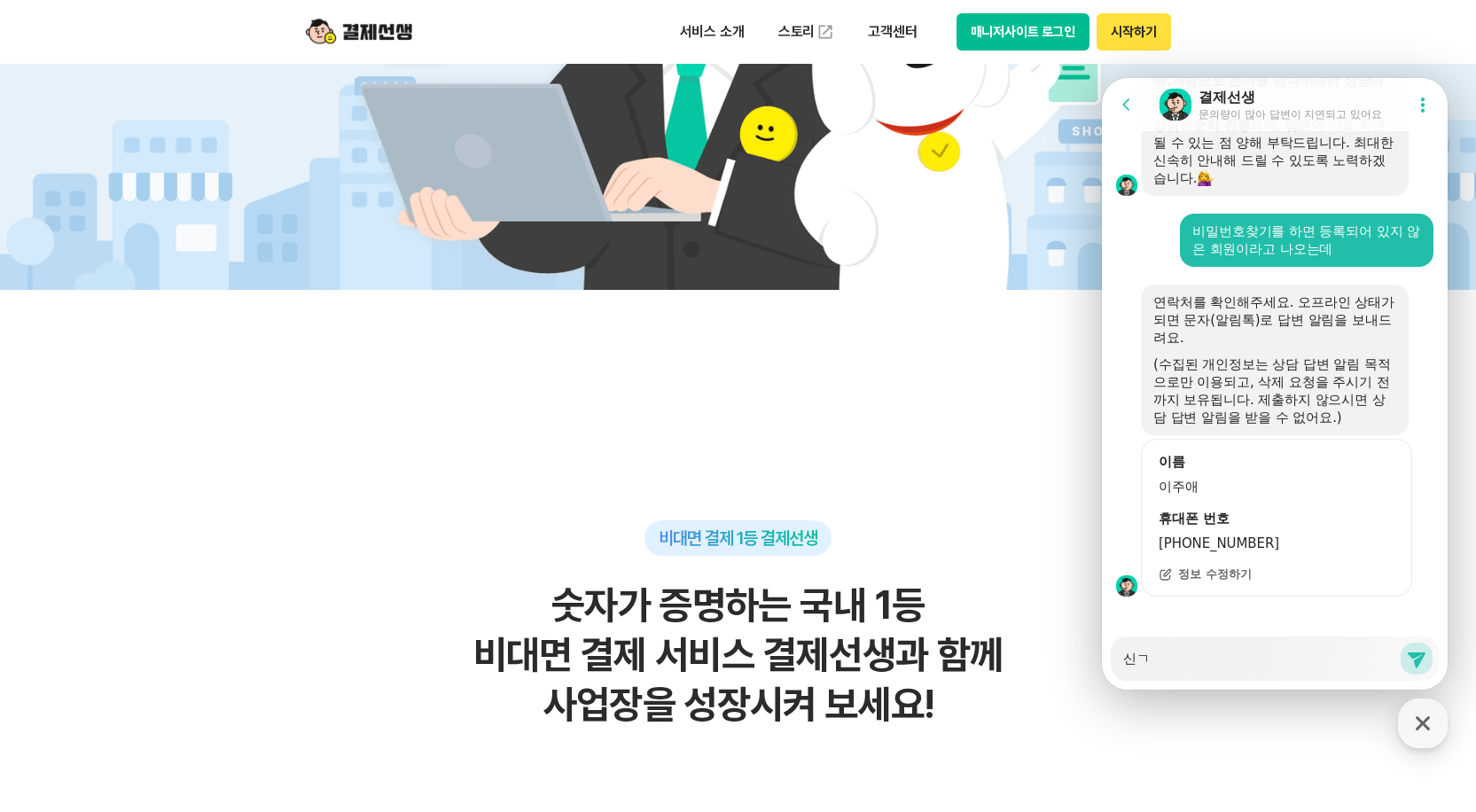
type textarea "x"
type textarea "신규"
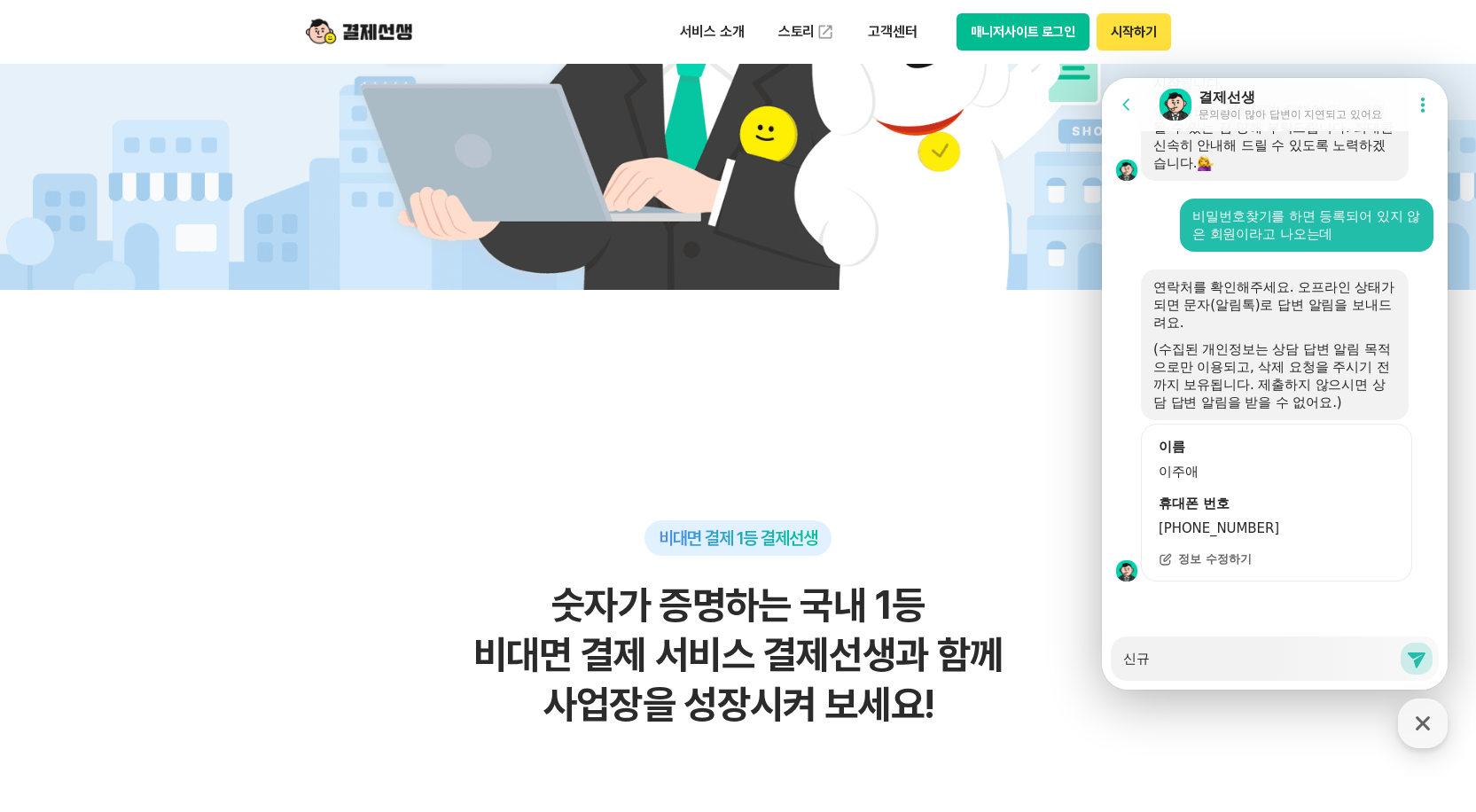
scroll to position [2266, 0]
type textarea "x"
type textarea "신귝"
type textarea "x"
type textarea "신규가"
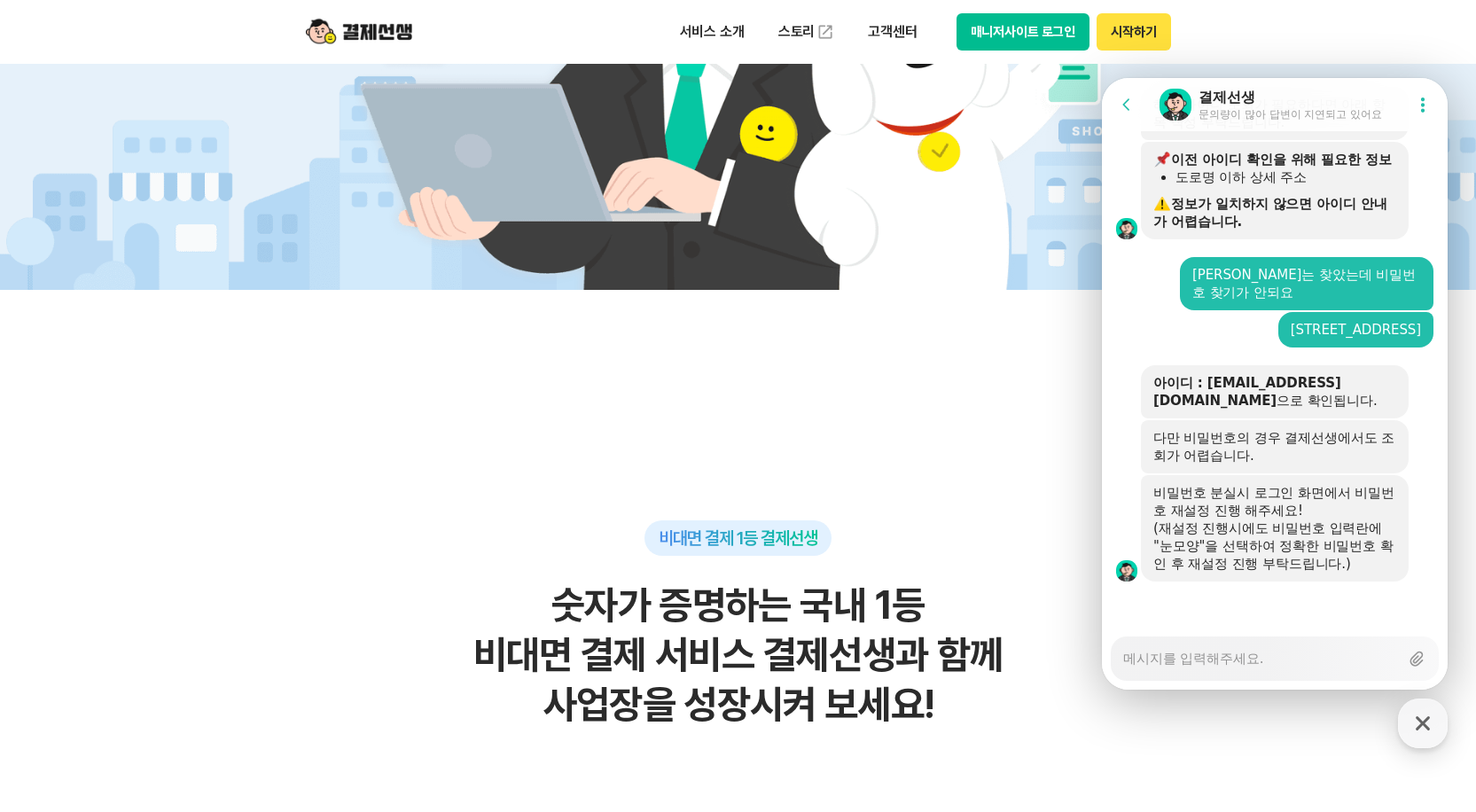
scroll to position [3482, 0]
click at [1246, 656] on textarea "Messenger Input Textarea" at bounding box center [1261, 651] width 275 height 30
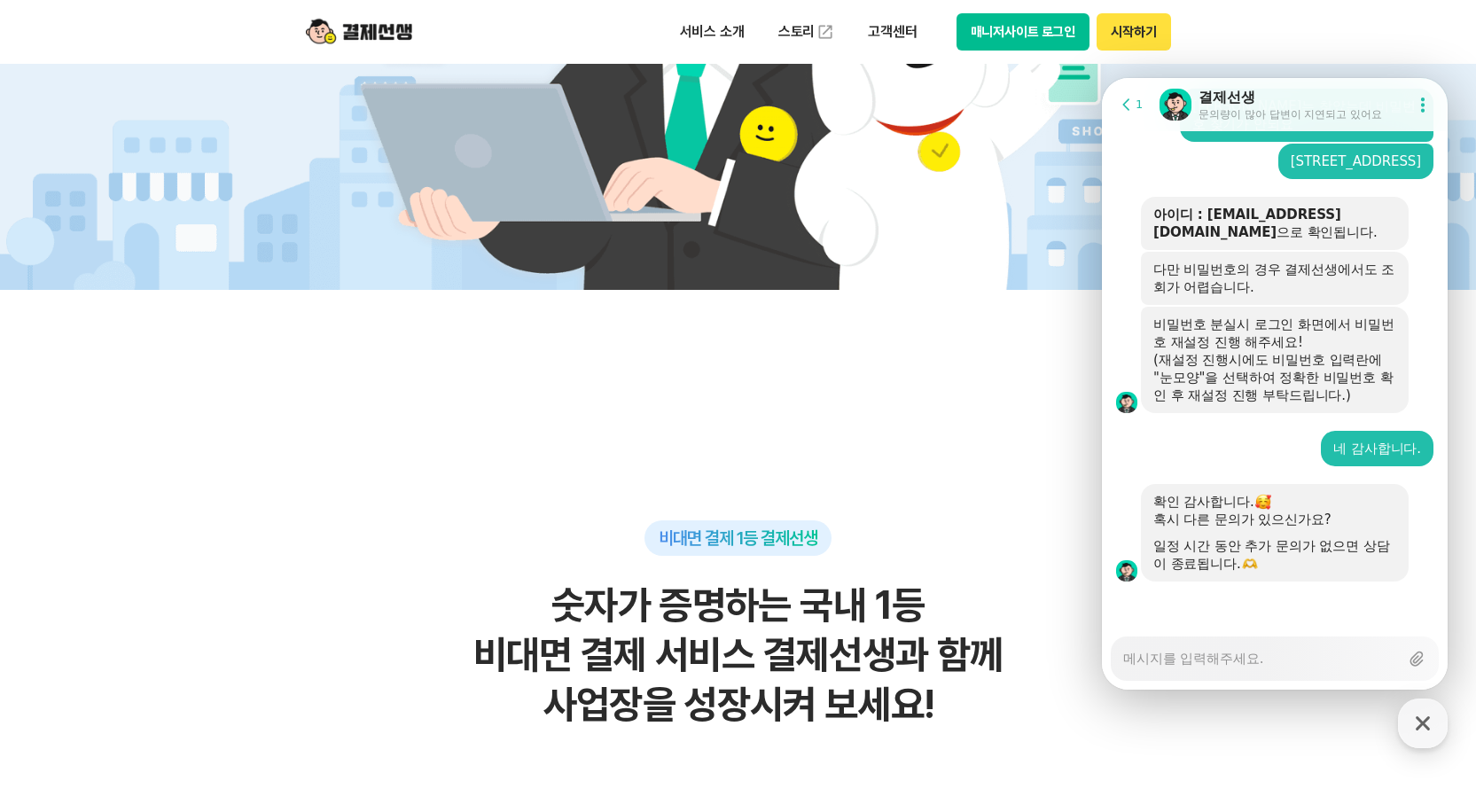
scroll to position [3650, 0]
click at [1414, 101] on icon at bounding box center [1422, 104] width 17 height 17
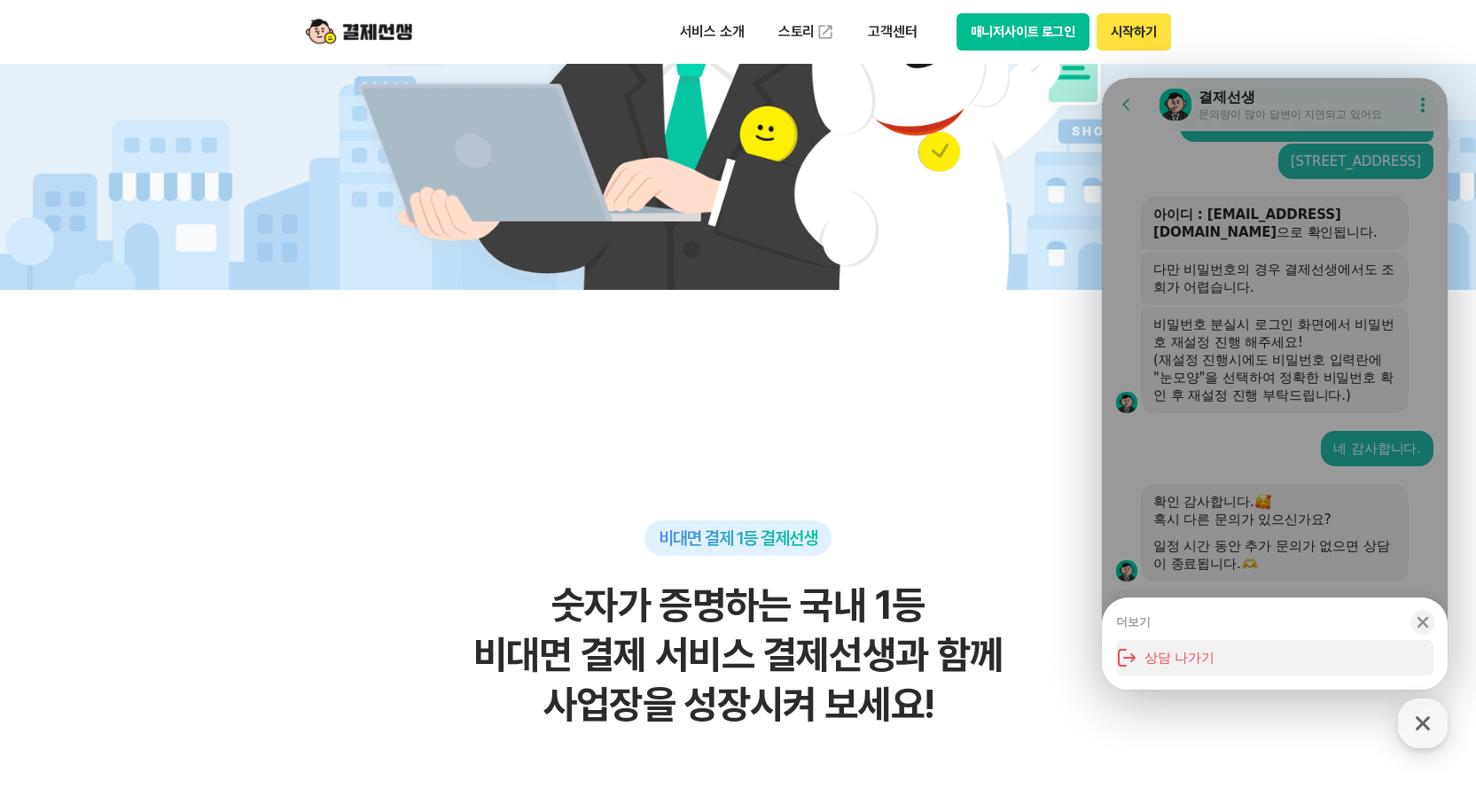
click at [1185, 659] on button "상담 나가기" at bounding box center [1275, 657] width 318 height 36
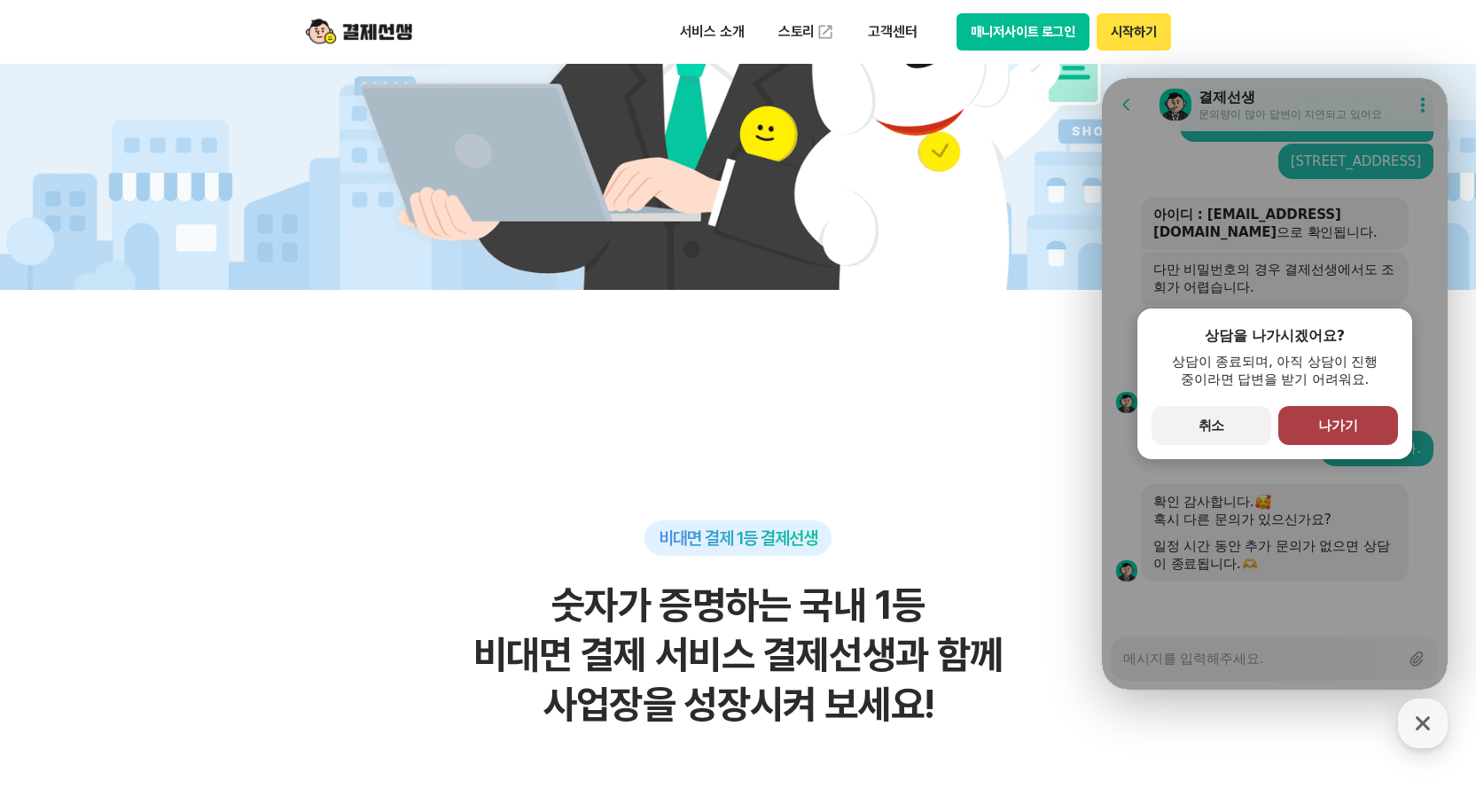
click at [1309, 423] on button "primary Button 나가기" at bounding box center [1338, 425] width 119 height 39
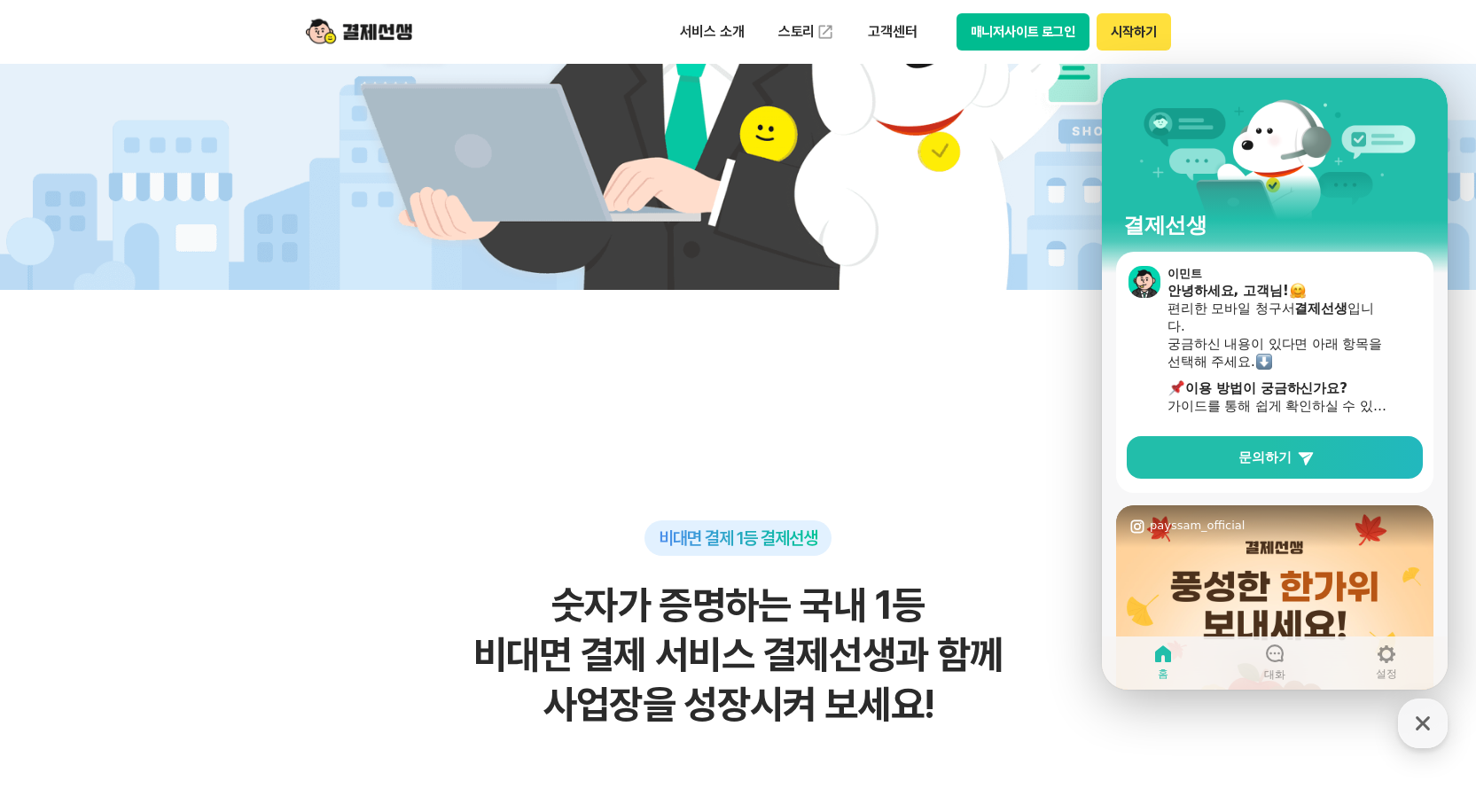
click at [1060, 36] on button "매니저사이트 로그인" at bounding box center [1023, 31] width 134 height 38
click at [788, 29] on link "스토리" at bounding box center [806, 31] width 82 height 36
click at [1030, 38] on button "매니저사이트 로그인" at bounding box center [1023, 31] width 134 height 38
